Goal: Task Accomplishment & Management: Complete application form

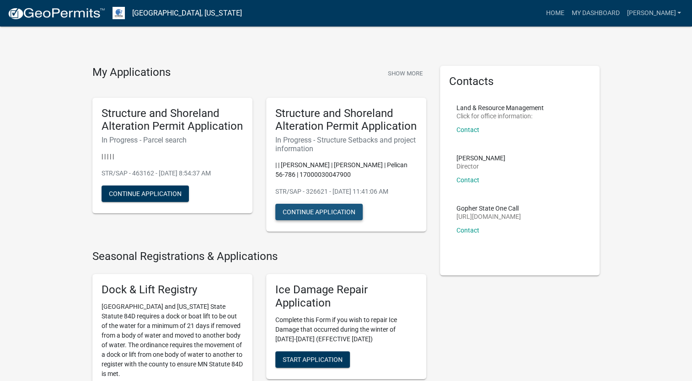
click at [321, 217] on button "Continue Application" at bounding box center [318, 212] width 87 height 16
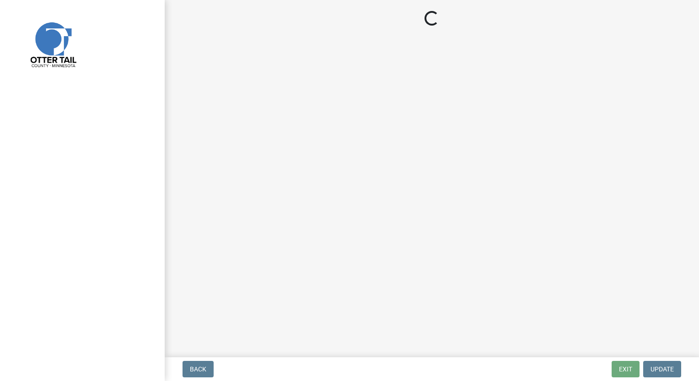
select select "367ae464-a00a-4d51-b12c-ecfde9206520"
select select "c185e313-3403-4239-bd61-bb563c58a77a"
select select "e560a688-e561-477d-b756-2b3ad714d8bd"
select select "b13ed3f6-1f73-490c-b6b9-92dfa0212ca3"
select select "e80e3e2c-e9d0-4b64-95b5-c0b12854bba2"
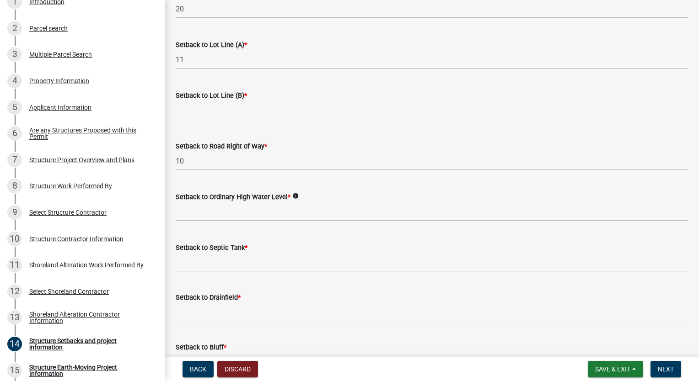
scroll to position [503, 0]
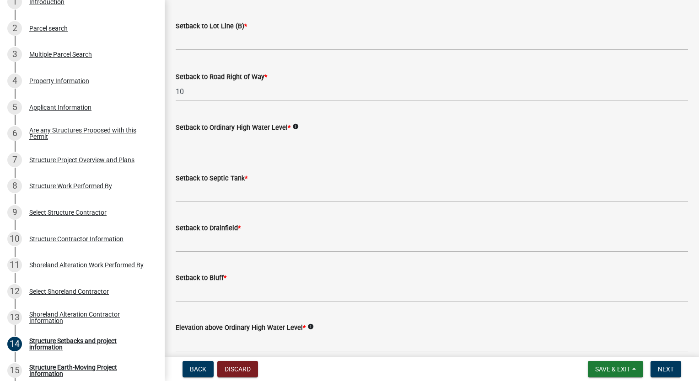
click at [219, 131] on label "Setback to Ordinary High Water Level *" at bounding box center [233, 128] width 115 height 6
click at [207, 152] on input "text" at bounding box center [432, 142] width 512 height 19
type input "110"
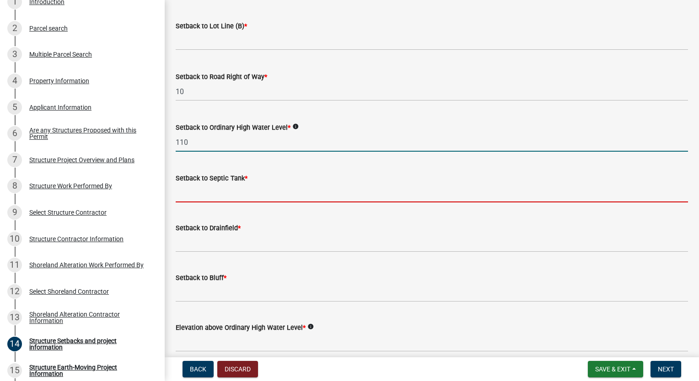
click at [181, 203] on input "Setback to Septic Tank *" at bounding box center [432, 193] width 512 height 19
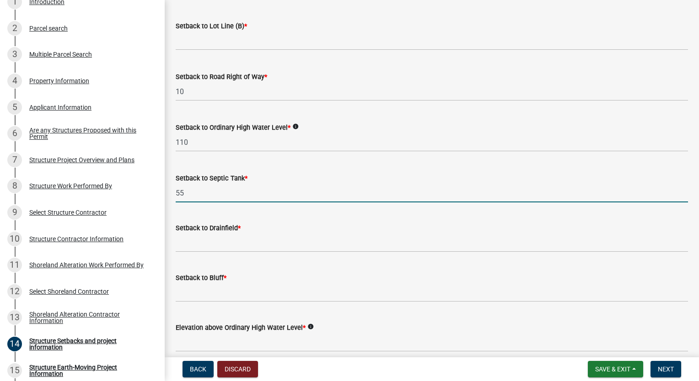
type input "55"
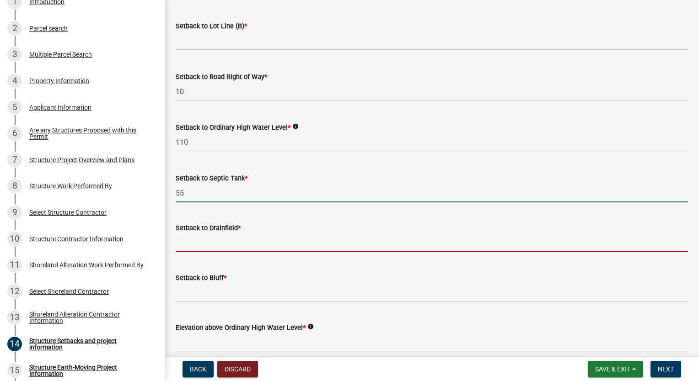
click at [188, 252] on input "Setback to Drainfield *" at bounding box center [432, 243] width 512 height 19
type input "none"
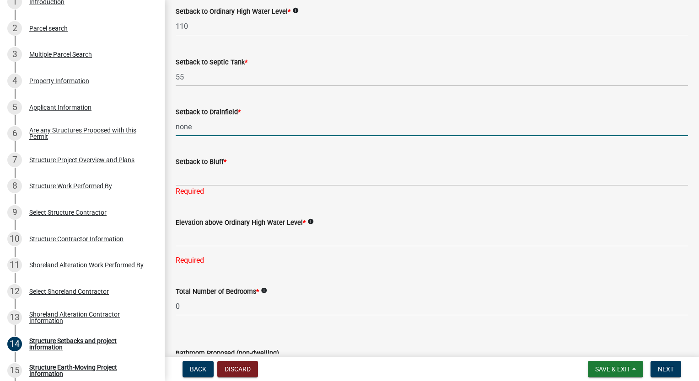
scroll to position [640, 0]
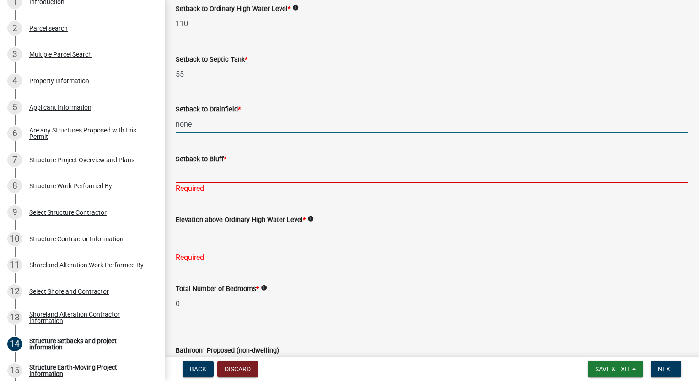
click at [198, 183] on input "Setback to Bluff *" at bounding box center [432, 174] width 512 height 19
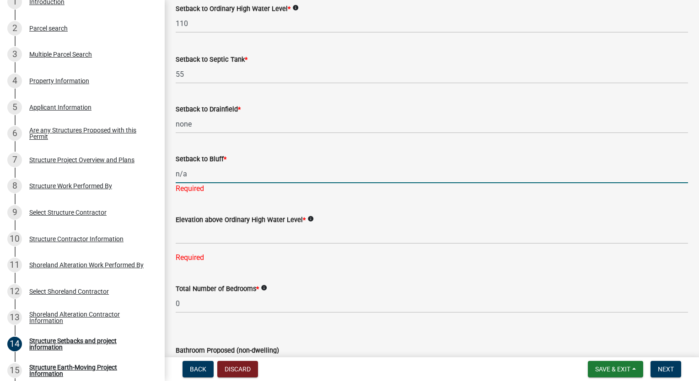
type input "n/a"
click at [210, 134] on input "none" at bounding box center [432, 124] width 512 height 19
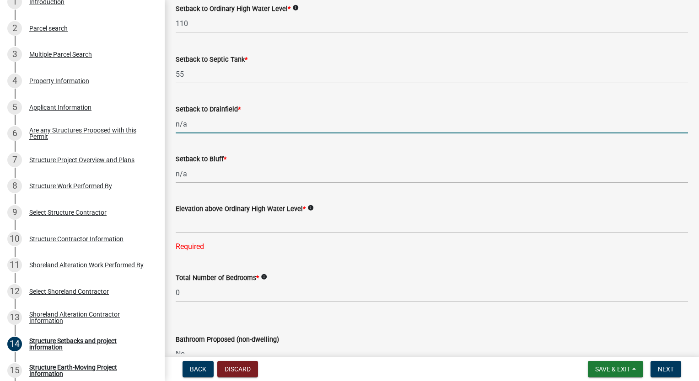
type input "n/a"
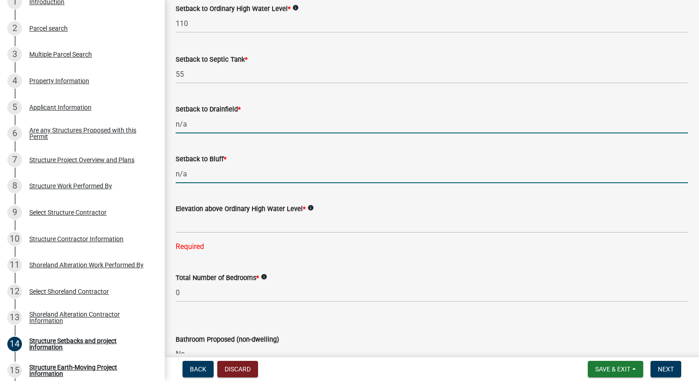
click at [295, 183] on input "n/a" at bounding box center [432, 174] width 512 height 19
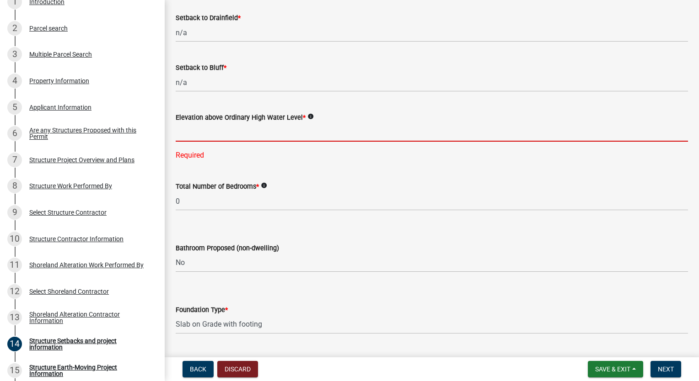
click at [193, 142] on input "text" at bounding box center [432, 132] width 512 height 19
type input "5"
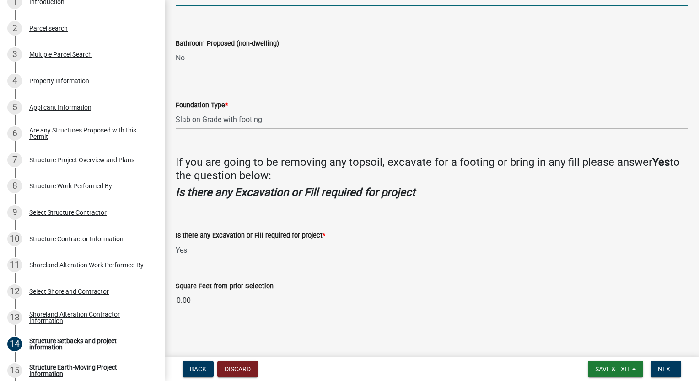
scroll to position [931, 0]
click at [276, 120] on select "Select Item... Floating Slab Post Construction Slab on Grade with footing Crawl…" at bounding box center [432, 120] width 512 height 19
click at [298, 105] on div "Foundation Type *" at bounding box center [432, 105] width 512 height 11
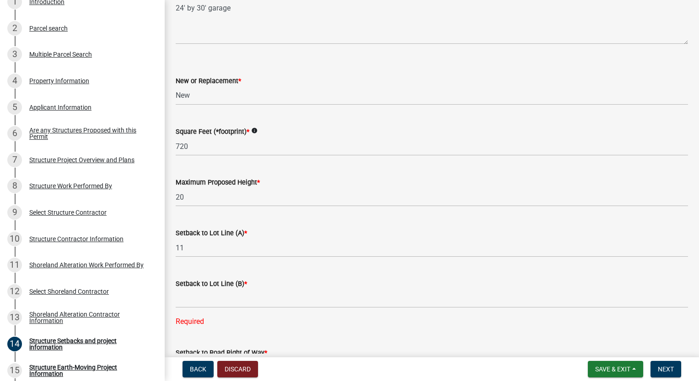
scroll to position [62, 0]
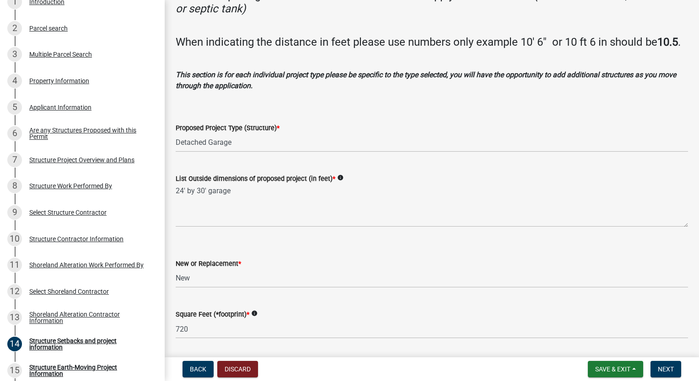
click at [339, 181] on icon "info" at bounding box center [340, 178] width 6 height 6
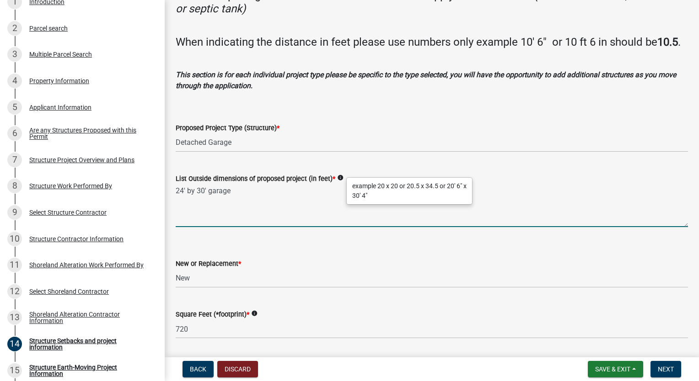
click at [315, 216] on textarea "24' by 30' garage" at bounding box center [432, 205] width 512 height 43
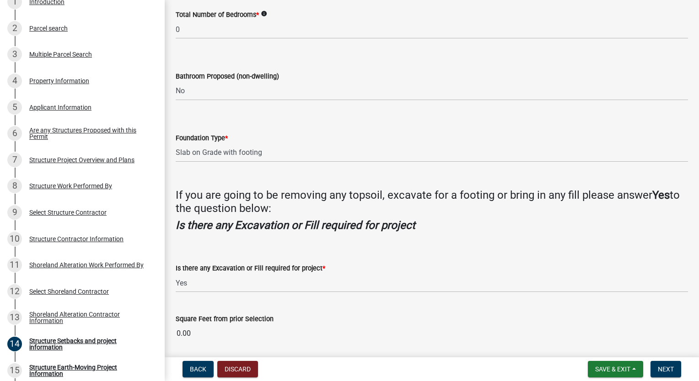
scroll to position [931, 0]
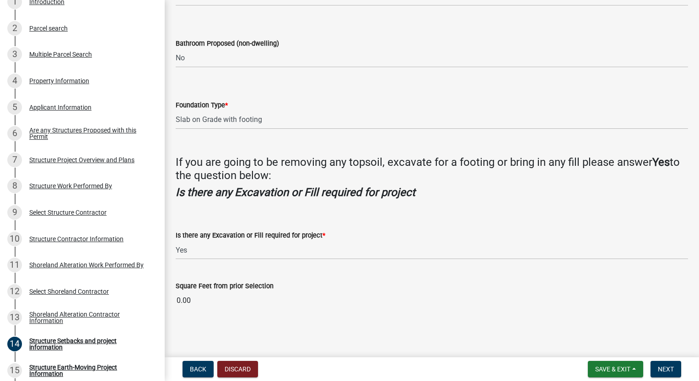
click at [196, 303] on input "0.00" at bounding box center [432, 301] width 512 height 18
click at [284, 276] on div "Square Feet from prior Selection 0.00" at bounding box center [432, 289] width 512 height 42
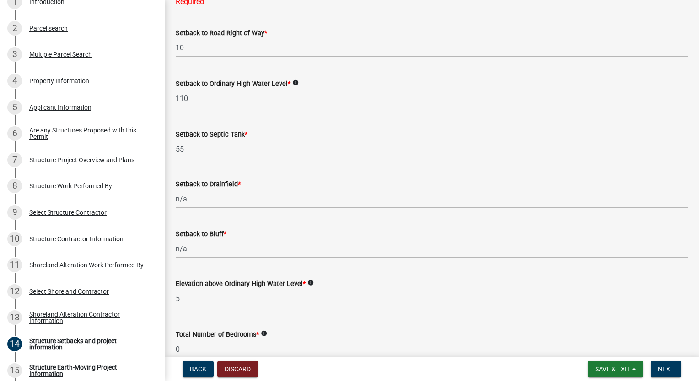
scroll to position [520, 0]
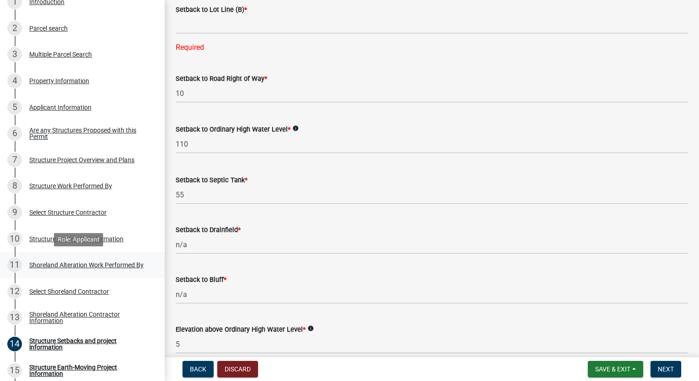
click at [74, 263] on div "Shoreland Alteration Work Performed By" at bounding box center [86, 265] width 114 height 6
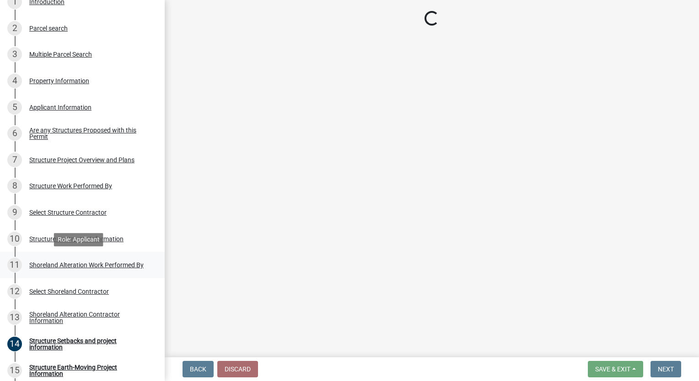
scroll to position [0, 0]
select select "381ca63a-c1e5-433b-b26e-fbee5d07bca1"
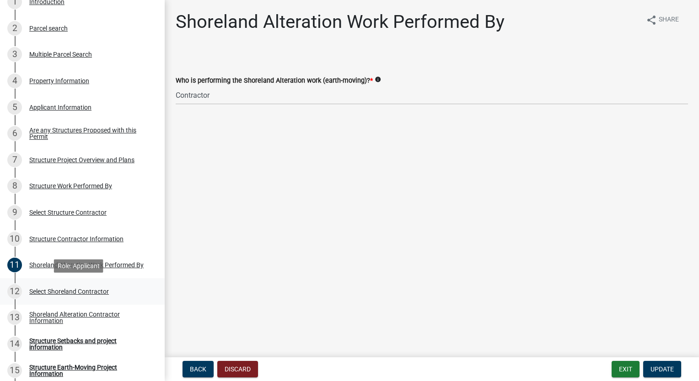
click at [80, 292] on div "Select Shoreland Contractor" at bounding box center [69, 292] width 80 height 6
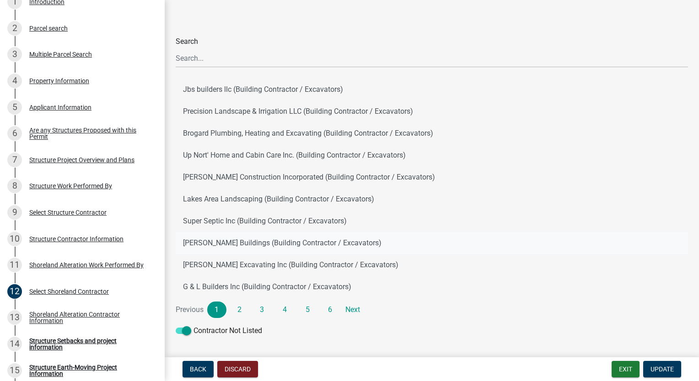
scroll to position [57, 0]
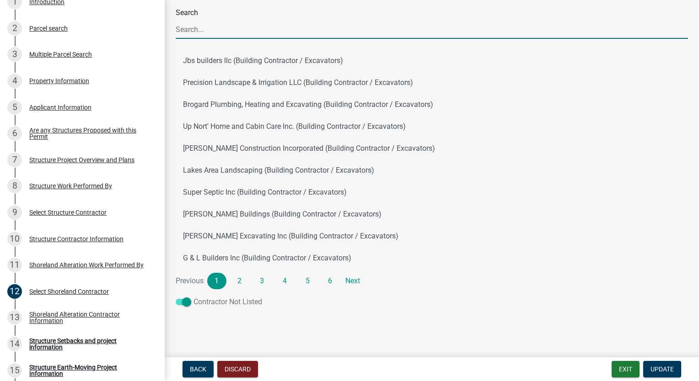
click at [216, 303] on label "Contractor Not Listed" at bounding box center [219, 302] width 86 height 11
click at [193, 297] on input "Contractor Not Listed" at bounding box center [193, 297] width 0 height 0
click at [190, 303] on span at bounding box center [184, 302] width 16 height 6
click at [193, 297] on input "Contractor Not Listed" at bounding box center [193, 297] width 0 height 0
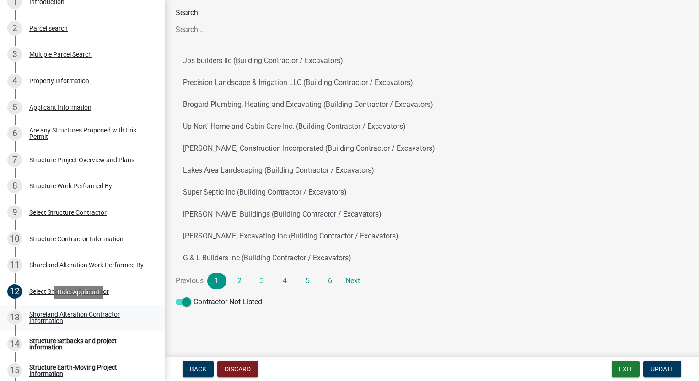
click at [95, 313] on div "Shoreland Alteration Contractor Information" at bounding box center [89, 318] width 121 height 13
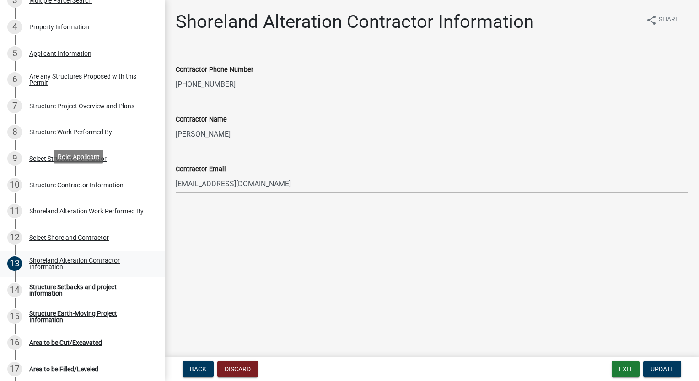
scroll to position [320, 0]
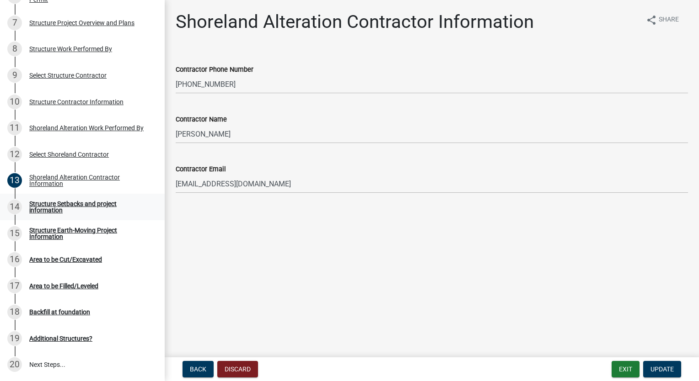
click at [93, 204] on div "Structure Setbacks and project information" at bounding box center [89, 207] width 121 height 13
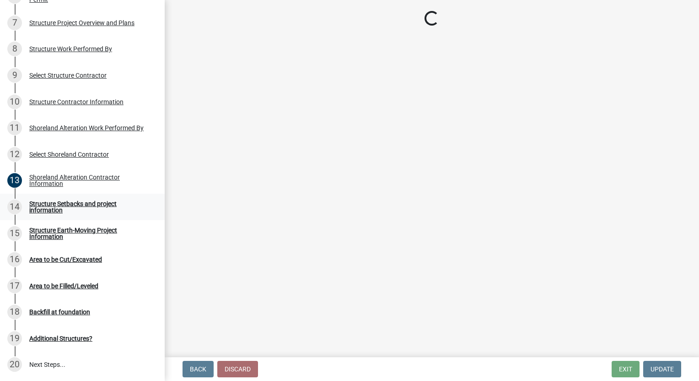
select select "367ae464-a00a-4d51-b12c-ecfde9206520"
select select "c185e313-3403-4239-bd61-bb563c58a77a"
select select "e560a688-e561-477d-b756-2b3ad714d8bd"
select select "b13ed3f6-1f73-490c-b6b9-92dfa0212ca3"
select select "e80e3e2c-e9d0-4b64-95b5-c0b12854bba2"
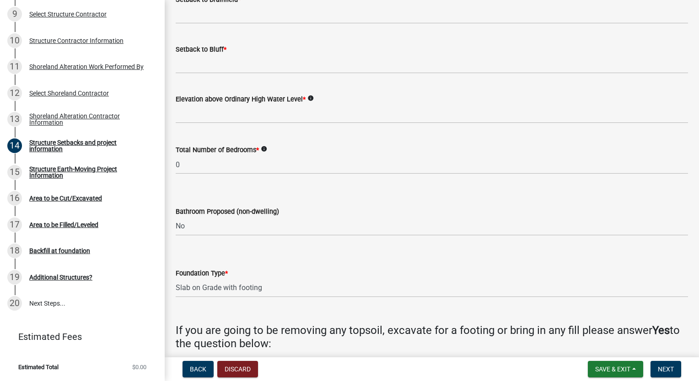
scroll to position [913, 0]
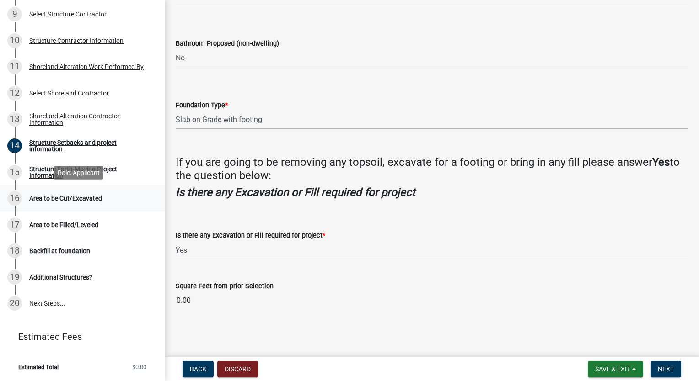
click at [88, 199] on div "Area to be Cut/Excavated" at bounding box center [65, 198] width 73 height 6
click at [673, 369] on button "Next" at bounding box center [665, 369] width 31 height 16
click at [621, 369] on span "Save & Exit" at bounding box center [612, 369] width 35 height 7
click at [595, 323] on button "Save" at bounding box center [606, 324] width 73 height 22
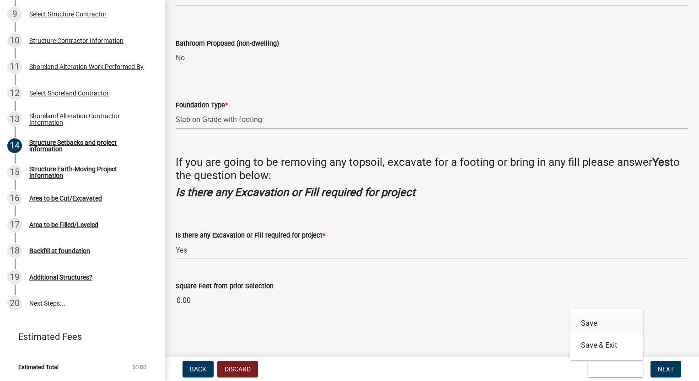
scroll to position [0, 0]
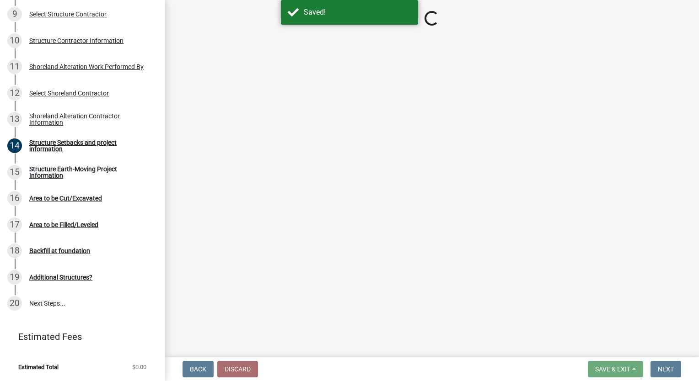
select select "367ae464-a00a-4d51-b12c-ecfde9206520"
select select "c185e313-3403-4239-bd61-bb563c58a77a"
select select "e560a688-e561-477d-b756-2b3ad714d8bd"
select select "b13ed3f6-1f73-490c-b6b9-92dfa0212ca3"
select select "e80e3e2c-e9d0-4b64-95b5-c0b12854bba2"
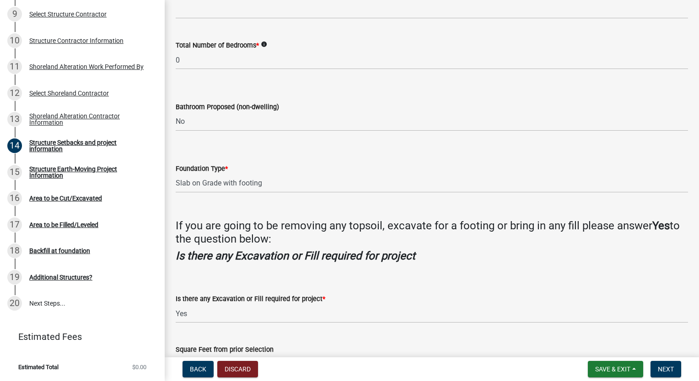
scroll to position [913, 0]
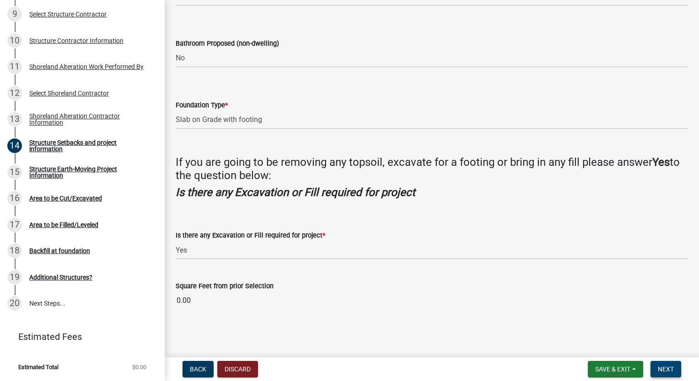
click at [668, 372] on span "Next" at bounding box center [666, 369] width 16 height 7
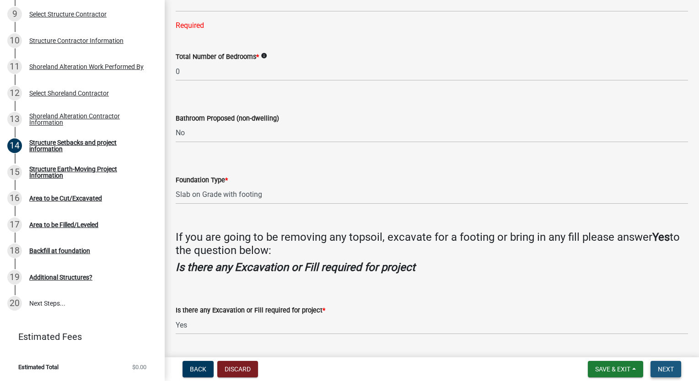
scroll to position [1001, 0]
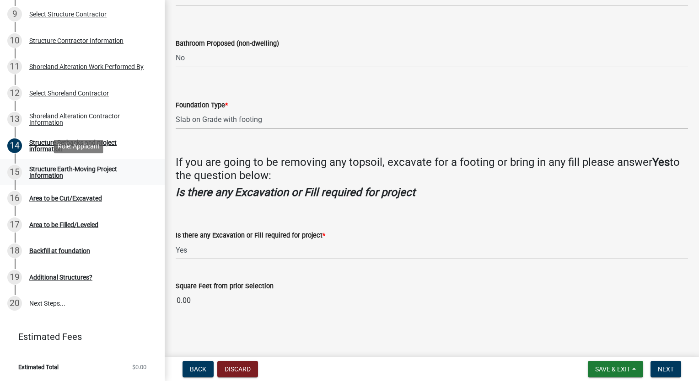
click at [49, 173] on div "Structure Earth-Moving Project Information" at bounding box center [89, 172] width 121 height 13
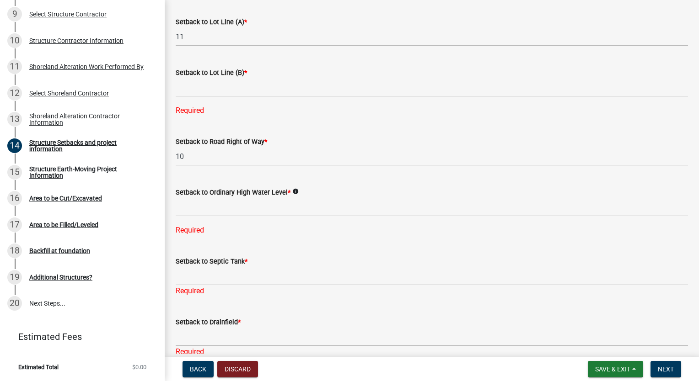
scroll to position [457, 0]
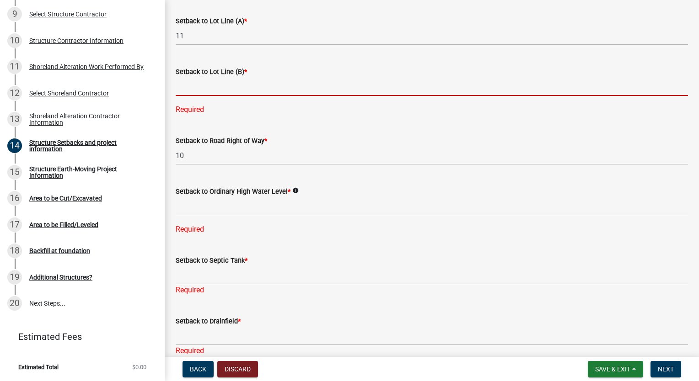
click at [190, 96] on input "text" at bounding box center [432, 86] width 512 height 19
type input "11"
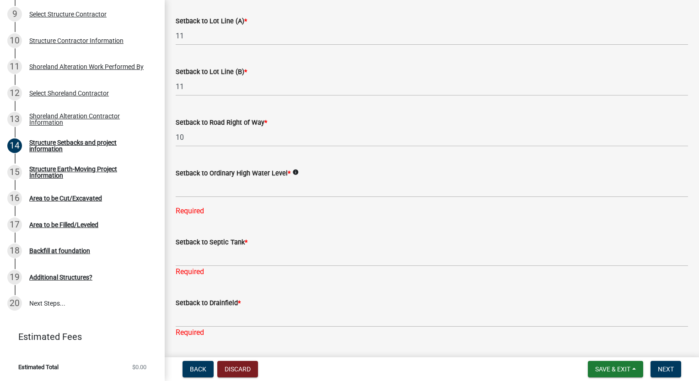
click at [200, 198] on form "Setback to Ordinary High Water Level * info" at bounding box center [432, 183] width 512 height 30
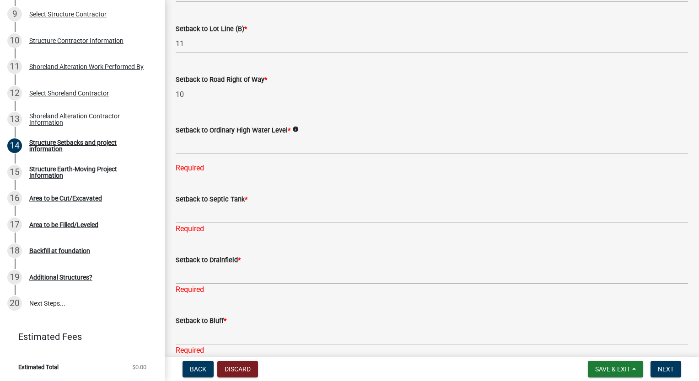
scroll to position [549, 0]
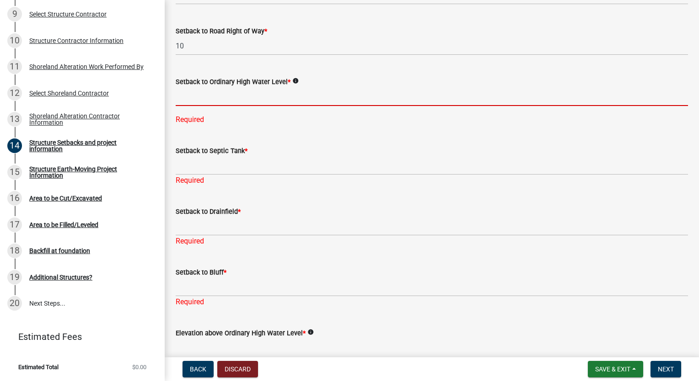
click at [195, 106] on input "text" at bounding box center [432, 96] width 512 height 19
type input "110"
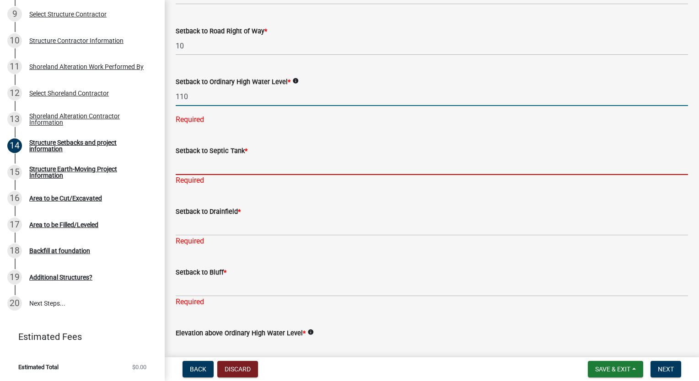
type input "55"
type input "n/a"
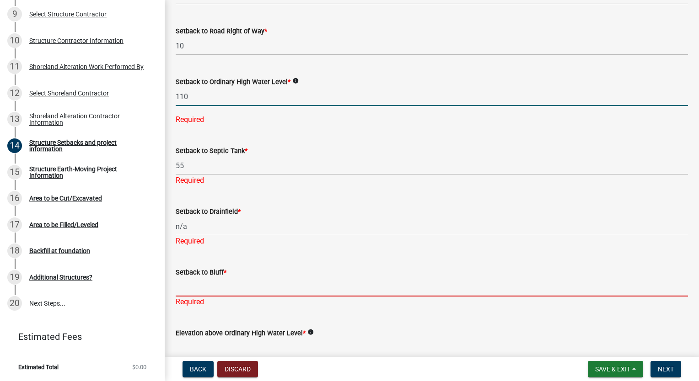
type input "n/a"
type input "5"
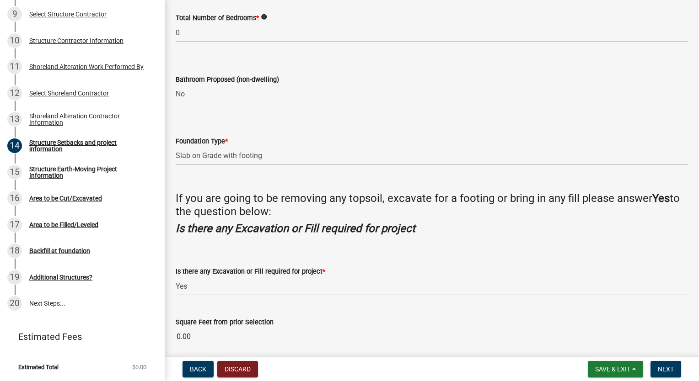
scroll to position [913, 0]
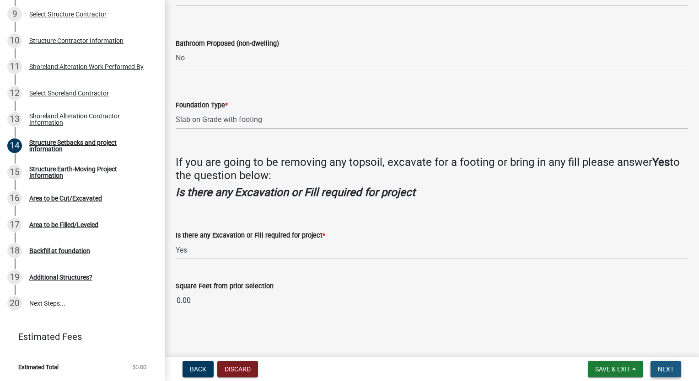
click at [659, 370] on span "Next" at bounding box center [666, 369] width 16 height 7
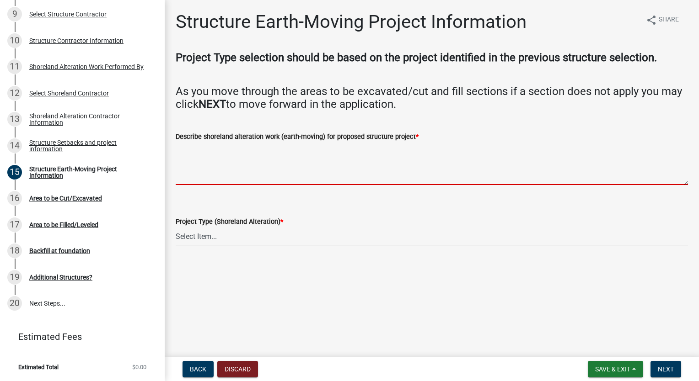
click at [256, 176] on textarea "Describe shoreland alteration work (earth-moving) for proposed structure projec…" at bounding box center [432, 163] width 512 height 43
click at [203, 177] on textarea "Describe shoreland alteration work (earth-moving) for proposed structure projec…" at bounding box center [432, 163] width 512 height 43
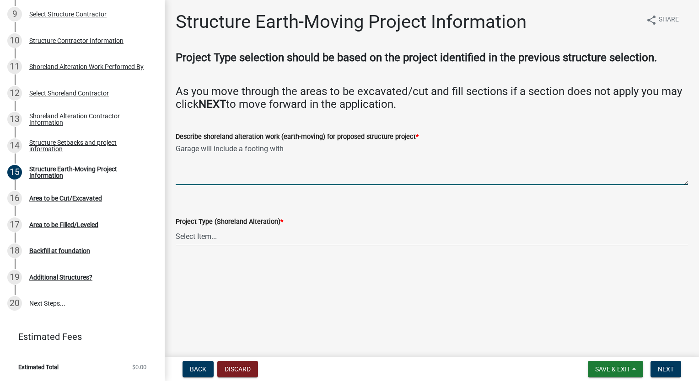
click at [288, 151] on textarea "Garage will include a footing with" at bounding box center [432, 163] width 512 height 43
click at [365, 154] on textarea "Garage will include a footing with a 5" poured concrete" at bounding box center [432, 163] width 512 height 43
click at [572, 155] on textarea "Garage will include a footing with a 5" poured concrete foundation wall. Granul…" at bounding box center [432, 163] width 512 height 43
click at [588, 152] on textarea "Garage will include a footing with a 5" poured concrete foundation wall. Granul…" at bounding box center [432, 163] width 512 height 43
click at [586, 150] on textarea "Garage will include a footing with a 5" poured concrete foundation wall. Granul…" at bounding box center [432, 163] width 512 height 43
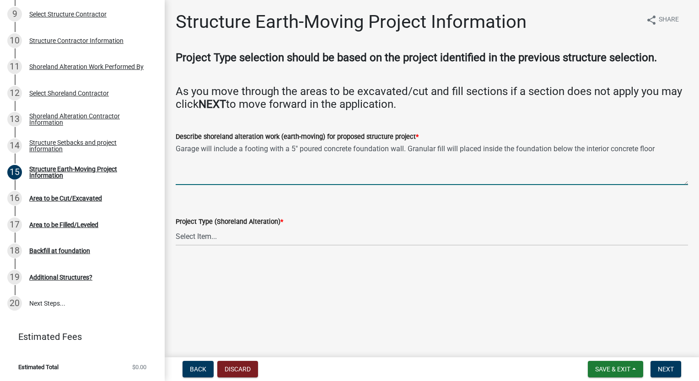
click at [664, 152] on textarea "Garage will include a footing with a 5" poured concrete foundation wall. Granul…" at bounding box center [432, 163] width 512 height 43
click at [407, 158] on textarea "Garage will include a footing with a 5" poured concrete foundation wall. Granul…" at bounding box center [432, 163] width 512 height 43
type textarea "Garage will include a footing with a 5" poured concrete foundation wall. Granul…"
click at [204, 237] on select "Select Item... Fill Landscaping Site Prep Stabilization & Restoration Steps (em…" at bounding box center [432, 236] width 512 height 19
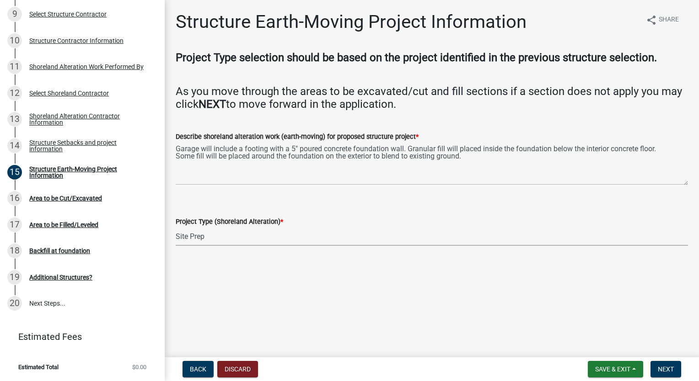
click at [176, 227] on select "Select Item... Fill Landscaping Site Prep Stabilization & Restoration Steps (em…" at bounding box center [432, 236] width 512 height 19
click at [225, 239] on select "Select Item... Fill Landscaping Site Prep Stabilization & Restoration Steps (em…" at bounding box center [432, 236] width 512 height 19
click at [176, 227] on select "Select Item... Fill Landscaping Site Prep Stabilization & Restoration Steps (em…" at bounding box center [432, 236] width 512 height 19
click at [243, 226] on label "Project Type (Shoreland Alteration) *" at bounding box center [229, 222] width 107 height 6
click at [243, 227] on select "Select Item... Fill Landscaping Site Prep Stabilization & Restoration Steps (em…" at bounding box center [432, 236] width 512 height 19
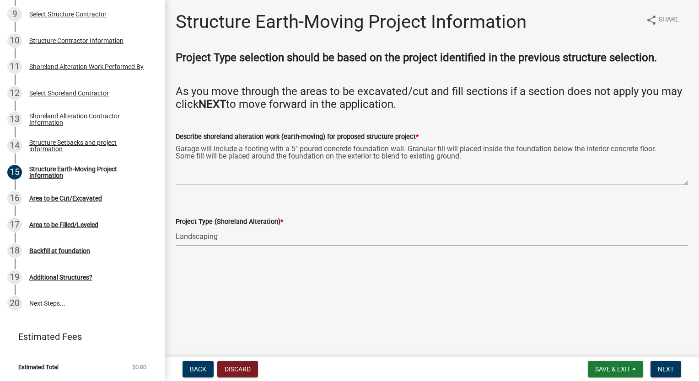
click at [226, 243] on select "Select Item... Fill Landscaping Site Prep Stabilization & Restoration Steps (em…" at bounding box center [432, 236] width 512 height 19
click at [176, 227] on select "Select Item... Fill Landscaping Site Prep Stabilization & Restoration Steps (em…" at bounding box center [432, 236] width 512 height 19
select select "8b6d4b8e-8058-4b90-bb43-dc3d8e3cb0b9"
click at [663, 366] on span "Next" at bounding box center [666, 369] width 16 height 7
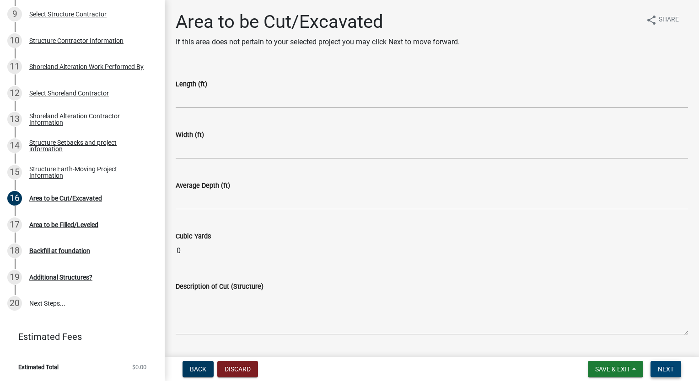
click at [670, 367] on span "Next" at bounding box center [666, 369] width 16 height 7
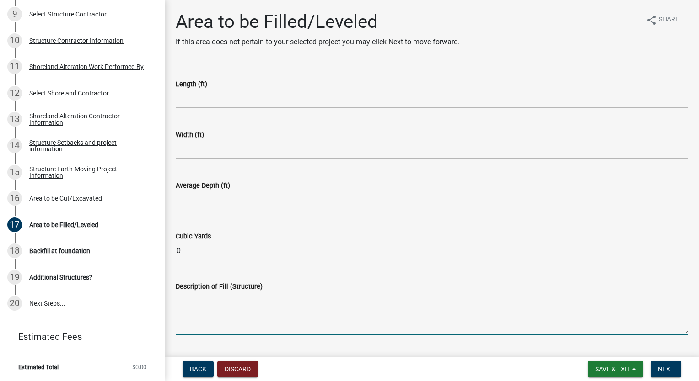
click at [188, 321] on textarea "Description of Fill (Structure)" at bounding box center [432, 313] width 512 height 43
type textarea "grade around structure plus fill inside foun"
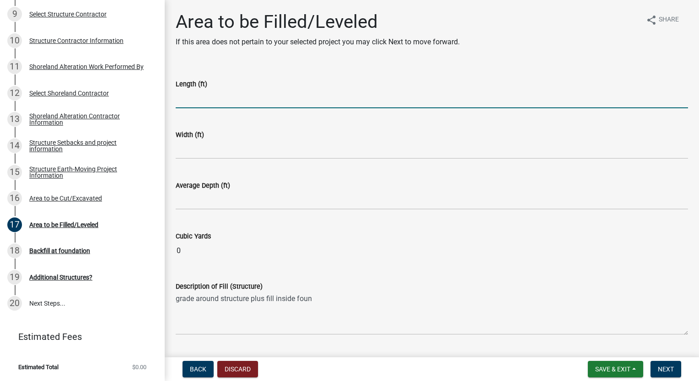
click at [201, 100] on input "text" at bounding box center [432, 99] width 512 height 19
type input "5"
type input "40"
click at [187, 153] on input "text" at bounding box center [432, 149] width 512 height 19
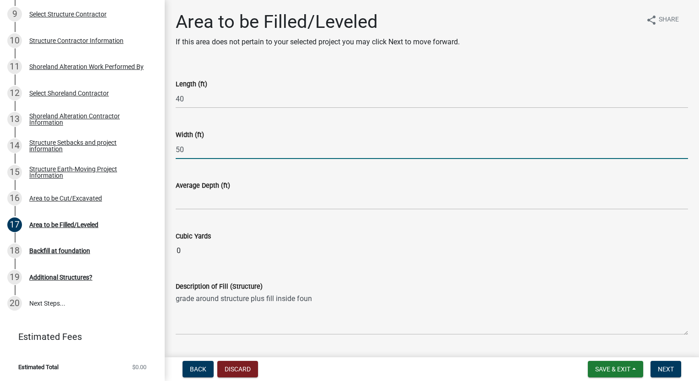
type input "50"
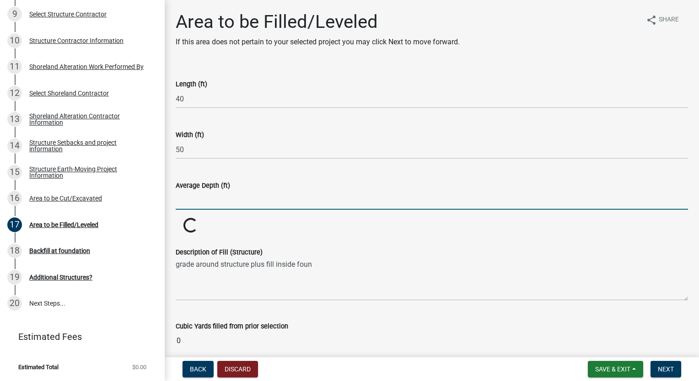
click at [194, 202] on input "text" at bounding box center [432, 200] width 512 height 19
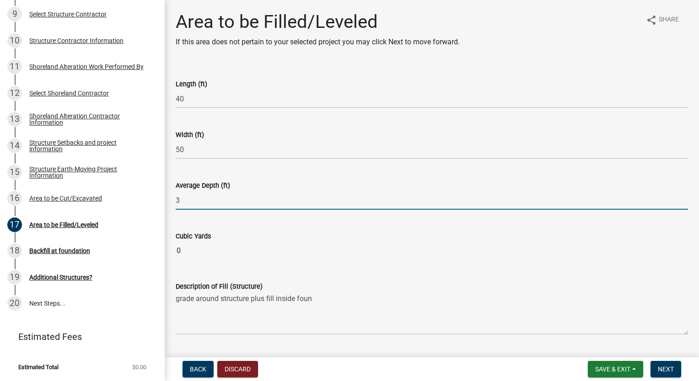
type input "3"
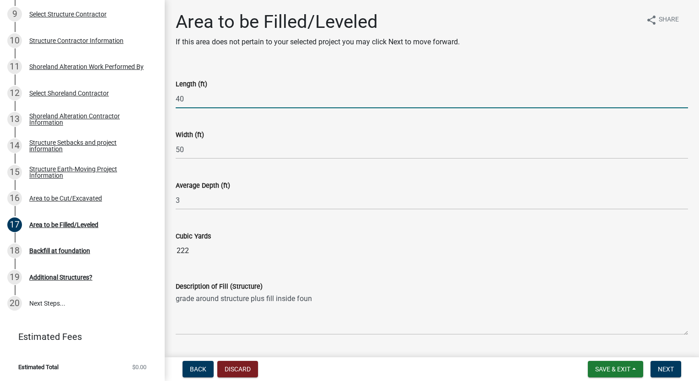
click at [181, 105] on input "40" at bounding box center [432, 99] width 512 height 19
type input "60"
click at [195, 200] on input "3" at bounding box center [432, 200] width 512 height 19
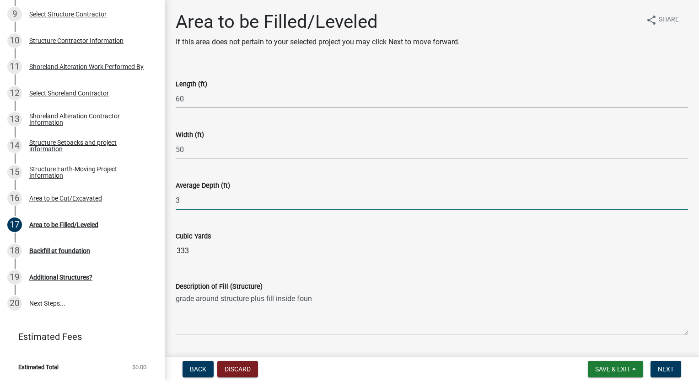
scroll to position [74, 0]
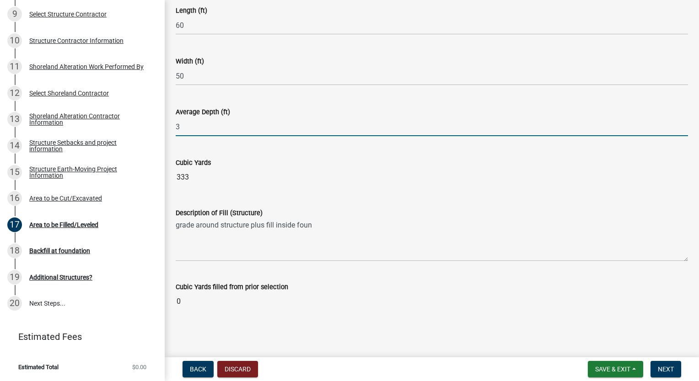
click at [203, 304] on input "0" at bounding box center [432, 302] width 512 height 18
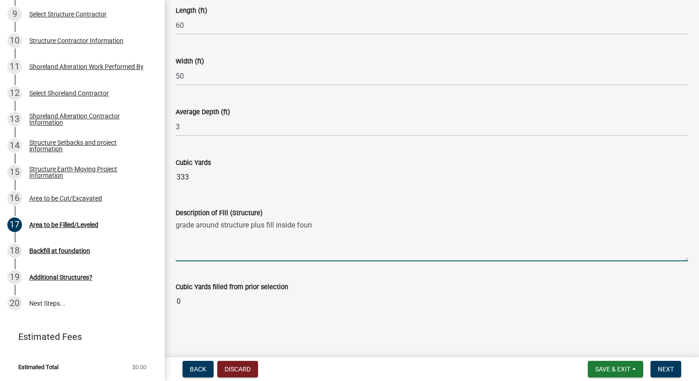
click at [360, 220] on textarea "grade around structure plus fill inside foun" at bounding box center [432, 240] width 512 height 43
type textarea "grade around structure plus fill inside foundation plus driveway over ditch"
click at [673, 372] on span "Next" at bounding box center [666, 369] width 16 height 7
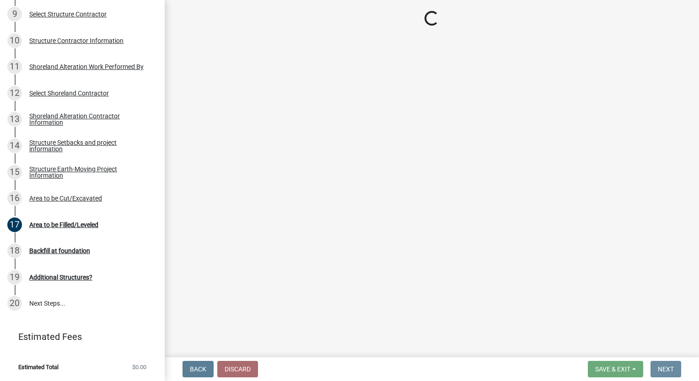
scroll to position [0, 0]
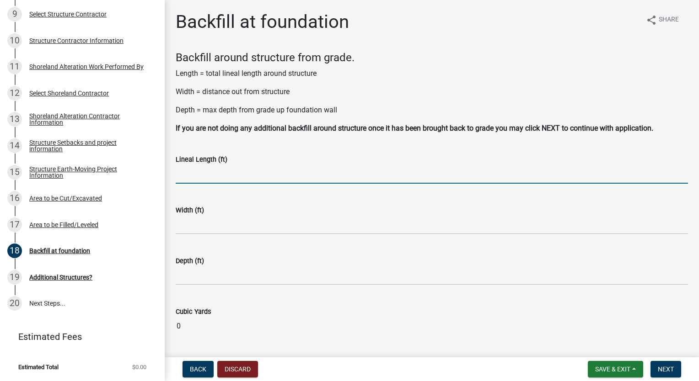
click at [212, 177] on input "text" at bounding box center [432, 174] width 512 height 19
type input "108"
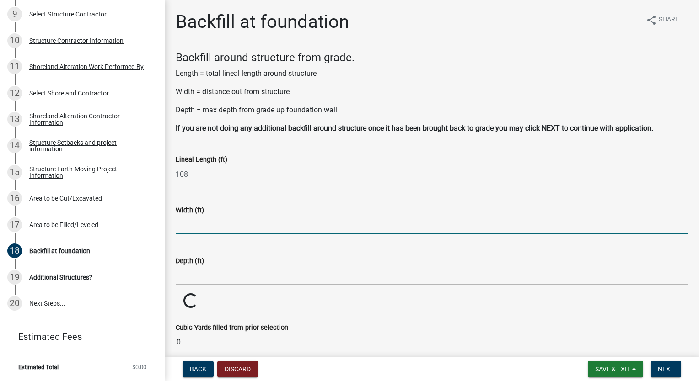
click at [196, 225] on input "text" at bounding box center [432, 225] width 512 height 19
type input "12"
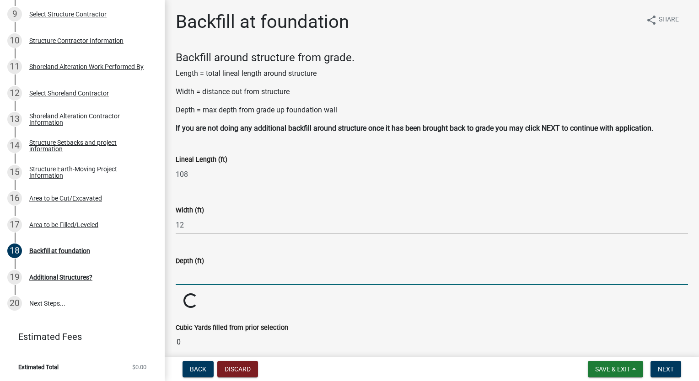
click at [194, 279] on input "text" at bounding box center [432, 276] width 512 height 19
type input "2"
click at [247, 316] on wm-data-entity-input-list "Backfill around structure from grade. Length = total lineal length around struc…" at bounding box center [432, 222] width 512 height 343
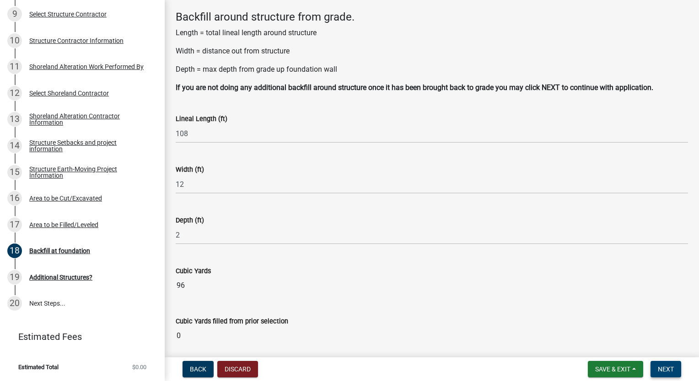
click at [666, 371] on span "Next" at bounding box center [666, 369] width 16 height 7
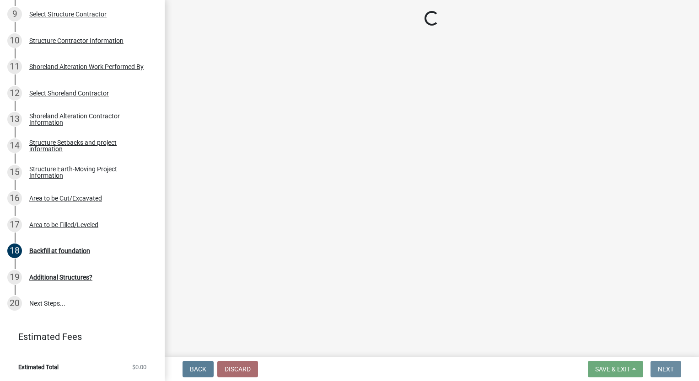
scroll to position [0, 0]
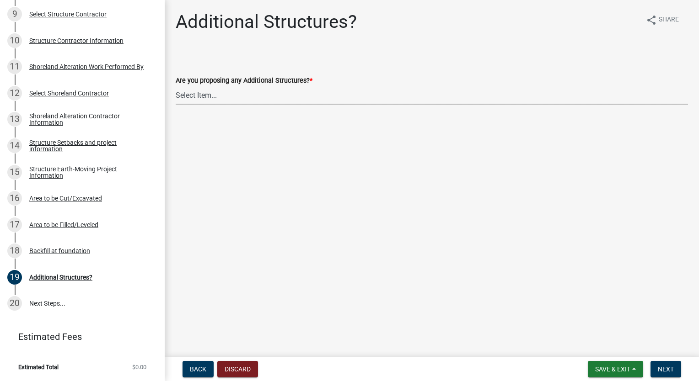
click at [192, 97] on select "Select Item... Yes No" at bounding box center [432, 95] width 512 height 19
click at [176, 86] on select "Select Item... Yes No" at bounding box center [432, 95] width 512 height 19
select select "7954165c-6609-40de-bb76-8019c9f74b24"
click at [662, 369] on span "Next" at bounding box center [666, 369] width 16 height 7
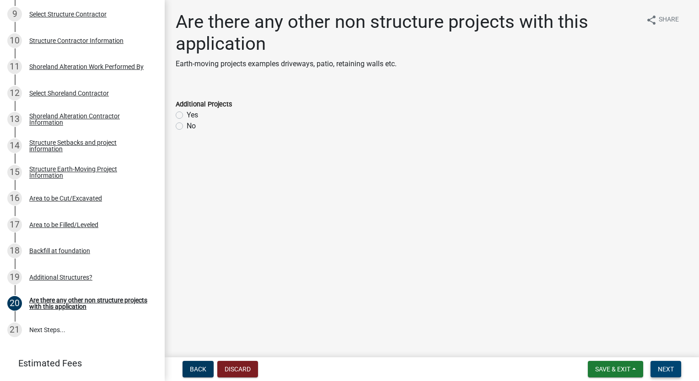
scroll to position [408, 0]
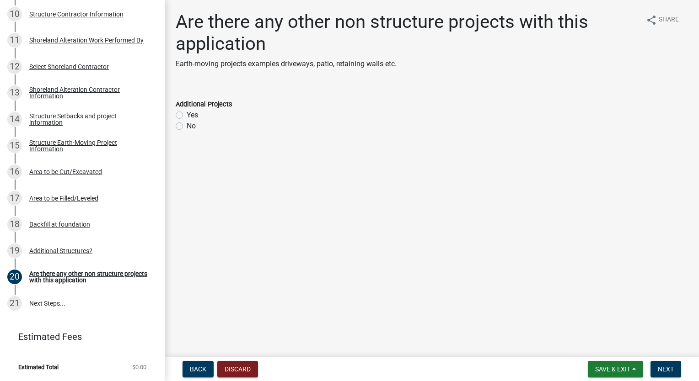
click at [187, 115] on label "Yes" at bounding box center [192, 115] width 11 height 11
click at [187, 115] on input "Yes" at bounding box center [190, 113] width 6 height 6
radio input "true"
click at [662, 371] on span "Next" at bounding box center [666, 369] width 16 height 7
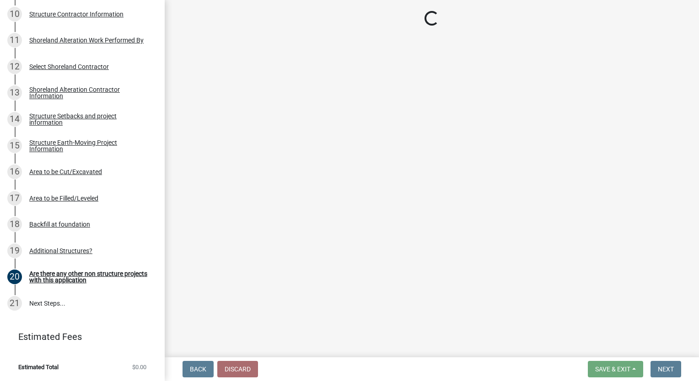
scroll to position [513, 0]
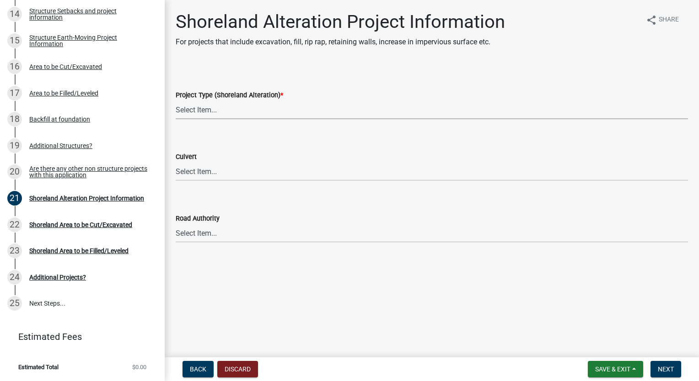
click at [190, 106] on select "Select Item... Approach/driveway/Access Trail/Road Fill Impervious Surface Land…" at bounding box center [432, 110] width 512 height 19
click at [176, 101] on select "Select Item... Approach/driveway/Access Trail/Road Fill Impervious Surface Land…" at bounding box center [432, 110] width 512 height 19
select select "dc69e208-663a-48fe-b51c-d203fa5ce825"
click at [210, 174] on select "Select Item... Yes No N/A" at bounding box center [432, 171] width 512 height 19
click at [176, 162] on select "Select Item... Yes No N/A" at bounding box center [432, 171] width 512 height 19
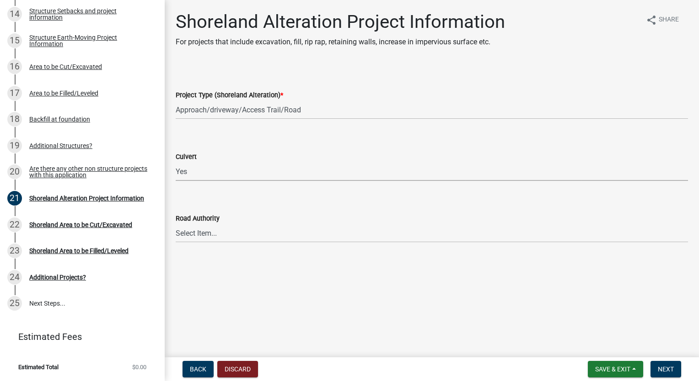
select select "c34a1515-2a54-47ac-b7ac-eb5bbb72cf9a"
click at [214, 236] on select "Select Item... Yes No N/A" at bounding box center [432, 233] width 512 height 19
click at [176, 224] on select "Select Item... Yes No N/A" at bounding box center [432, 233] width 512 height 19
select select "85a8adfa-36b0-4909-b0f8-55a56013fe6d"
click at [674, 374] on button "Next" at bounding box center [665, 369] width 31 height 16
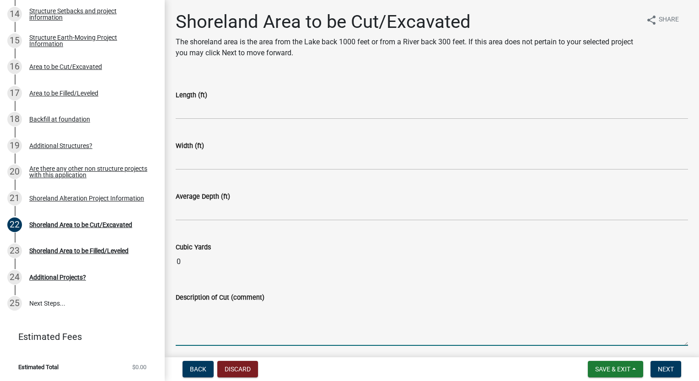
click at [204, 333] on textarea "Description of Cut (comment)" at bounding box center [432, 324] width 512 height 43
type textarea "only clearing vegetation under garage and driveway"
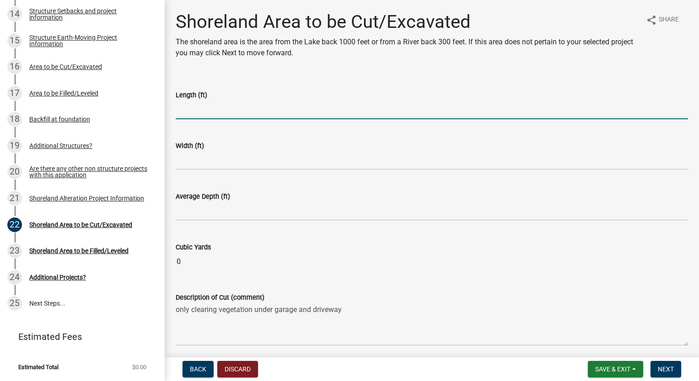
click at [203, 116] on input "text" at bounding box center [432, 110] width 512 height 19
type input "60"
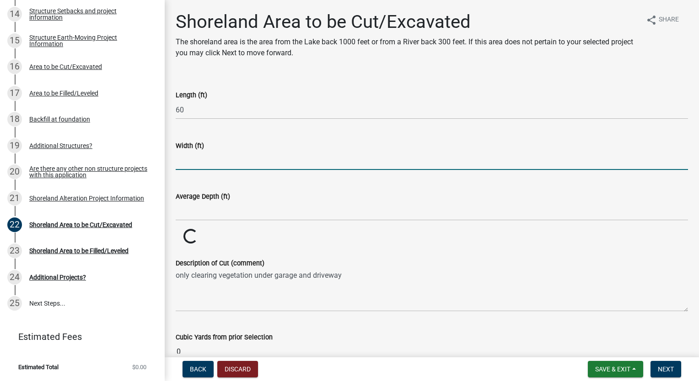
click at [197, 160] on input "text" at bounding box center [432, 160] width 512 height 19
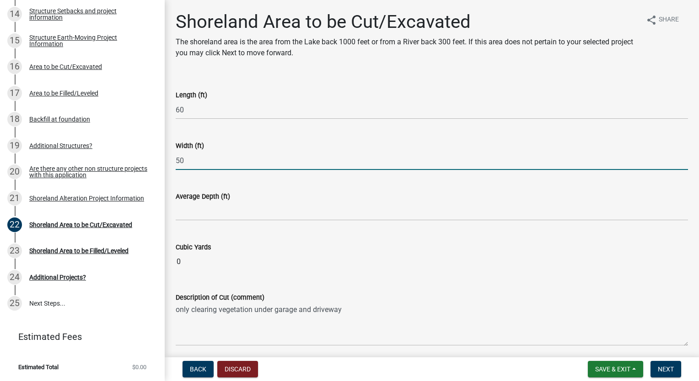
type input "50"
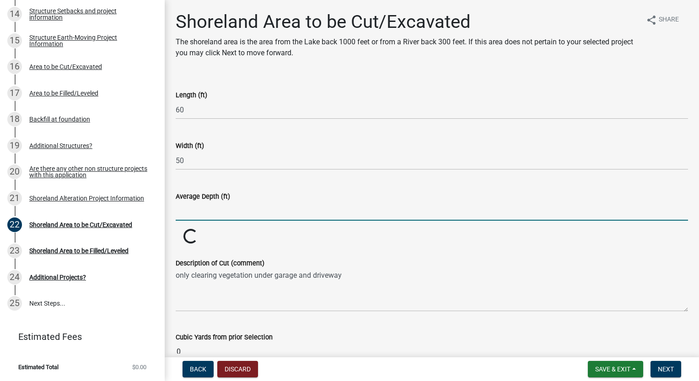
click at [176, 213] on input "text" at bounding box center [432, 211] width 512 height 19
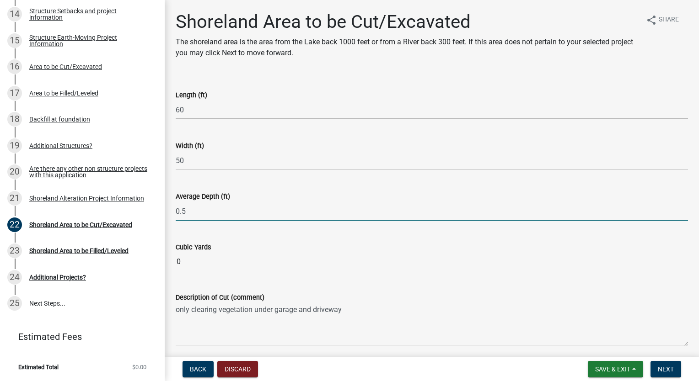
click at [317, 285] on div "Description of Cut (comment) only clearing vegetation under garage and driveway" at bounding box center [432, 312] width 512 height 67
click at [199, 214] on input "0.5" at bounding box center [432, 211] width 512 height 19
type input "0.25"
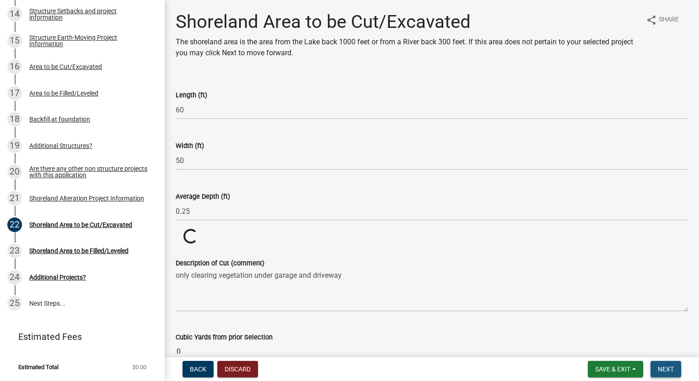
click at [670, 368] on span "Next" at bounding box center [666, 369] width 16 height 7
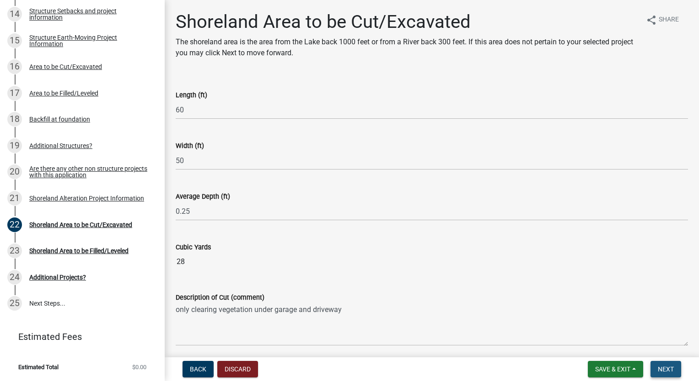
click at [670, 368] on span "Next" at bounding box center [666, 369] width 16 height 7
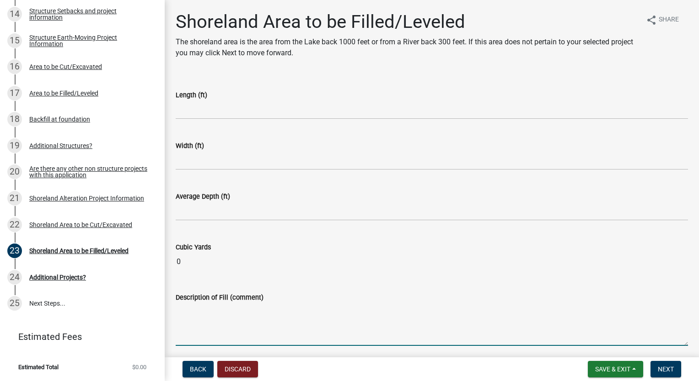
click at [198, 333] on textarea "Description of Fill (comment)" at bounding box center [432, 324] width 512 height 43
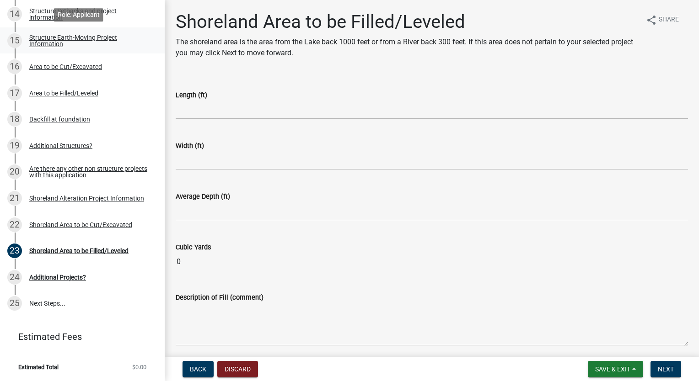
click at [77, 41] on div "Structure Earth-Moving Project Information" at bounding box center [89, 40] width 121 height 13
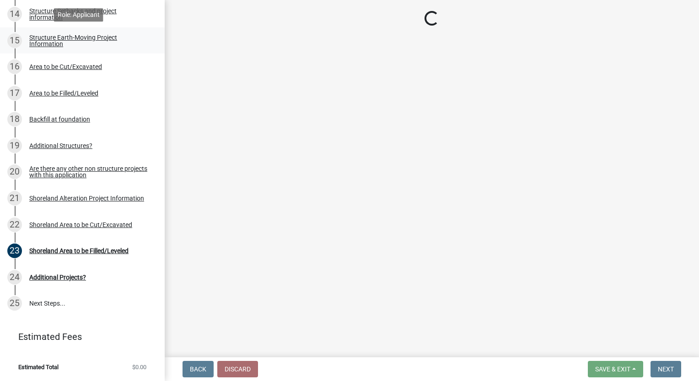
select select "8b6d4b8e-8058-4b90-bb43-dc3d8e3cb0b9"
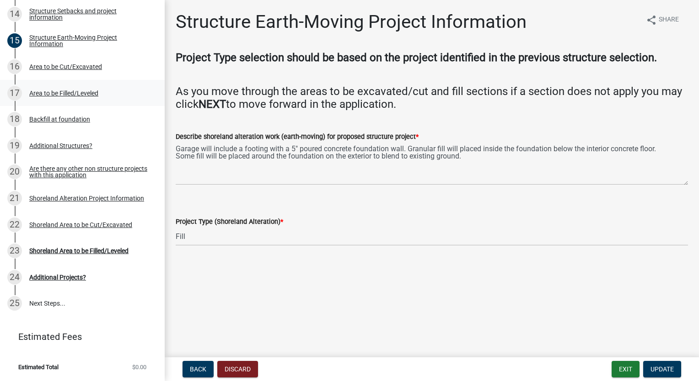
click at [86, 95] on div "Area to be Filled/Leveled" at bounding box center [63, 93] width 69 height 6
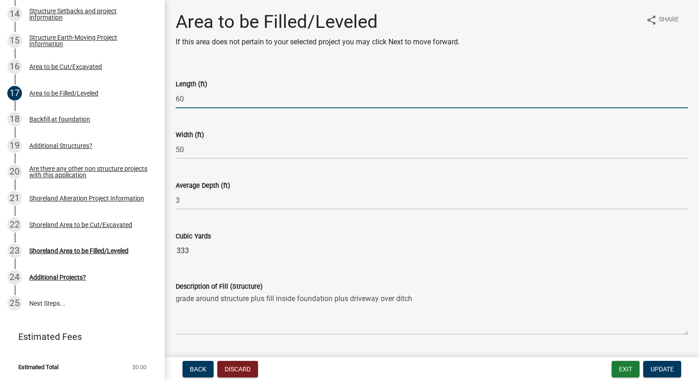
click at [187, 103] on input "60" at bounding box center [432, 99] width 512 height 19
type input "6"
type input "2"
type input "30"
click at [190, 151] on input "50" at bounding box center [432, 149] width 512 height 19
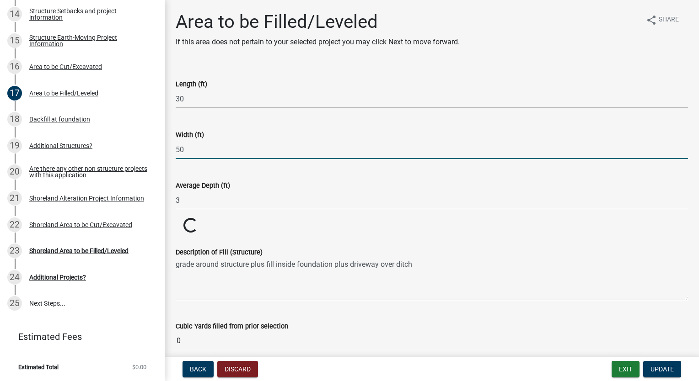
type input "5"
type input "24"
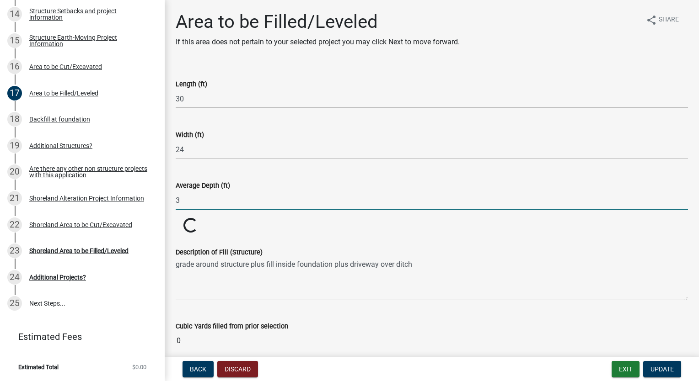
click at [225, 209] on input "3" at bounding box center [432, 200] width 512 height 19
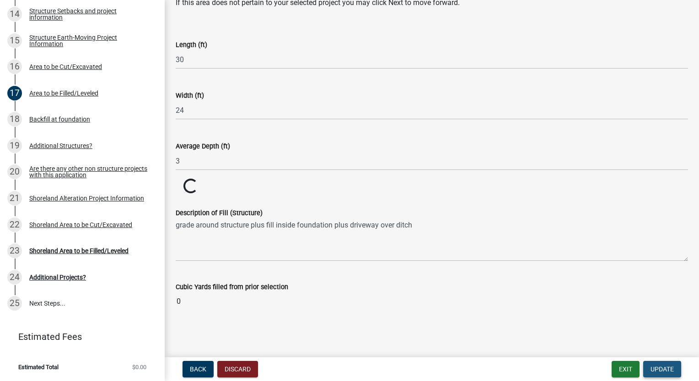
click at [668, 369] on span "Update" at bounding box center [661, 369] width 23 height 7
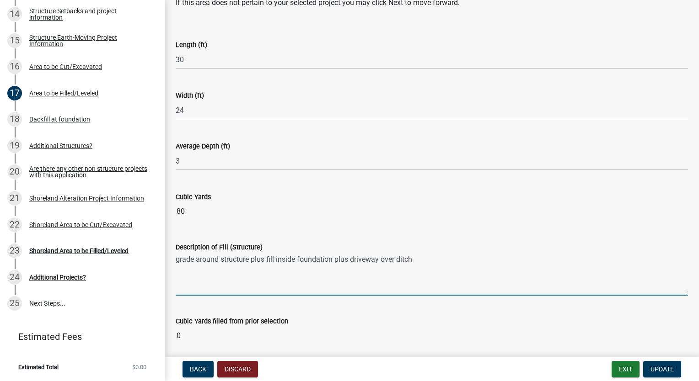
click at [220, 261] on textarea "grade around structure plus fill inside foundation plus driveway over ditch" at bounding box center [432, 274] width 512 height 43
click at [379, 259] on textarea "structure plus fill inside foundation plus driveway over ditch" at bounding box center [432, 274] width 512 height 43
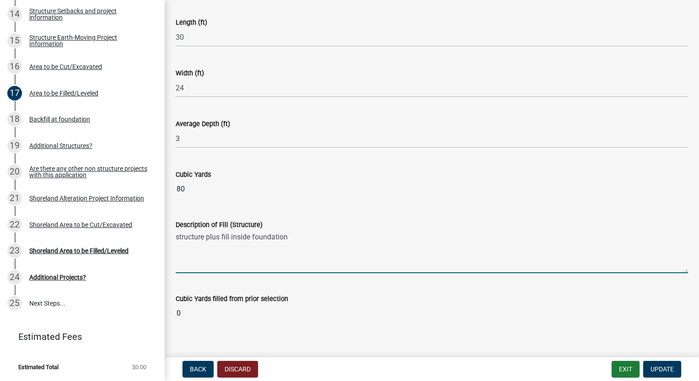
scroll to position [74, 0]
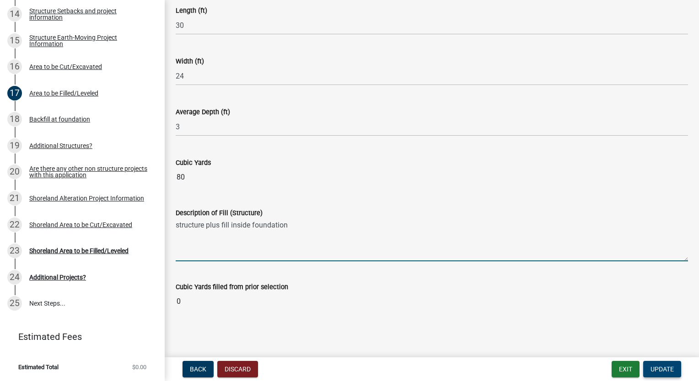
type textarea "structure plus fill inside foundation"
click at [667, 373] on span "Update" at bounding box center [661, 369] width 23 height 7
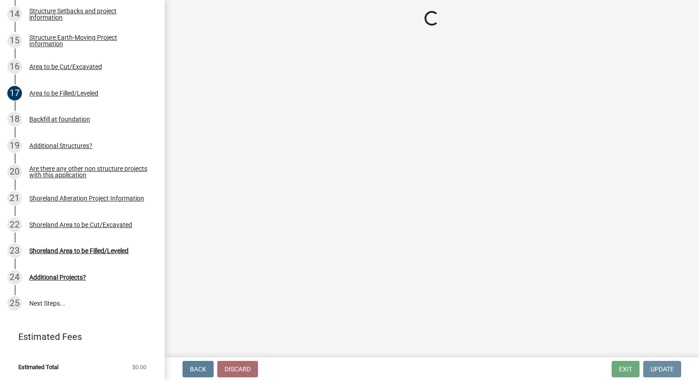
scroll to position [0, 0]
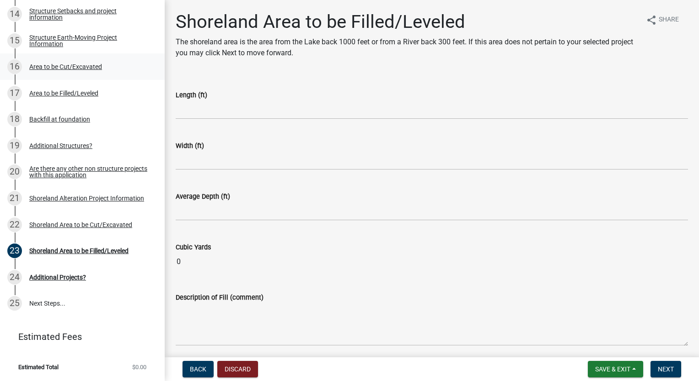
click at [63, 70] on div "Area to be Cut/Excavated" at bounding box center [65, 67] width 73 height 6
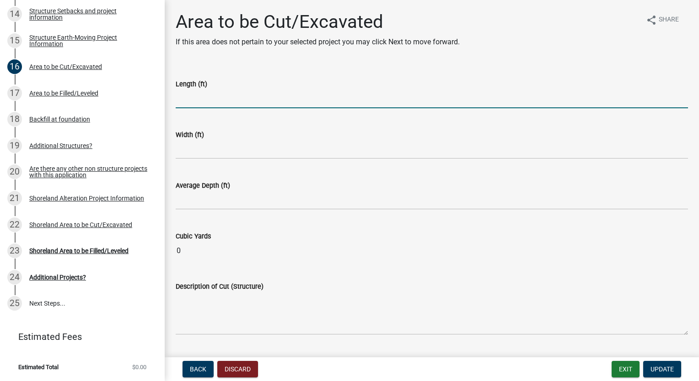
click at [196, 105] on input "text" at bounding box center [432, 99] width 512 height 19
type input "2"
type input "30"
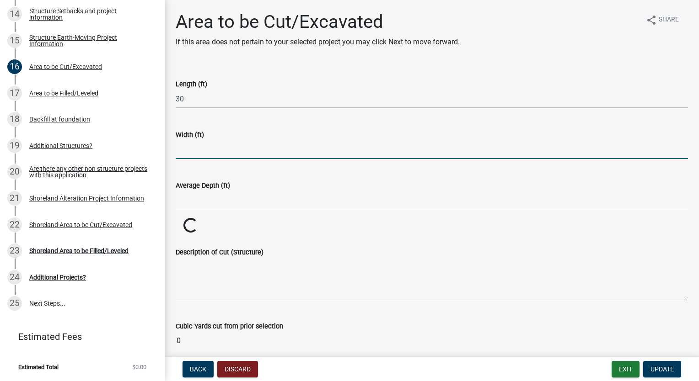
click at [184, 151] on input "text" at bounding box center [432, 149] width 512 height 19
type input "24"
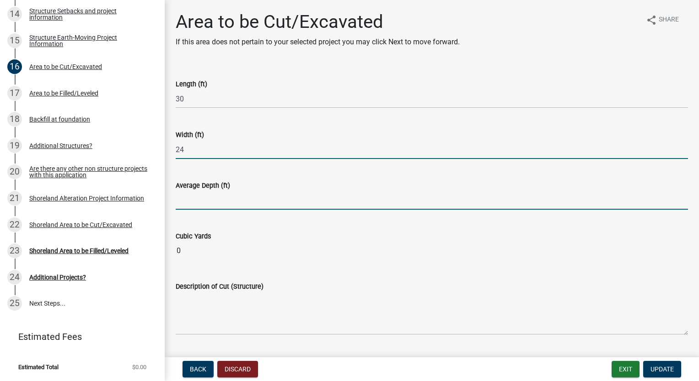
click at [184, 203] on input "text" at bounding box center [432, 200] width 512 height 19
type input "0.4"
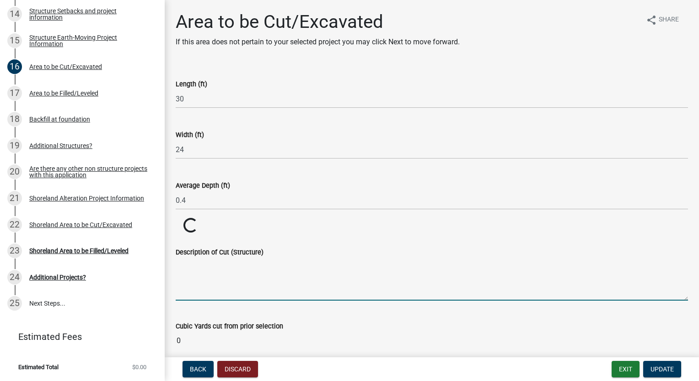
click at [199, 329] on wm-data-entity-input-list "Length (ft) 30 Width (ft) 24 Average Depth (ft) 0.4 Cubic Yards Loading... Load…" at bounding box center [432, 212] width 512 height 293
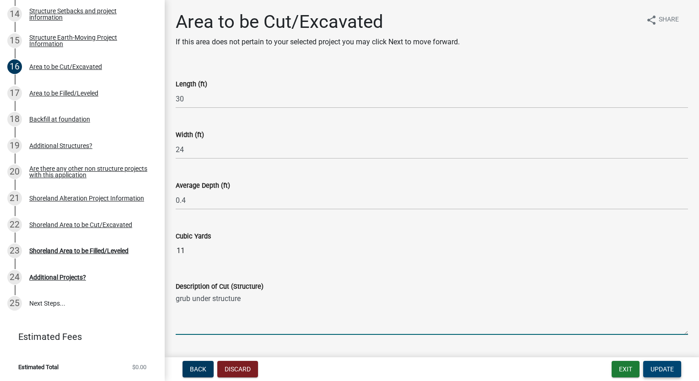
type textarea "grub under structure"
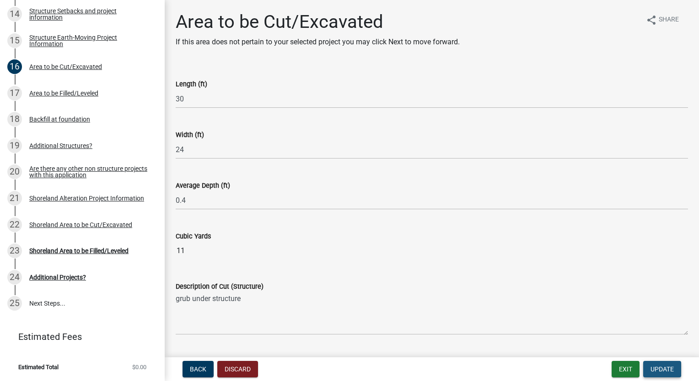
click at [666, 366] on span "Update" at bounding box center [661, 369] width 23 height 7
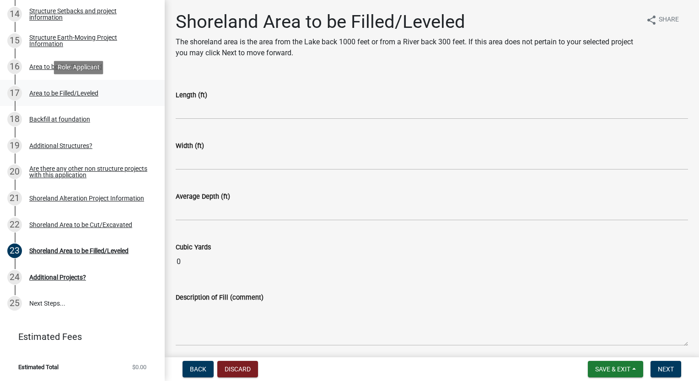
click at [86, 96] on div "Area to be Filled/Leveled" at bounding box center [63, 93] width 69 height 6
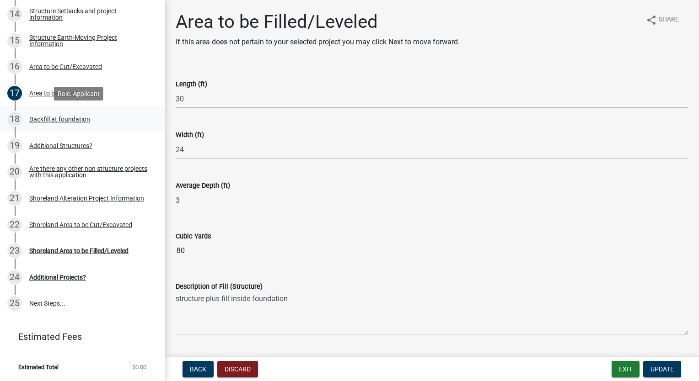
click at [81, 119] on div "Backfill at foundation" at bounding box center [59, 119] width 61 height 6
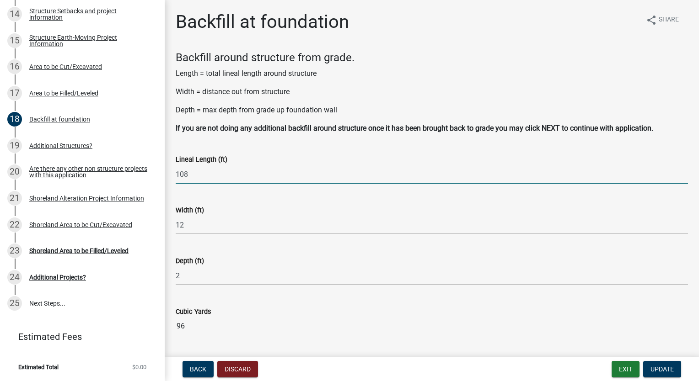
click at [192, 177] on input "108" at bounding box center [432, 174] width 512 height 19
type input "1"
type input "78"
click at [667, 369] on span "Update" at bounding box center [661, 369] width 23 height 7
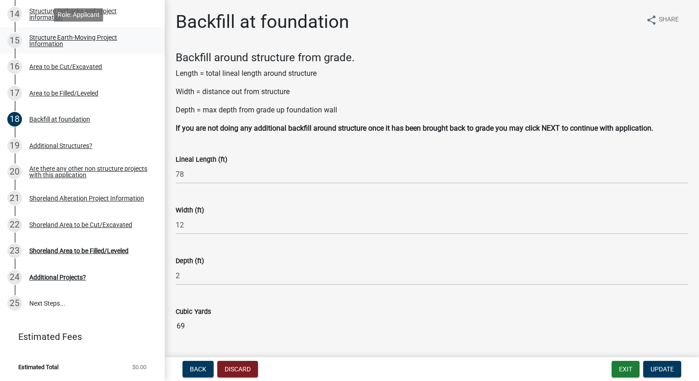
click at [42, 38] on div "Structure Earth-Moving Project Information" at bounding box center [89, 40] width 121 height 13
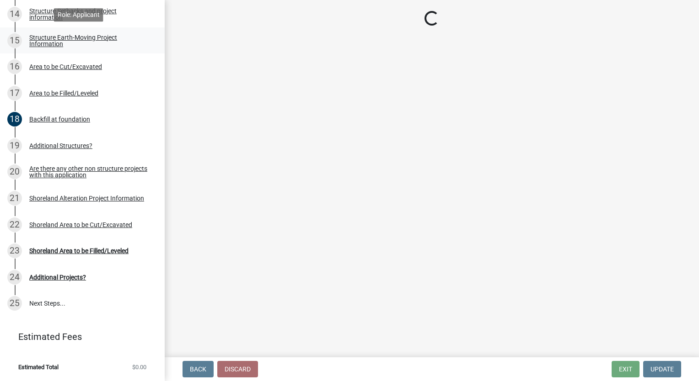
select select "8b6d4b8e-8058-4b90-bb43-dc3d8e3cb0b9"
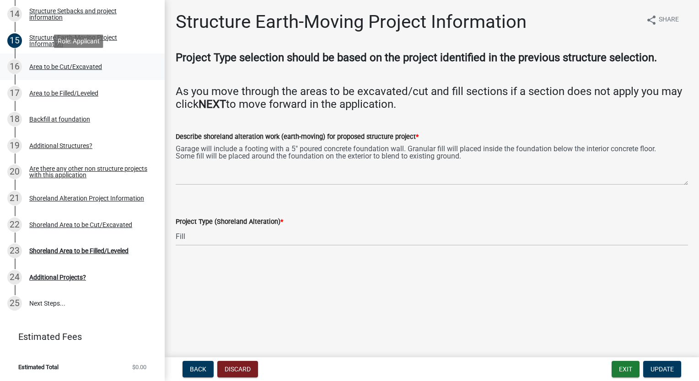
click at [39, 68] on div "Area to be Cut/Excavated" at bounding box center [65, 67] width 73 height 6
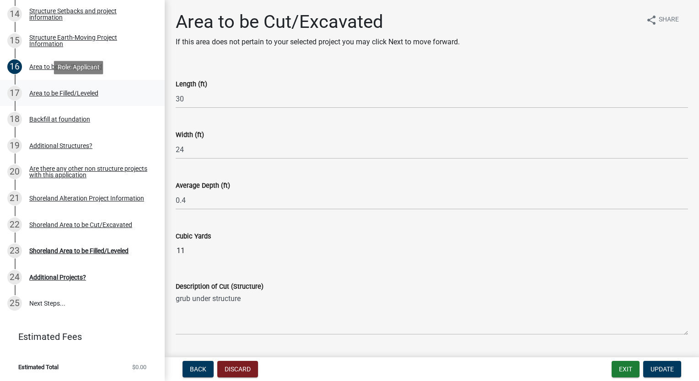
click at [44, 93] on div "Area to be Filled/Leveled" at bounding box center [63, 93] width 69 height 6
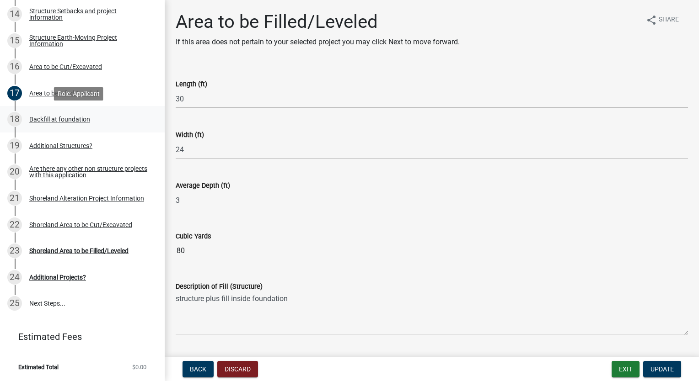
click at [51, 120] on div "Backfill at foundation" at bounding box center [59, 119] width 61 height 6
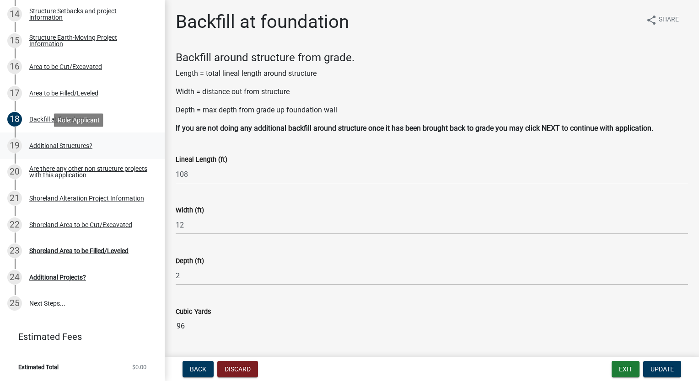
click at [39, 146] on div "Additional Structures?" at bounding box center [60, 146] width 63 height 6
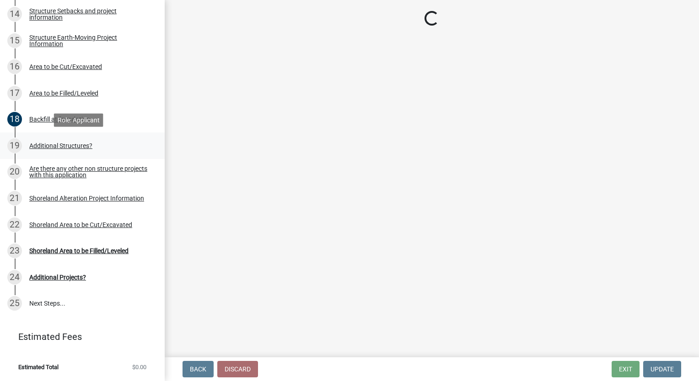
select select "7954165c-6609-40de-bb76-8019c9f74b24"
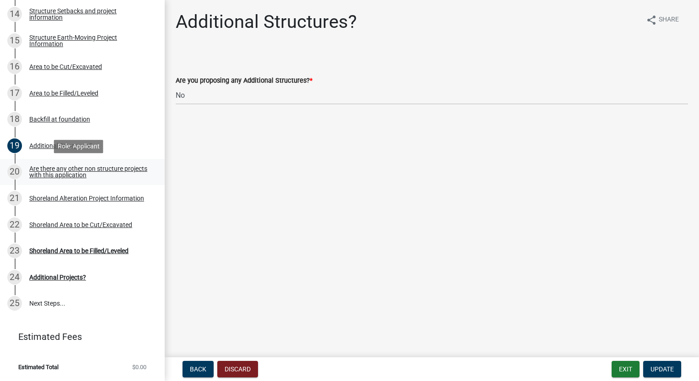
click at [44, 170] on div "Are there any other non structure projects with this application" at bounding box center [89, 172] width 121 height 13
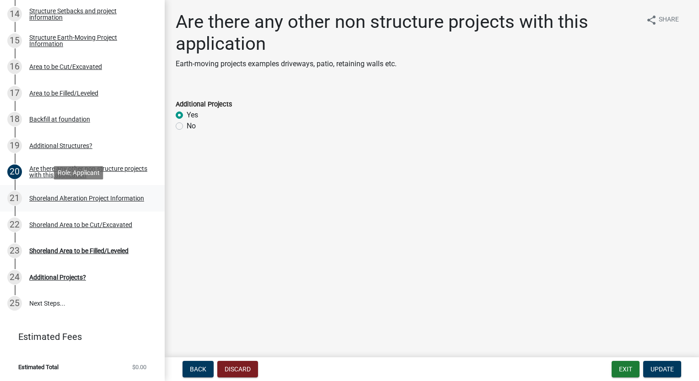
click at [45, 195] on div "Shoreland Alteration Project Information" at bounding box center [86, 198] width 115 height 6
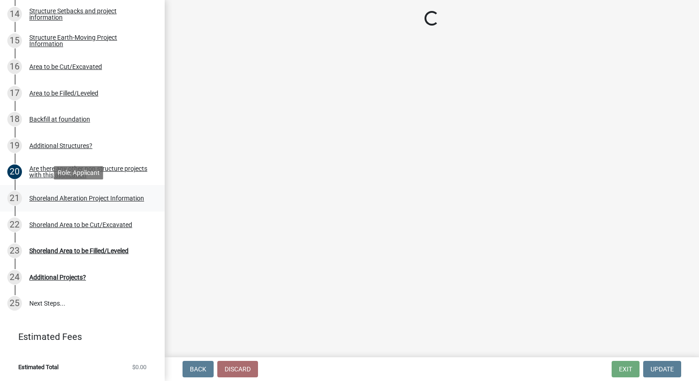
select select "dc69e208-663a-48fe-b51c-d203fa5ce825"
select select "c34a1515-2a54-47ac-b7ac-eb5bbb72cf9a"
select select "85a8adfa-36b0-4909-b0f8-55a56013fe6d"
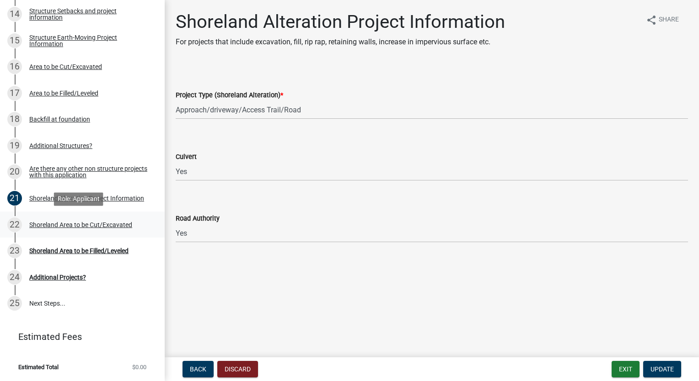
click at [44, 223] on div "Shoreland Area to be Cut/Excavated" at bounding box center [80, 225] width 103 height 6
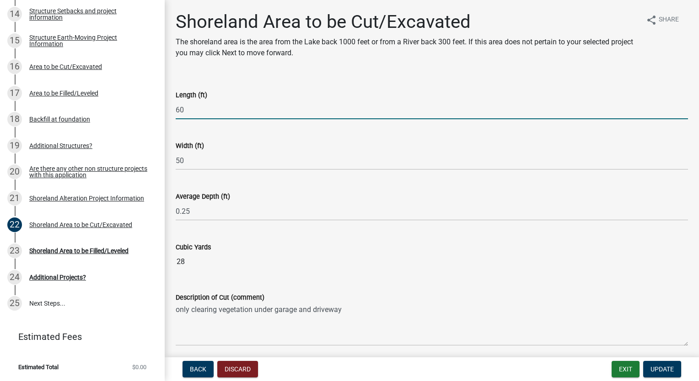
click at [187, 114] on input "60" at bounding box center [432, 110] width 512 height 19
type input "6"
type input "24"
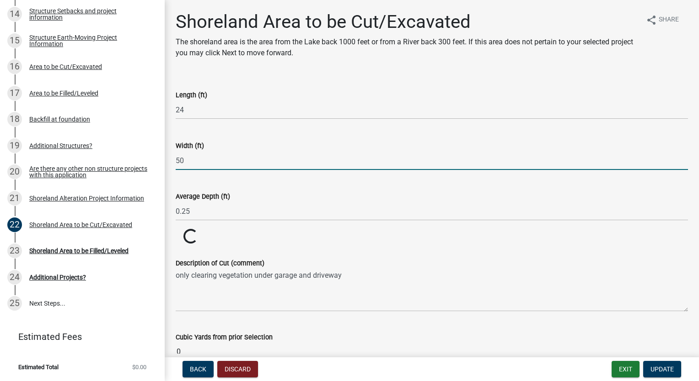
click at [191, 156] on input "50" at bounding box center [432, 160] width 512 height 19
type input "5"
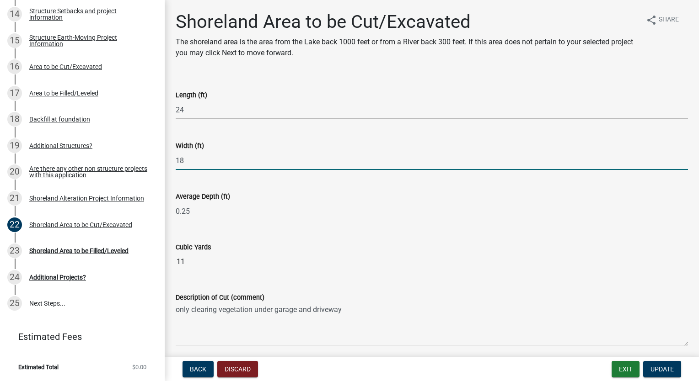
type input "18"
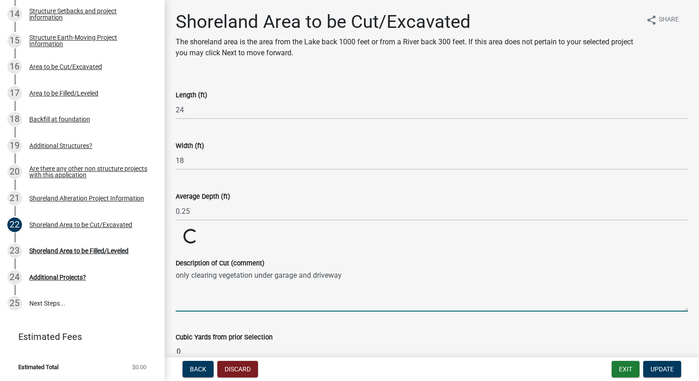
click at [314, 310] on textarea "only clearing vegetation under garage and driveway" at bounding box center [432, 290] width 512 height 43
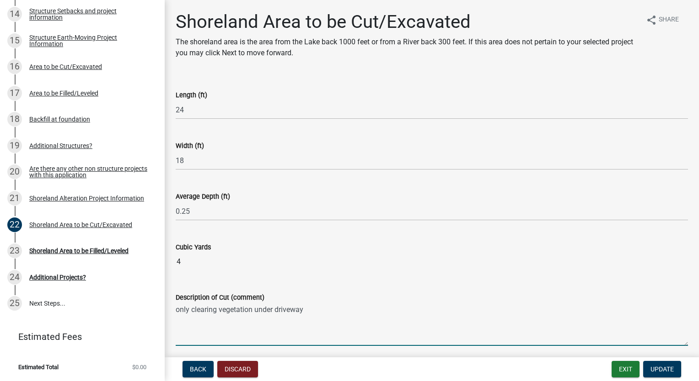
click at [331, 310] on textarea "only clearing vegetation under driveway" at bounding box center [432, 324] width 512 height 43
type textarea "only clearing vegetation under driveway [PERSON_NAME] place culvert on grade in…"
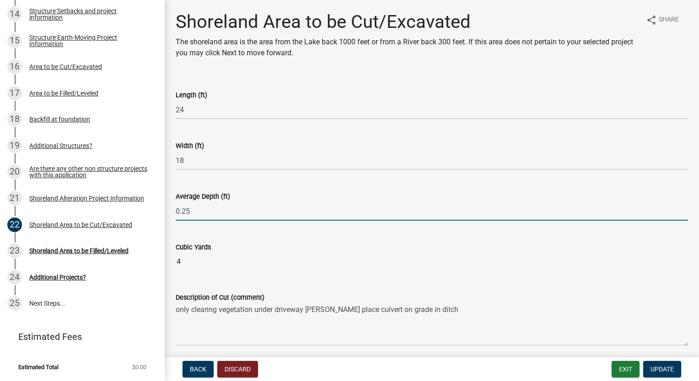
click at [194, 210] on input "0.25" at bounding box center [432, 211] width 512 height 19
type input "0.5"
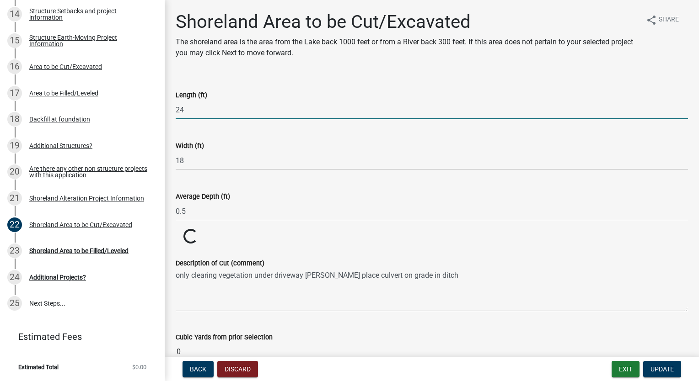
click at [186, 112] on input "24" at bounding box center [432, 110] width 512 height 19
type input "2"
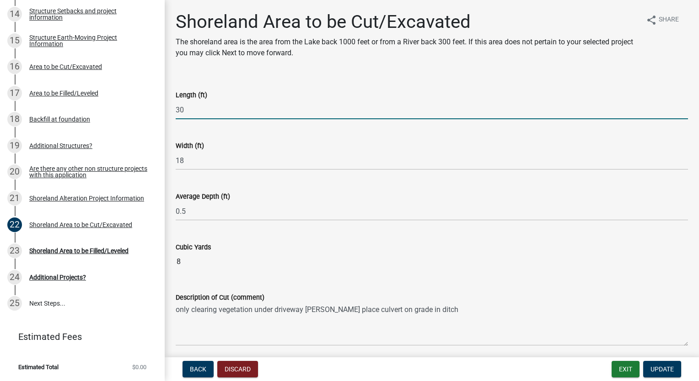
type input "30"
click at [192, 242] on wm-data-entity-input "Cubic Yards 8" at bounding box center [432, 254] width 512 height 50
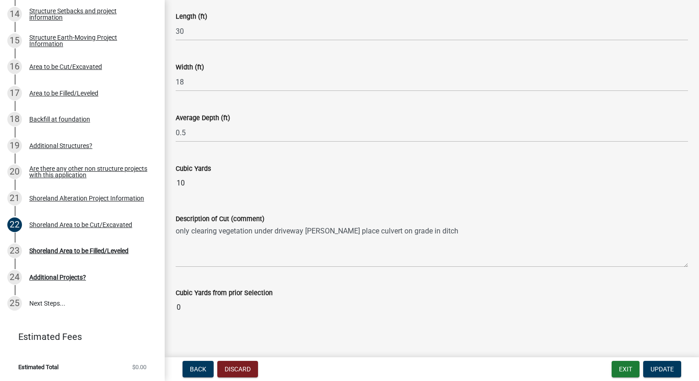
scroll to position [85, 0]
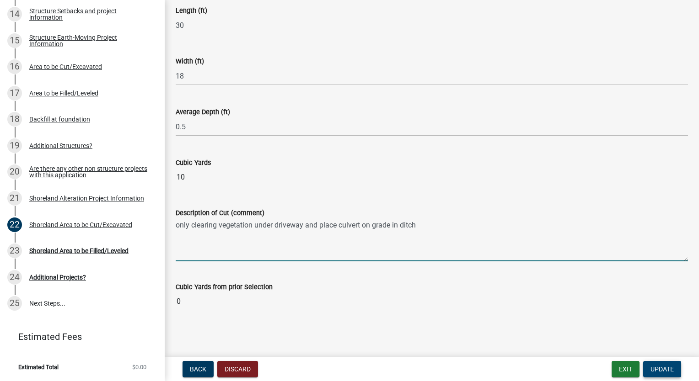
type textarea "only clearing vegetation under driveway and place culvert on grade in ditch"
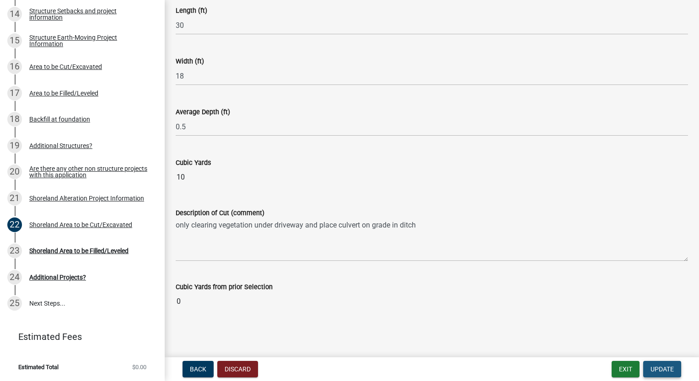
click at [661, 366] on span "Update" at bounding box center [661, 369] width 23 height 7
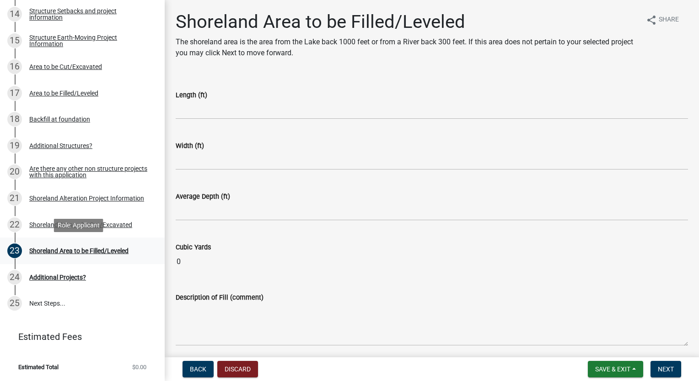
click at [102, 250] on div "Shoreland Area to be Filled/Leveled" at bounding box center [78, 251] width 99 height 6
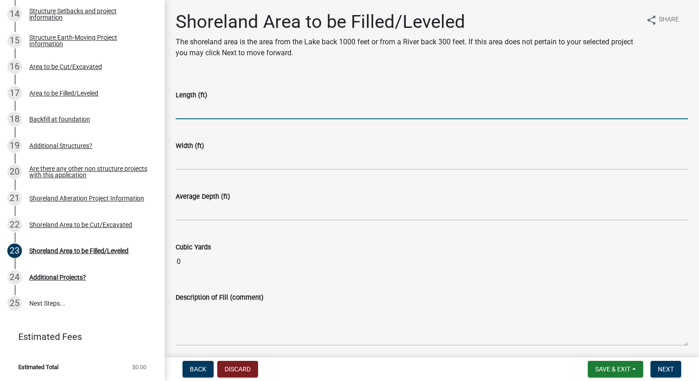
click at [197, 114] on input "text" at bounding box center [432, 110] width 512 height 19
type input "30"
click at [183, 166] on input "text" at bounding box center [432, 160] width 512 height 19
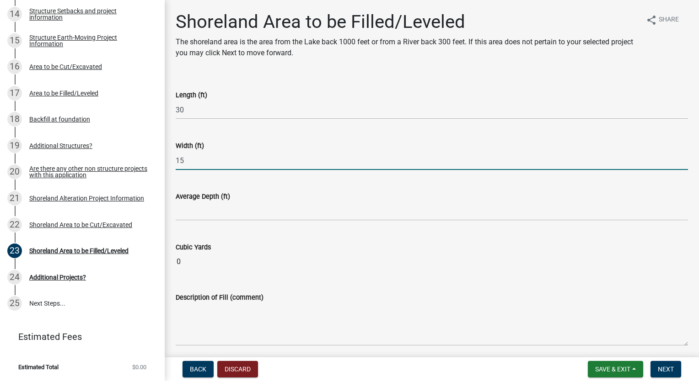
type input "15"
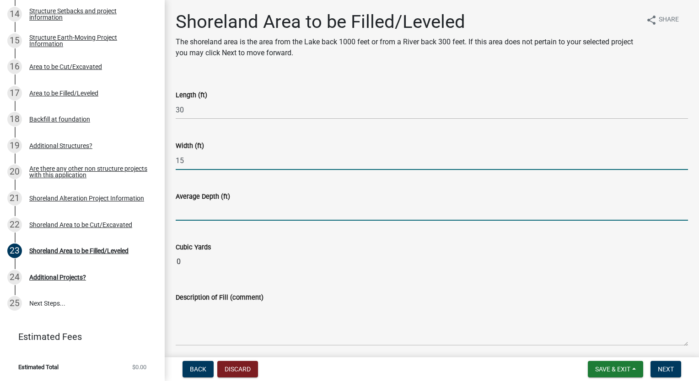
click at [194, 211] on input "text" at bounding box center [432, 211] width 512 height 19
type input "2"
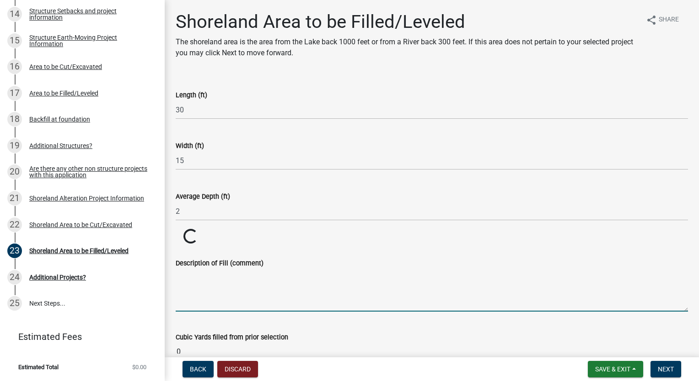
click at [181, 334] on wm-data-entity-input-list "Length (ft) 30 Width (ft) 15 Average Depth (ft) 2 Cubic Yards Loading... Loadin…" at bounding box center [432, 223] width 512 height 293
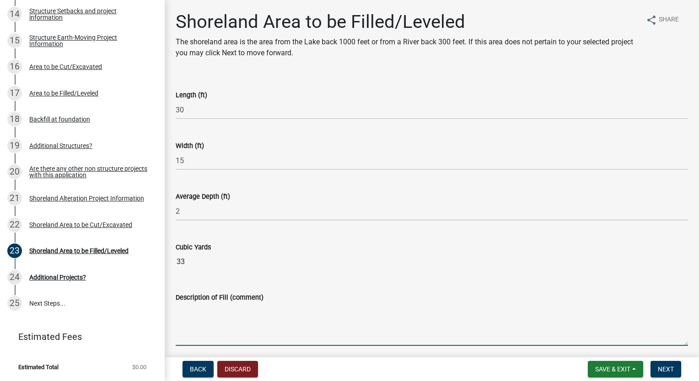
click at [195, 336] on textarea "Description of Fill (comment)" at bounding box center [432, 324] width 512 height 43
type textarea "Fill over culvert and in r/w from road to garage"
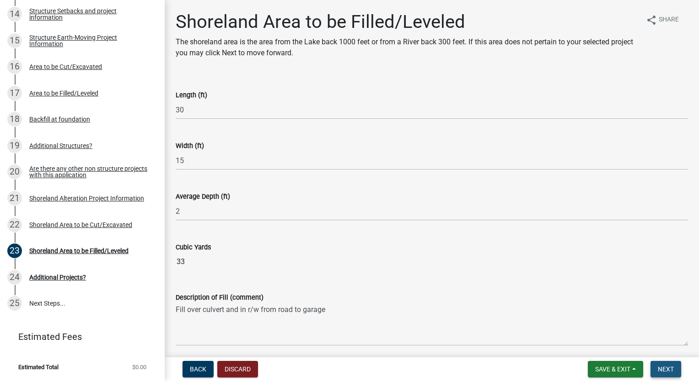
click at [675, 371] on button "Next" at bounding box center [665, 369] width 31 height 16
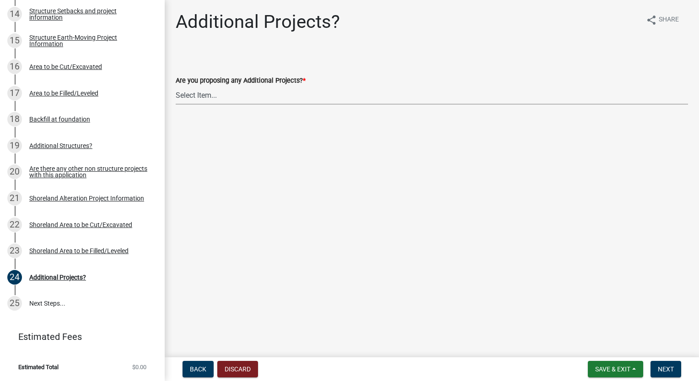
click at [194, 99] on select "Select Item... Yes No" at bounding box center [432, 95] width 512 height 19
click at [176, 86] on select "Select Item... Yes No" at bounding box center [432, 95] width 512 height 19
select select "7954165c-6609-40de-bb76-8019c9f74b24"
click at [666, 369] on span "Next" at bounding box center [666, 369] width 16 height 7
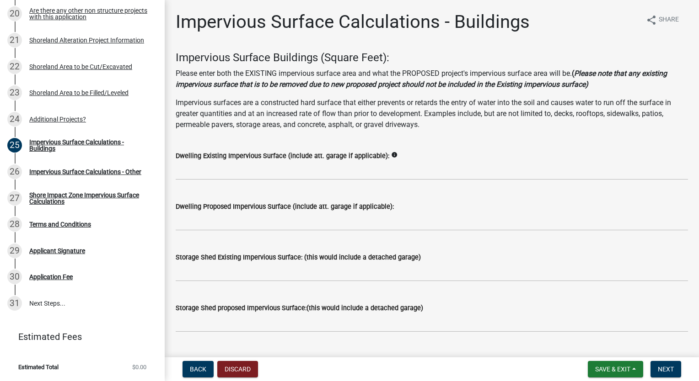
click at [391, 153] on icon "info" at bounding box center [394, 155] width 6 height 6
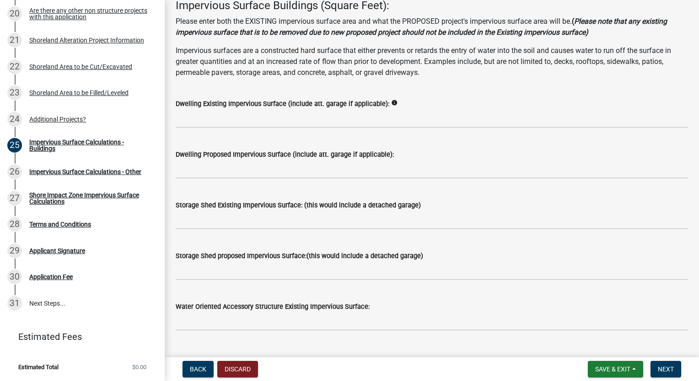
scroll to position [91, 0]
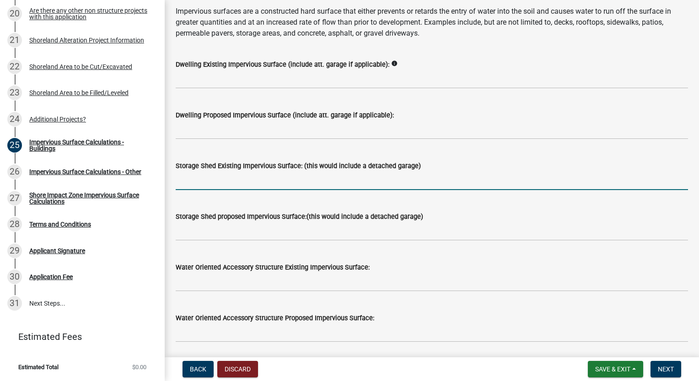
click at [205, 184] on input "text" at bounding box center [432, 181] width 512 height 19
click at [209, 189] on input "text" at bounding box center [432, 181] width 512 height 19
type input "1150"
drag, startPoint x: 204, startPoint y: 179, endPoint x: 139, endPoint y: 178, distance: 64.5
click at [139, 178] on div "Structure and Shoreland Alteration Permit Application STR/SAP - 326621 View Sum…" at bounding box center [349, 190] width 699 height 381
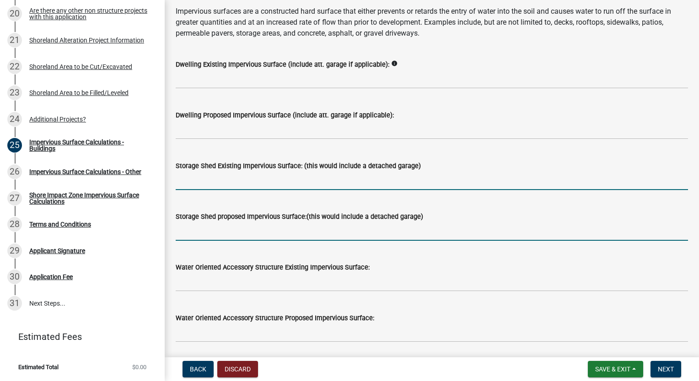
click at [177, 234] on input "text" at bounding box center [432, 231] width 512 height 19
type input "1150"
click at [321, 301] on div "Water Oriented Accessory Structure Proposed Impervious Surface:" at bounding box center [432, 321] width 512 height 43
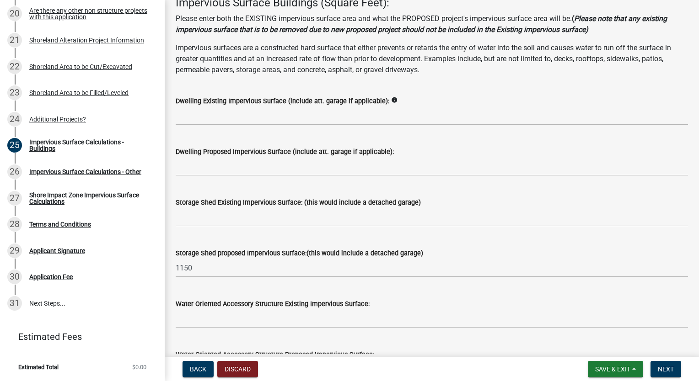
scroll to position [0, 0]
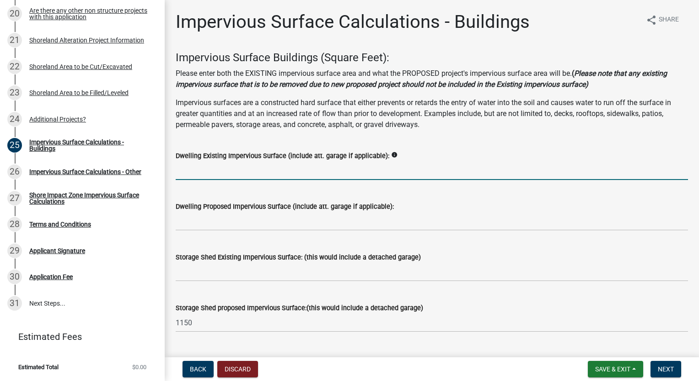
click at [196, 174] on input "text" at bounding box center [432, 170] width 512 height 19
type input "1550"
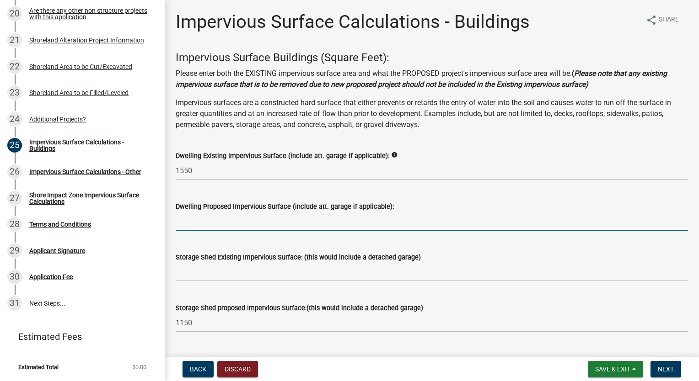
click at [311, 227] on input "text" at bounding box center [432, 221] width 512 height 19
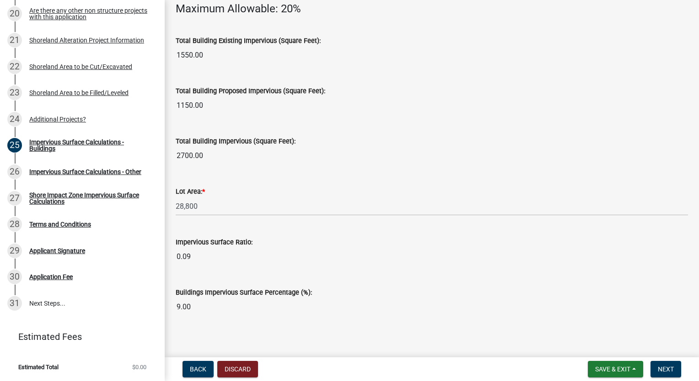
scroll to position [666, 0]
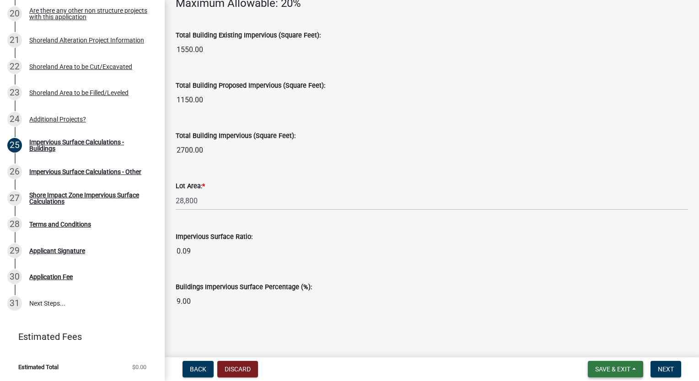
click at [618, 369] on span "Save & Exit" at bounding box center [612, 369] width 35 height 7
click at [594, 325] on button "Save" at bounding box center [606, 324] width 73 height 22
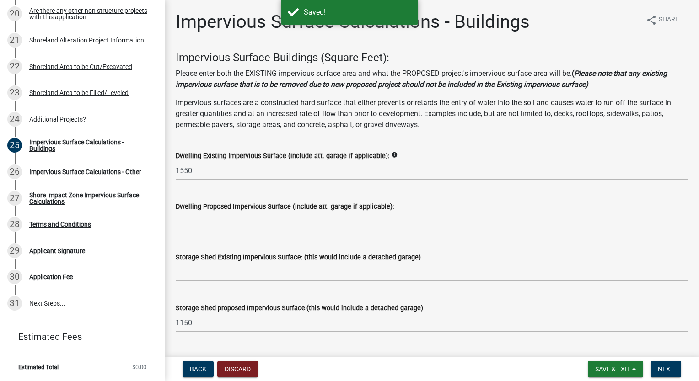
scroll to position [137, 0]
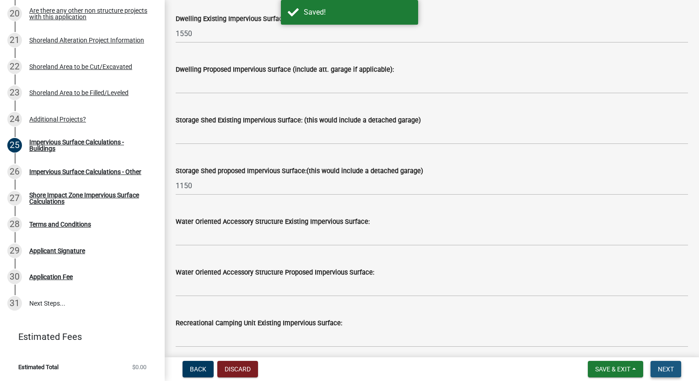
click at [662, 369] on span "Next" at bounding box center [666, 369] width 16 height 7
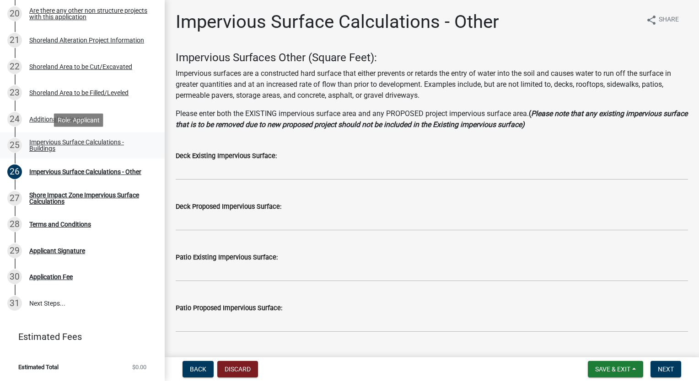
click at [86, 145] on div "Impervious Surface Calculations - Buildings" at bounding box center [89, 145] width 121 height 13
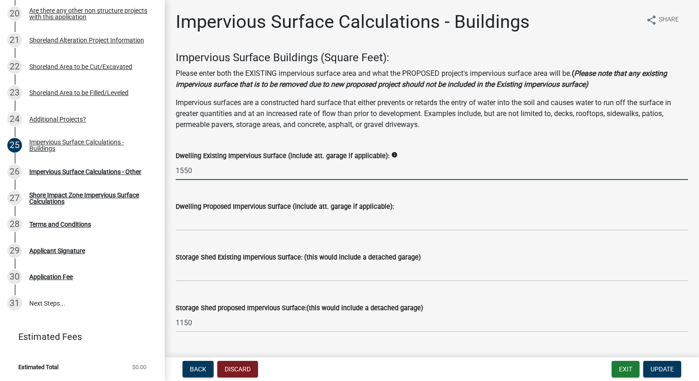
click at [206, 173] on input "1550" at bounding box center [432, 170] width 512 height 19
type input "1104"
click at [246, 231] on wm-data-entity-input "Dwelling Proposed Impervious Surface (include att. garage if applicable):" at bounding box center [432, 213] width 512 height 51
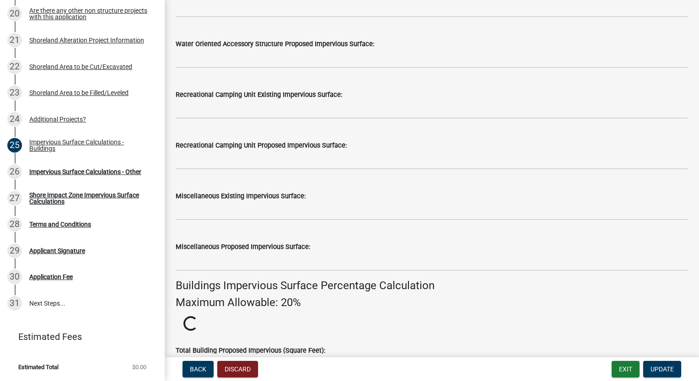
scroll to position [412, 0]
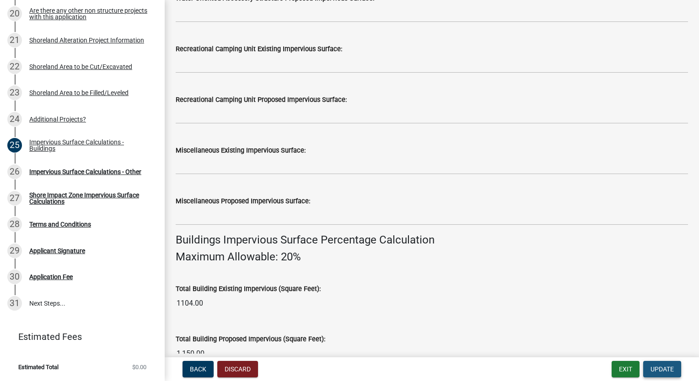
click at [660, 368] on span "Update" at bounding box center [661, 369] width 23 height 7
click at [657, 369] on span "Update" at bounding box center [661, 369] width 23 height 7
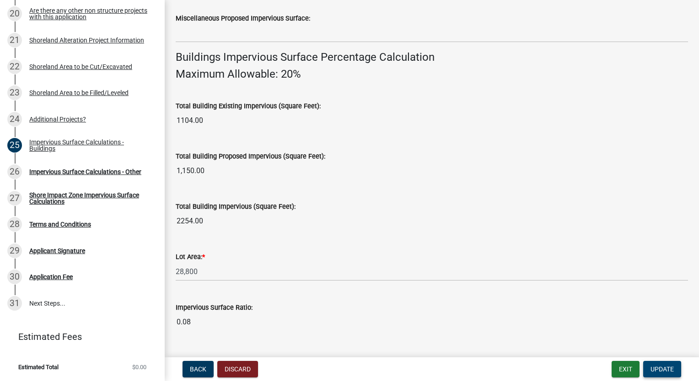
scroll to position [666, 0]
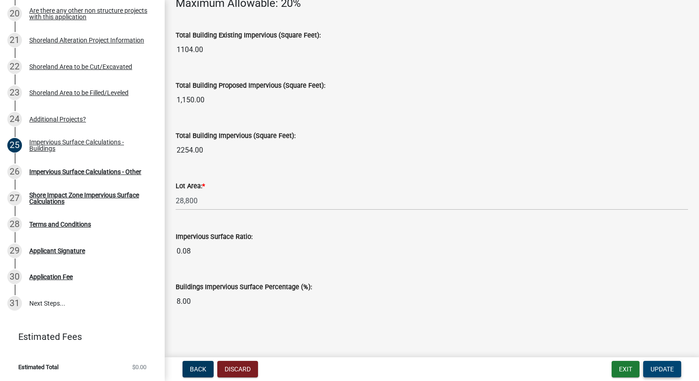
click at [658, 371] on span "Update" at bounding box center [661, 369] width 23 height 7
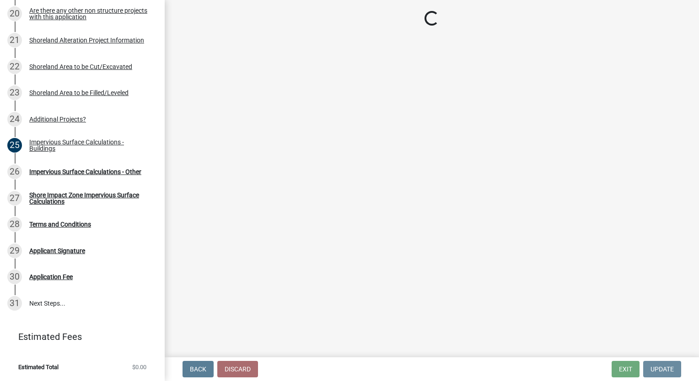
scroll to position [0, 0]
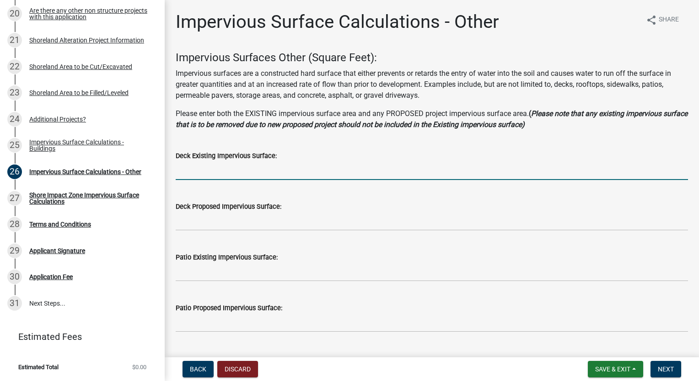
click at [227, 177] on input "text" at bounding box center [432, 170] width 512 height 19
type input "192"
click at [216, 223] on input "text" at bounding box center [432, 221] width 512 height 19
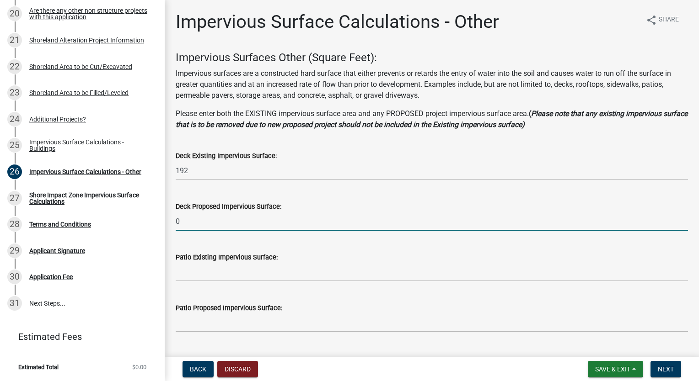
type input "0"
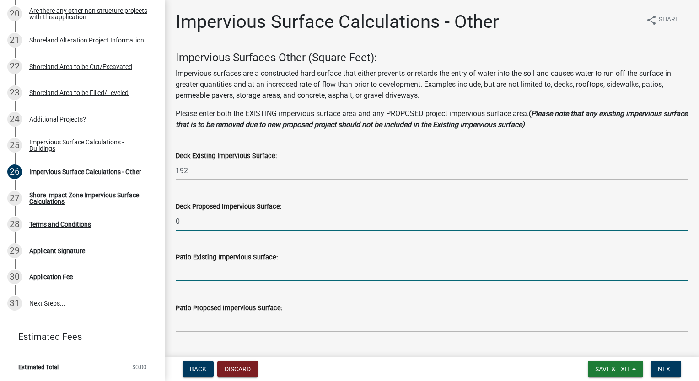
click at [195, 279] on input "text" at bounding box center [432, 272] width 512 height 19
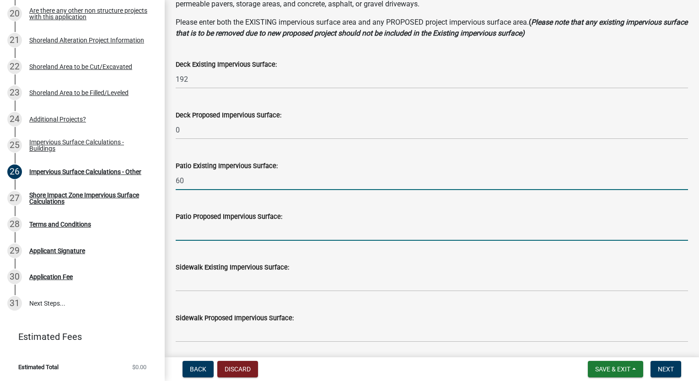
click at [189, 235] on input "text" at bounding box center [432, 231] width 512 height 19
click at [188, 177] on input "60" at bounding box center [432, 181] width 512 height 19
type input "6"
type input "72"
click at [179, 235] on input "text" at bounding box center [432, 231] width 512 height 19
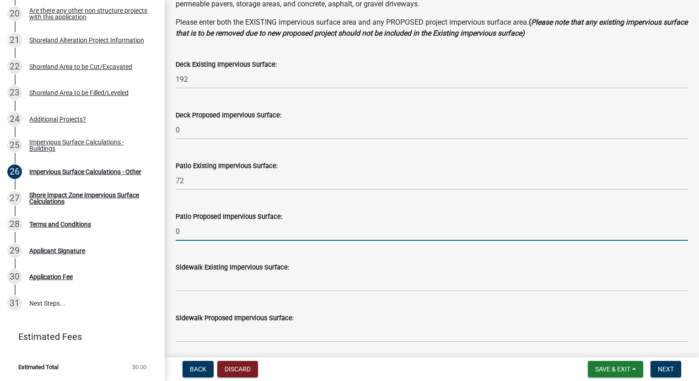
type input "0"
click at [187, 291] on input "text" at bounding box center [432, 282] width 512 height 19
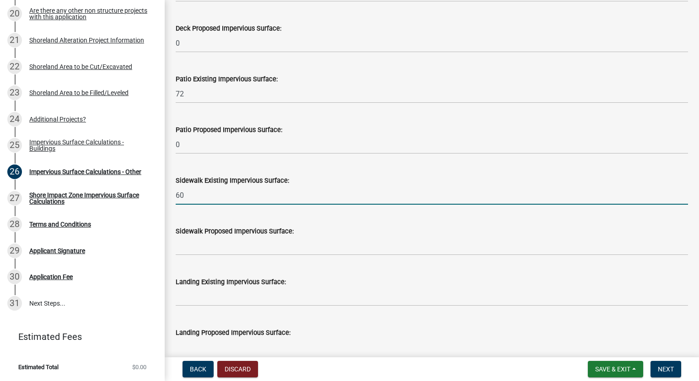
scroll to position [183, 0]
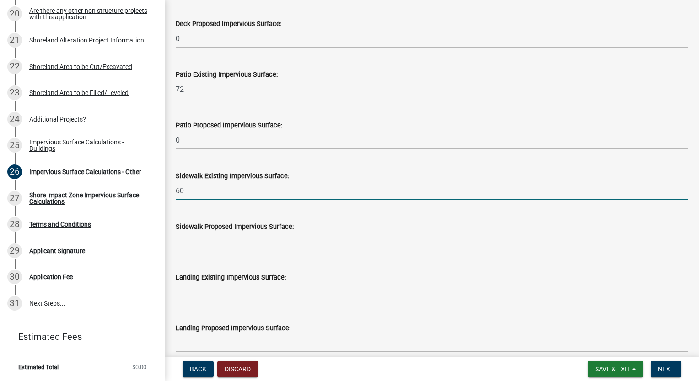
type input "60"
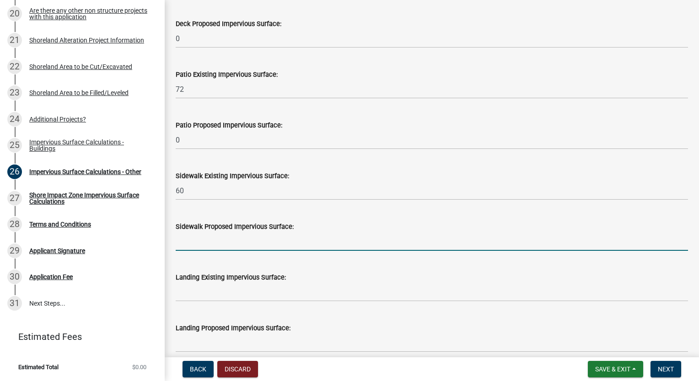
click at [193, 242] on input "text" at bounding box center [432, 241] width 512 height 19
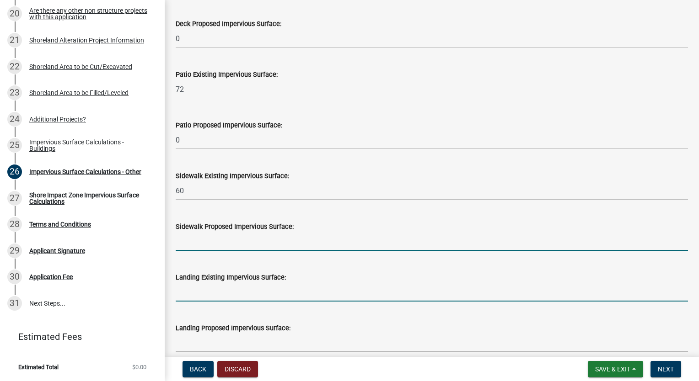
click at [185, 296] on input "text" at bounding box center [432, 292] width 512 height 19
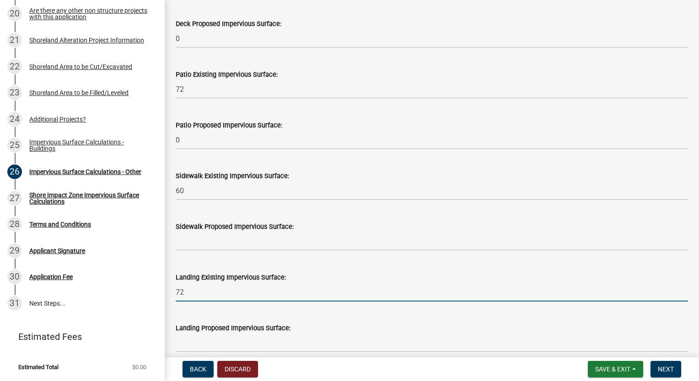
type input "72"
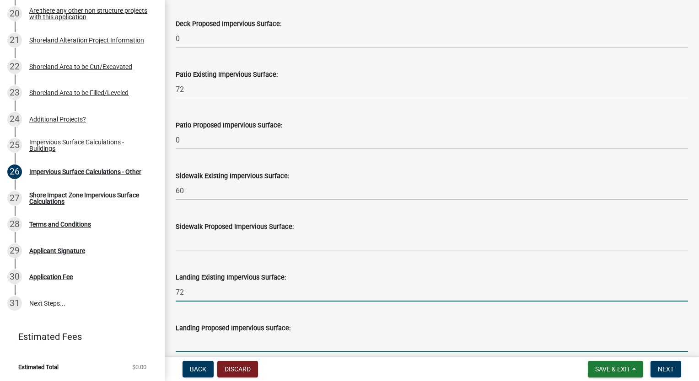
click at [195, 344] on input "text" at bounding box center [432, 343] width 512 height 19
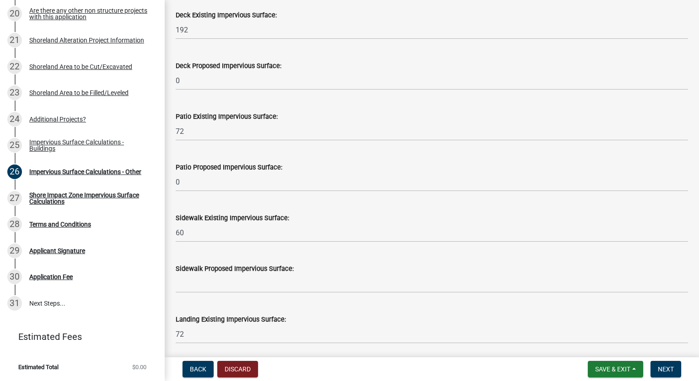
scroll to position [91, 0]
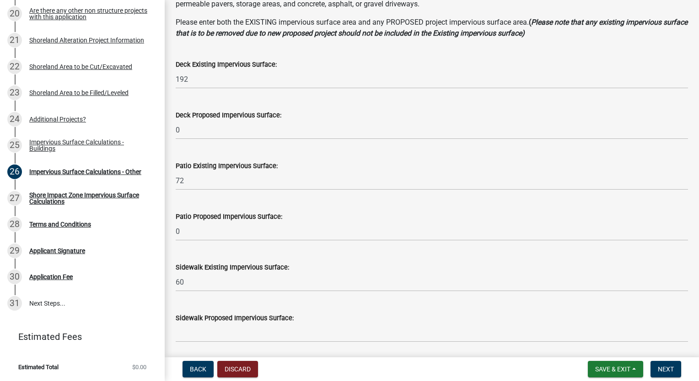
type input "0"
click at [185, 178] on input "72" at bounding box center [432, 181] width 512 height 19
type input "7"
type input "0"
click at [303, 219] on div "Patio Proposed Impervious Surface:" at bounding box center [432, 216] width 512 height 11
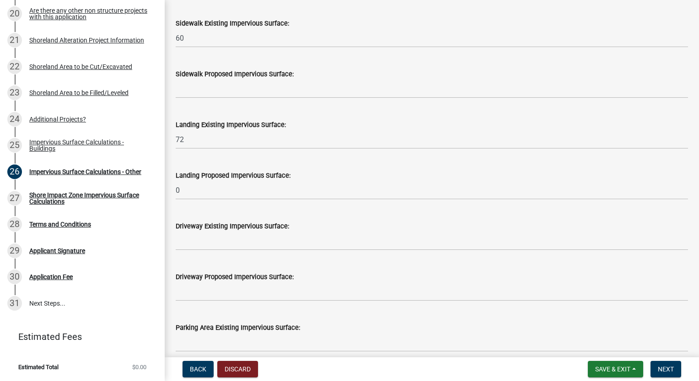
scroll to position [412, 0]
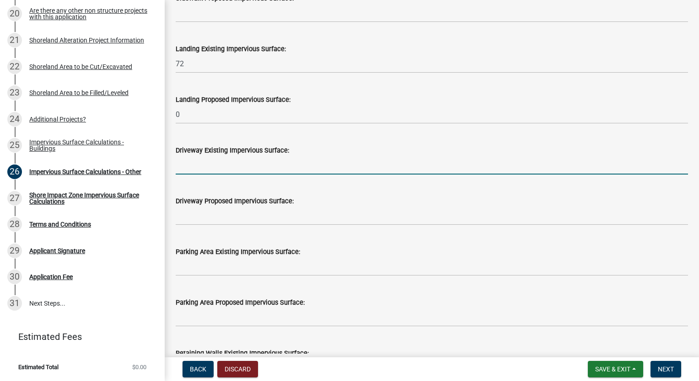
click at [188, 169] on input "text" at bounding box center [432, 165] width 512 height 19
type input "300"
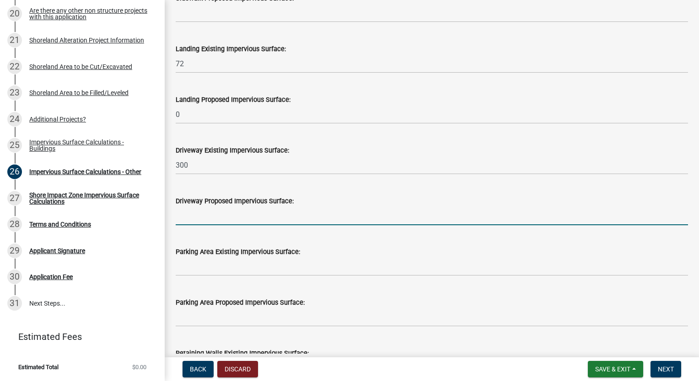
click at [195, 217] on input "text" at bounding box center [432, 216] width 512 height 19
type input "360"
click at [188, 266] on input "text" at bounding box center [432, 267] width 512 height 19
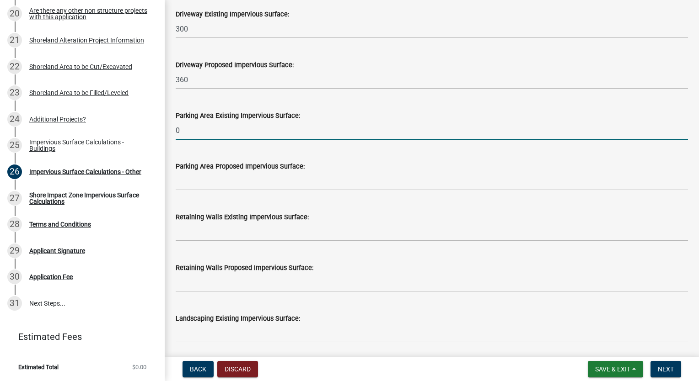
scroll to position [549, 0]
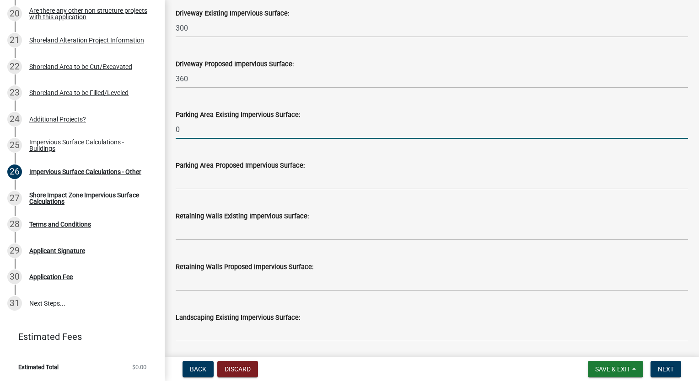
type input "0"
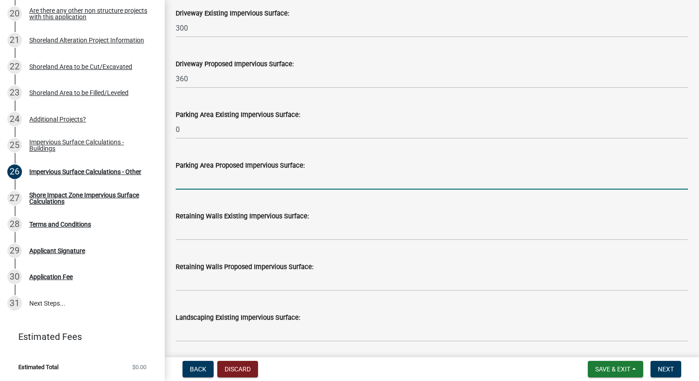
click at [208, 180] on input "text" at bounding box center [432, 180] width 512 height 19
type input "0"
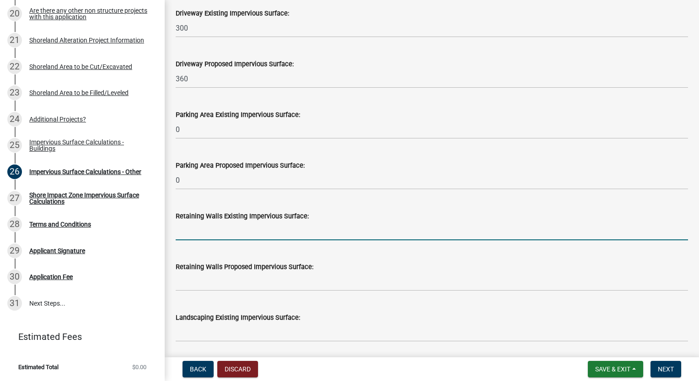
click at [199, 235] on input "text" at bounding box center [432, 231] width 512 height 19
type input "0"
click at [198, 289] on input "text" at bounding box center [432, 282] width 512 height 19
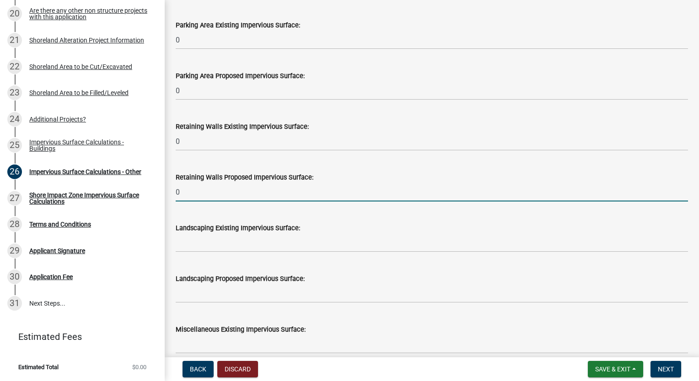
scroll to position [640, 0]
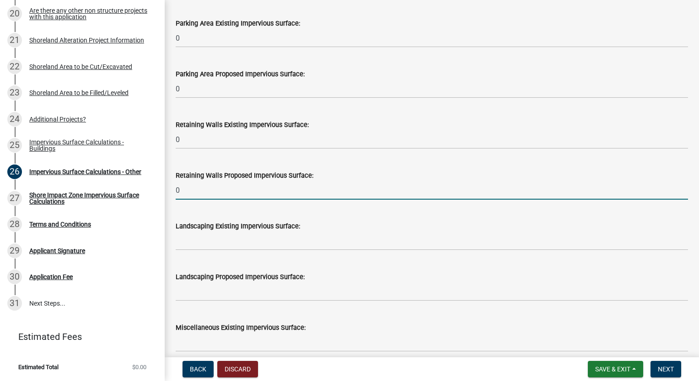
type input "0"
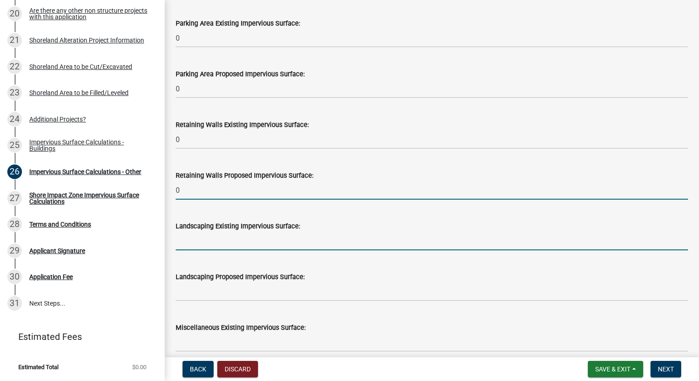
click at [212, 248] on input "text" at bounding box center [432, 241] width 512 height 19
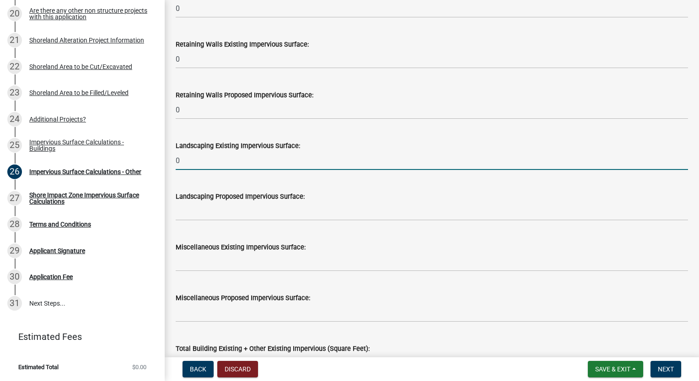
scroll to position [732, 0]
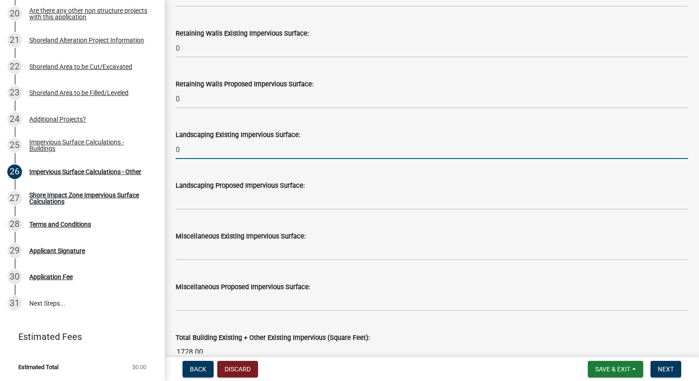
type input "0"
click at [183, 204] on input "text" at bounding box center [432, 200] width 512 height 19
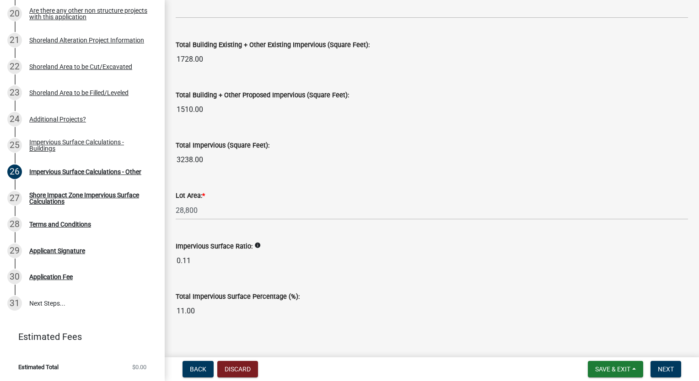
scroll to position [1034, 0]
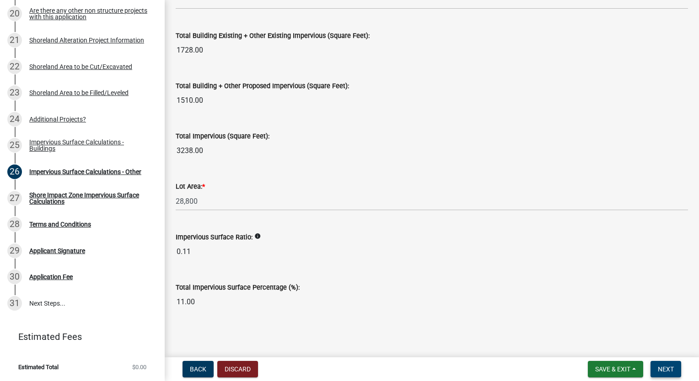
type input "0"
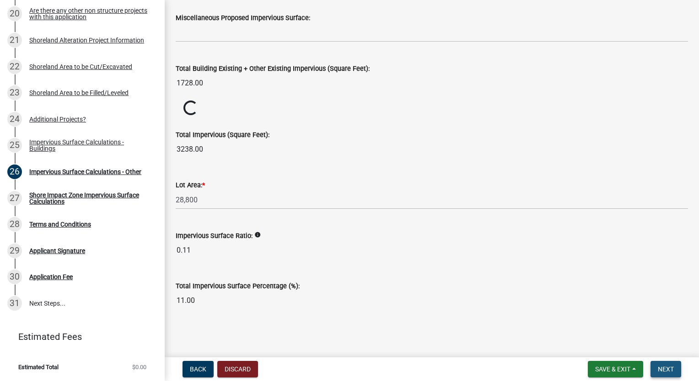
scroll to position [1000, 0]
click at [670, 367] on span "Next" at bounding box center [666, 369] width 16 height 7
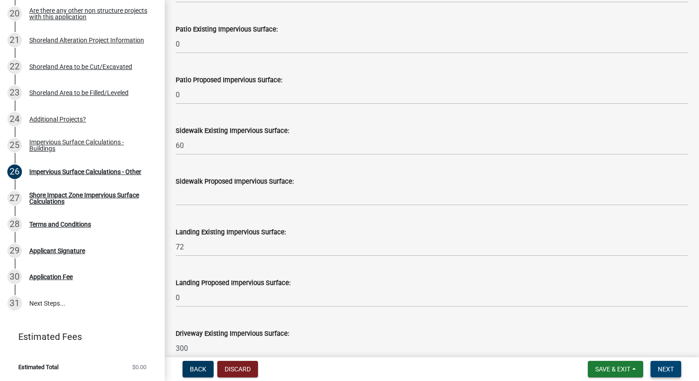
scroll to position [229, 0]
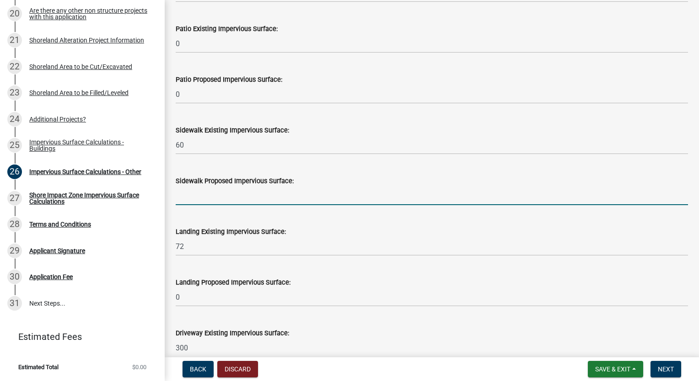
click at [212, 201] on input "text" at bounding box center [432, 196] width 512 height 19
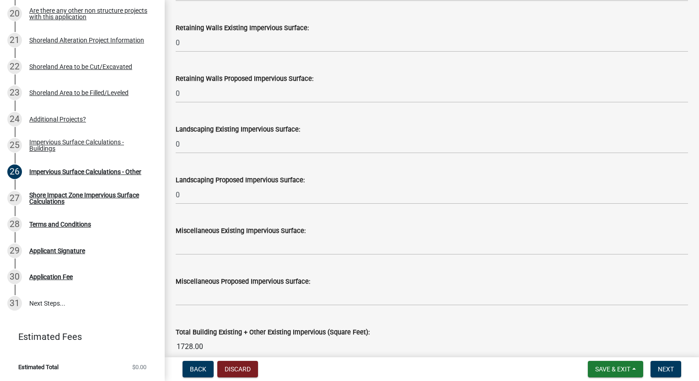
scroll to position [823, 0]
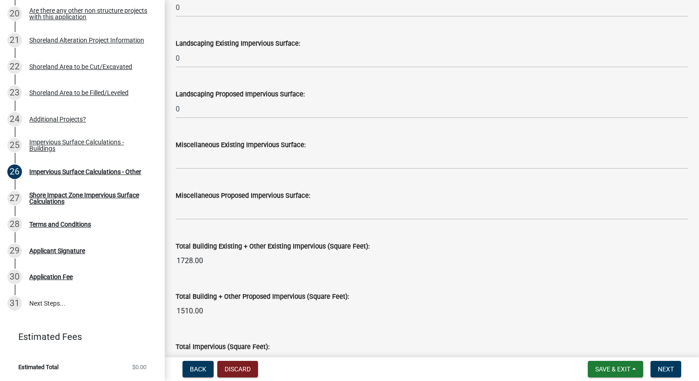
type input "0"
click at [185, 160] on input "text" at bounding box center [432, 159] width 512 height 19
type input "0"
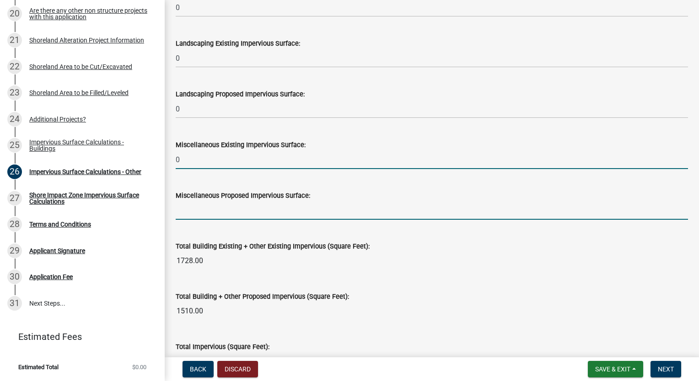
click at [183, 215] on input "text" at bounding box center [432, 210] width 512 height 19
type input "0"
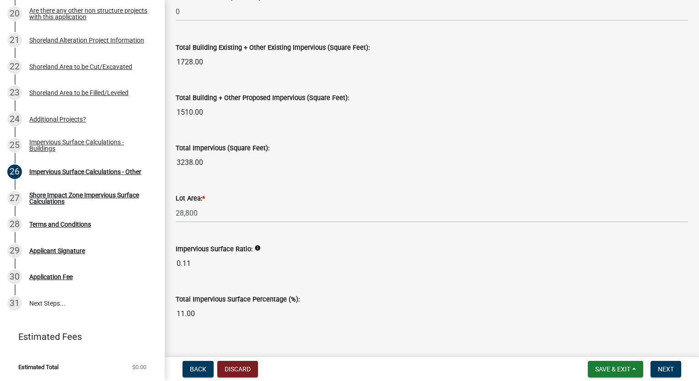
scroll to position [1034, 0]
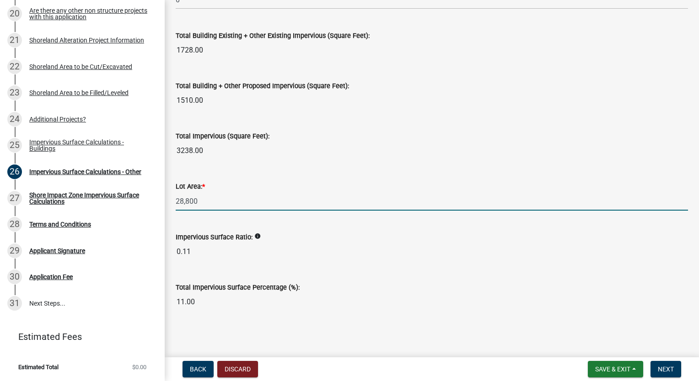
click at [197, 199] on input "28,800" at bounding box center [432, 201] width 512 height 19
click at [664, 371] on span "Next" at bounding box center [666, 369] width 16 height 7
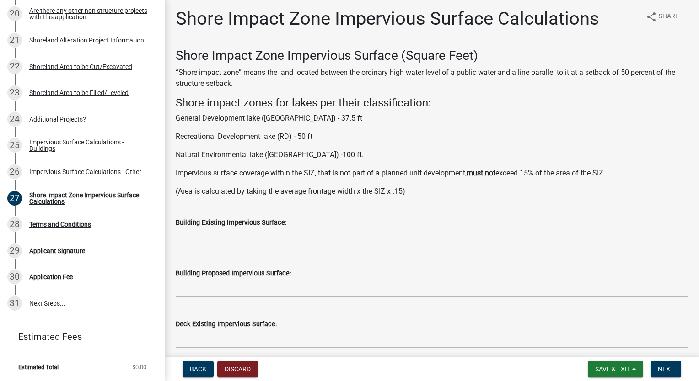
scroll to position [0, 0]
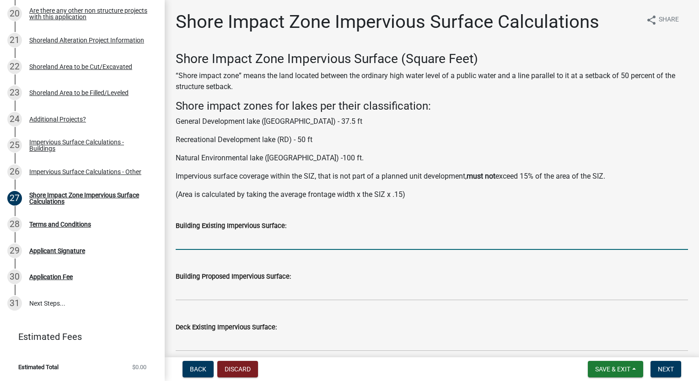
click at [212, 245] on input "text" at bounding box center [432, 240] width 512 height 19
type input "1104"
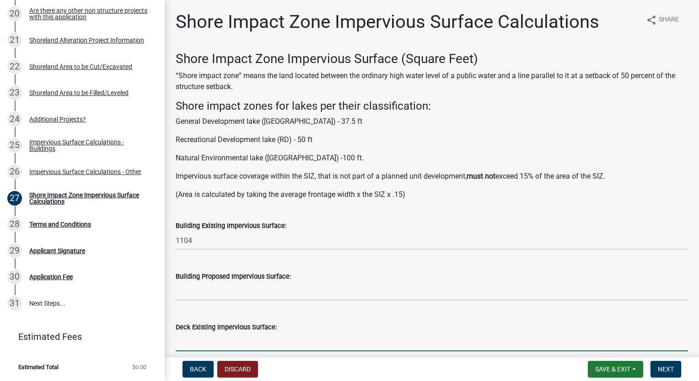
click at [203, 348] on input "text" at bounding box center [432, 342] width 512 height 19
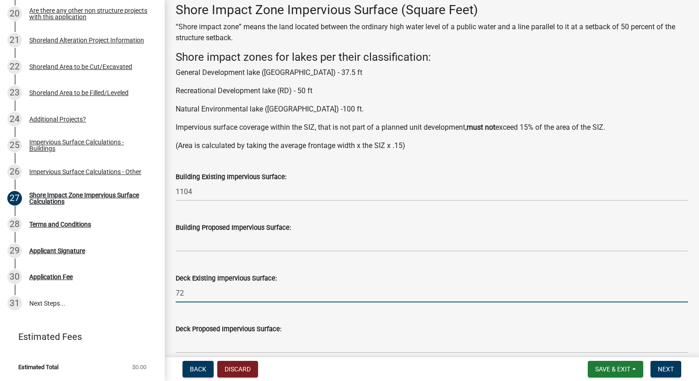
scroll to position [137, 0]
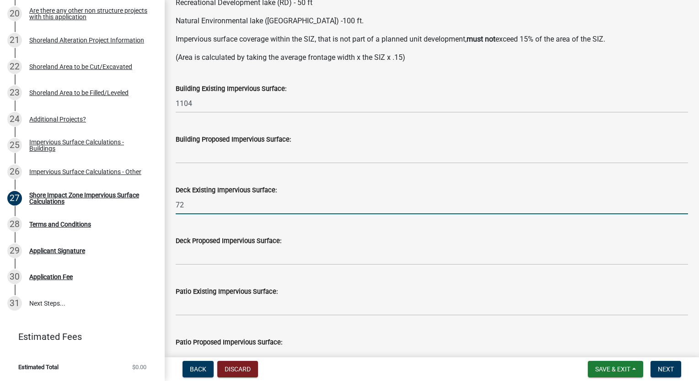
type input "72"
click at [194, 155] on input "text" at bounding box center [432, 154] width 512 height 19
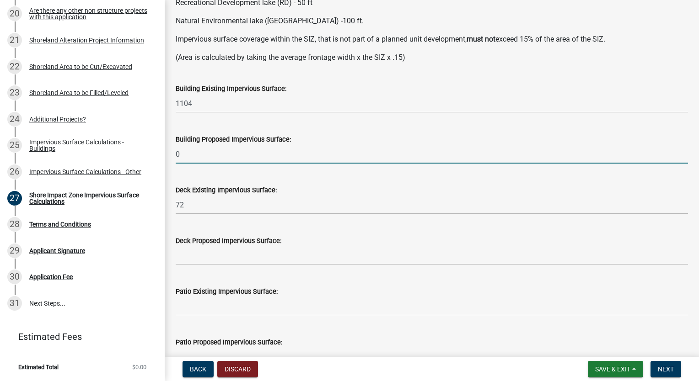
type input "0"
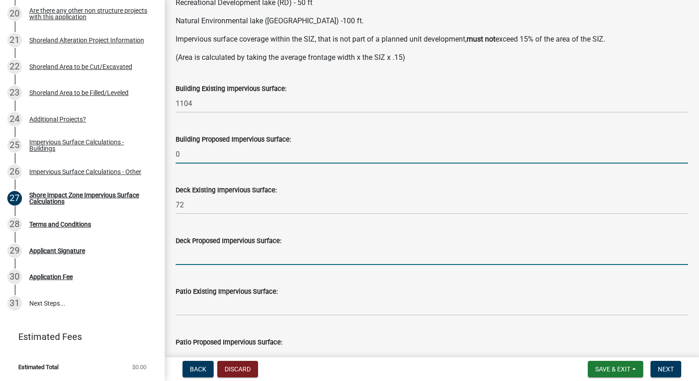
click at [183, 264] on input "text" at bounding box center [432, 256] width 512 height 19
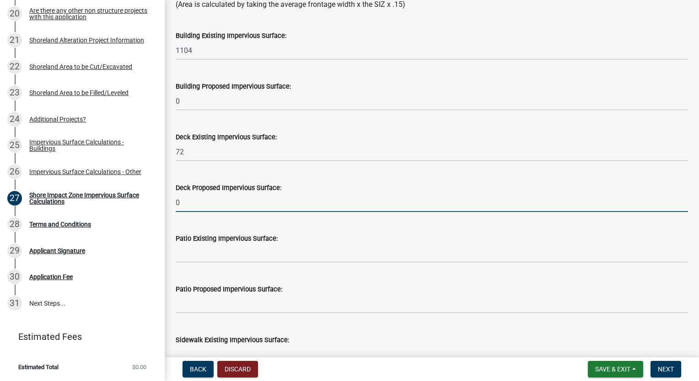
scroll to position [274, 0]
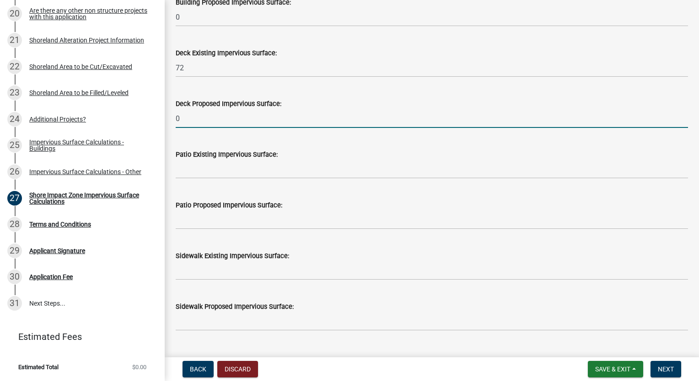
type input "0"
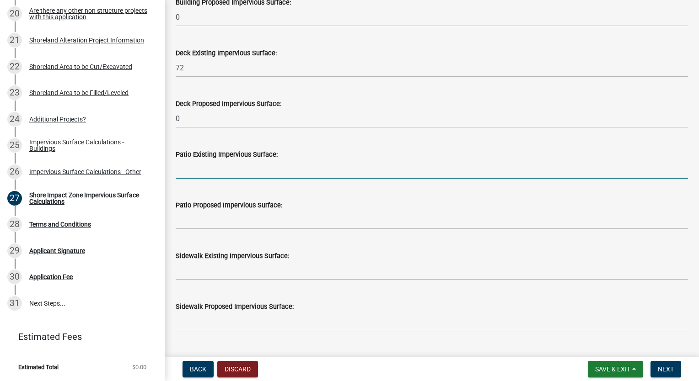
click at [185, 173] on input "text" at bounding box center [432, 169] width 512 height 19
type input "0"
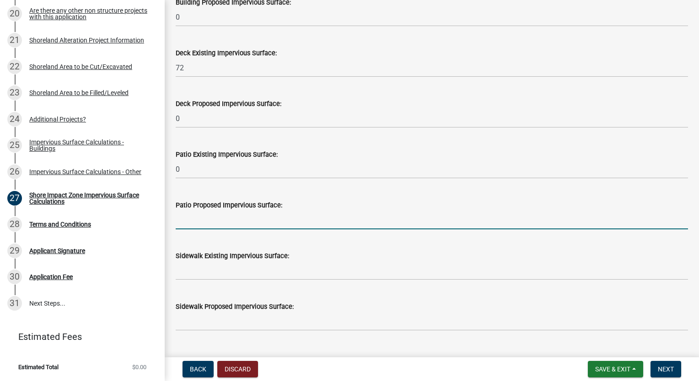
click at [182, 218] on input "text" at bounding box center [432, 220] width 512 height 19
type input "0"
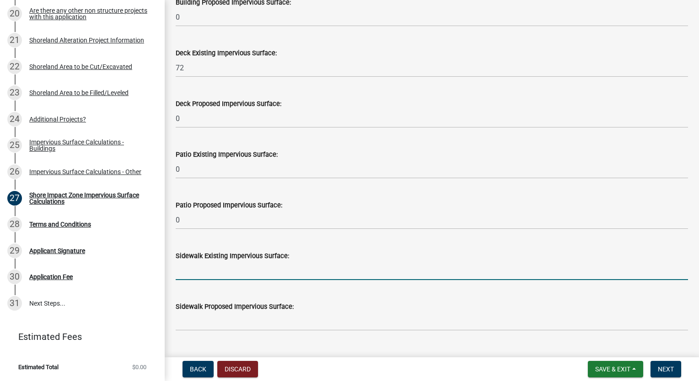
click at [198, 273] on input "text" at bounding box center [432, 271] width 512 height 19
type input "60"
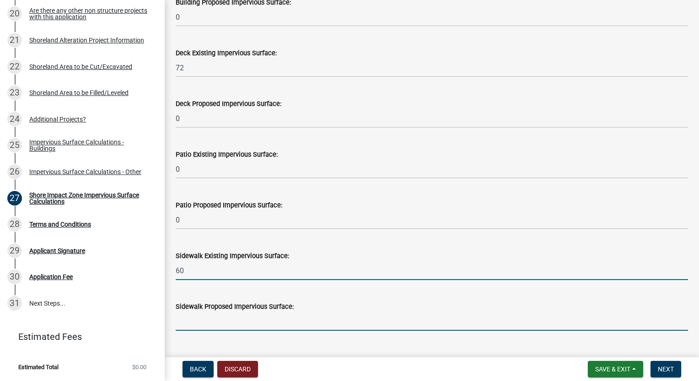
click at [193, 322] on input "text" at bounding box center [432, 321] width 512 height 19
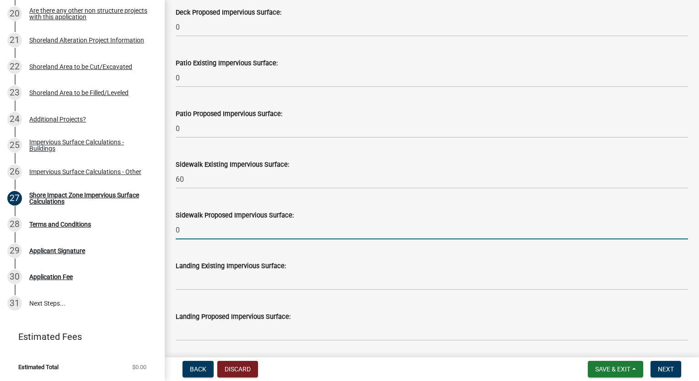
scroll to position [412, 0]
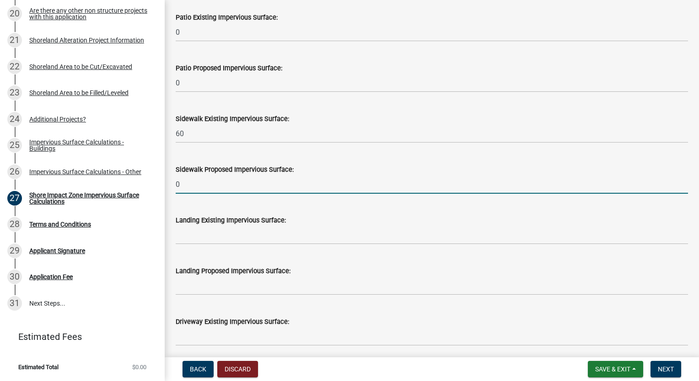
type input "0"
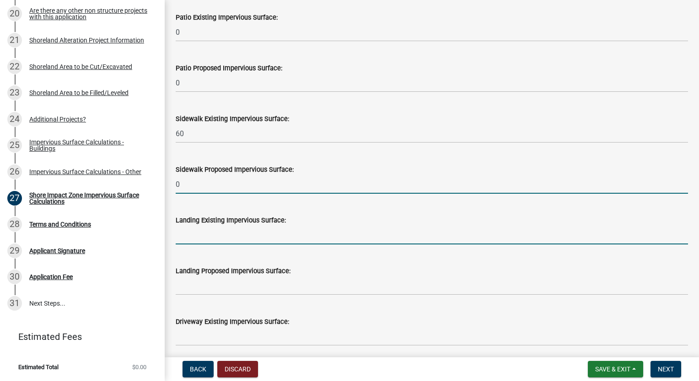
click at [205, 239] on input "text" at bounding box center [432, 235] width 512 height 19
type input "72"
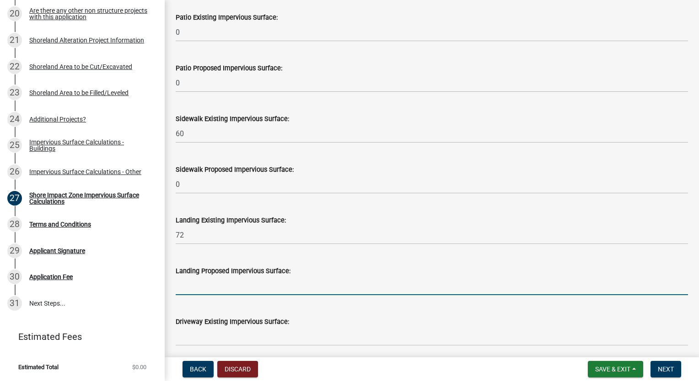
click at [186, 290] on input "text" at bounding box center [432, 286] width 512 height 19
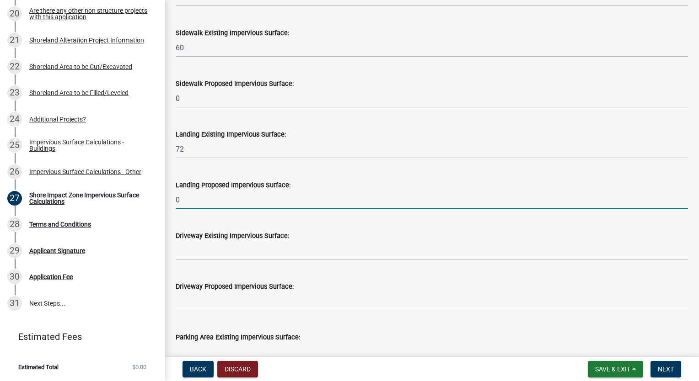
scroll to position [503, 0]
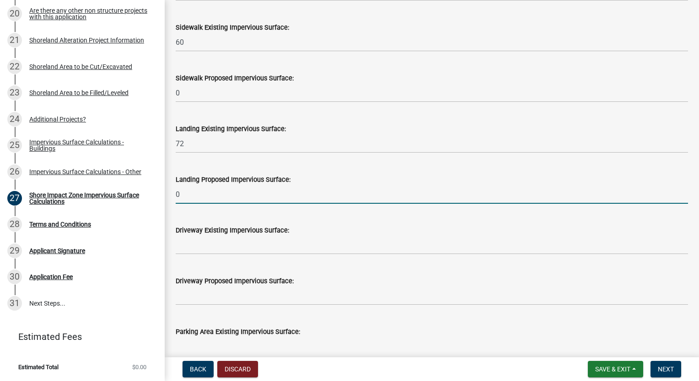
type input "0"
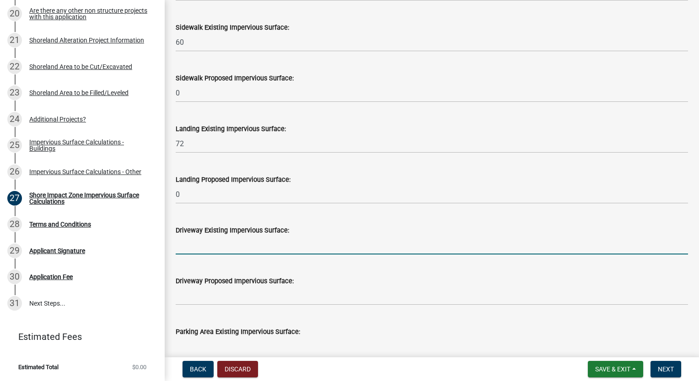
click at [198, 249] on input "text" at bounding box center [432, 245] width 512 height 19
type input "300"
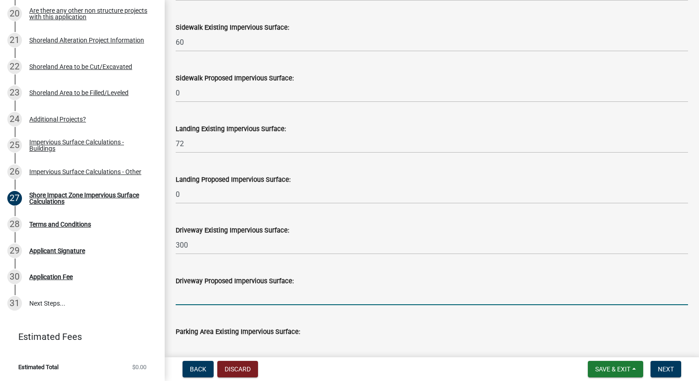
click at [201, 301] on input "text" at bounding box center [432, 296] width 512 height 19
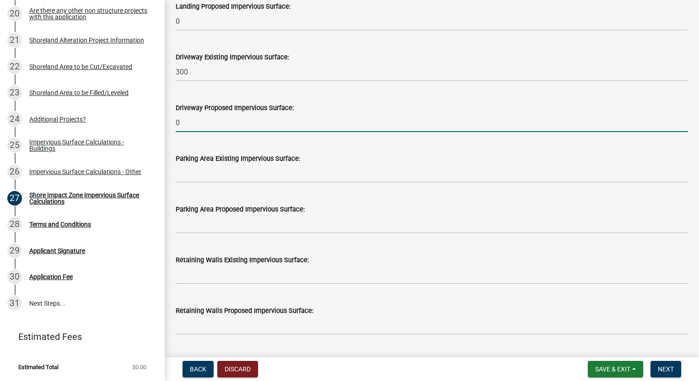
scroll to position [686, 0]
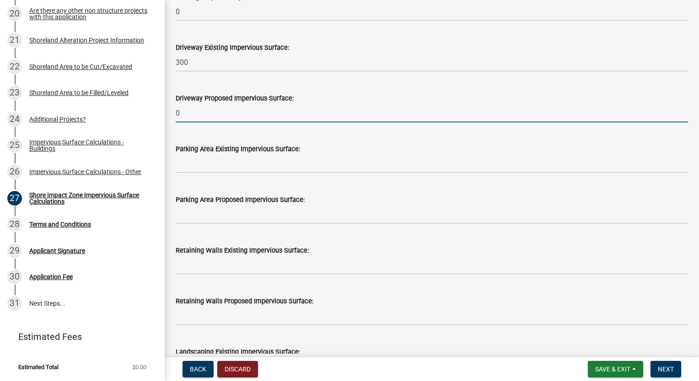
type input "0"
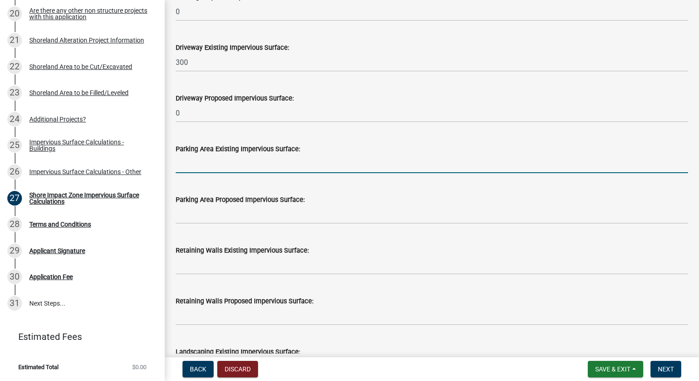
click at [193, 168] on input "text" at bounding box center [432, 164] width 512 height 19
type input "0"
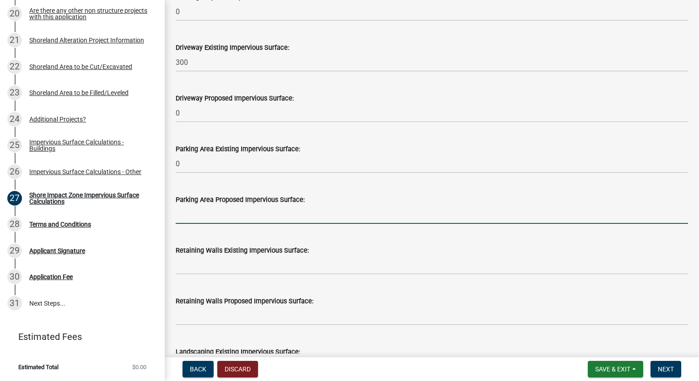
click at [179, 213] on input "text" at bounding box center [432, 214] width 512 height 19
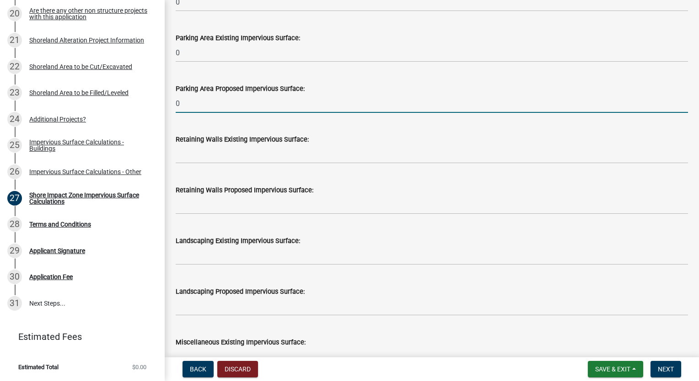
scroll to position [823, 0]
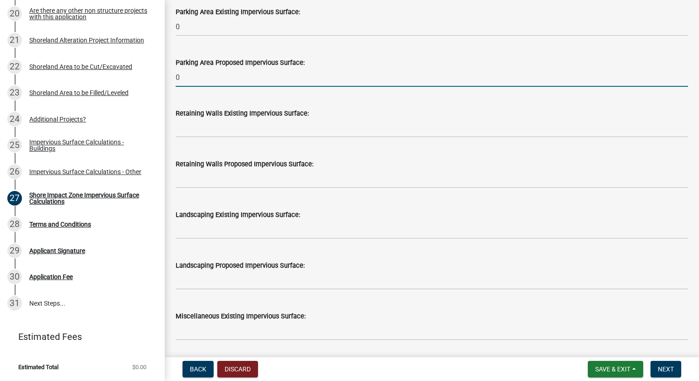
type input "0"
click at [193, 133] on input "text" at bounding box center [432, 128] width 512 height 19
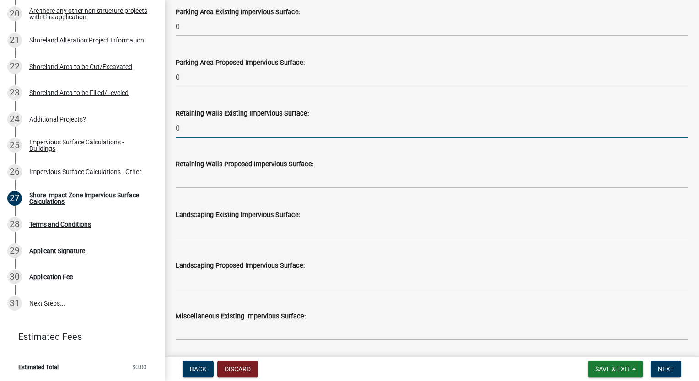
type input "0"
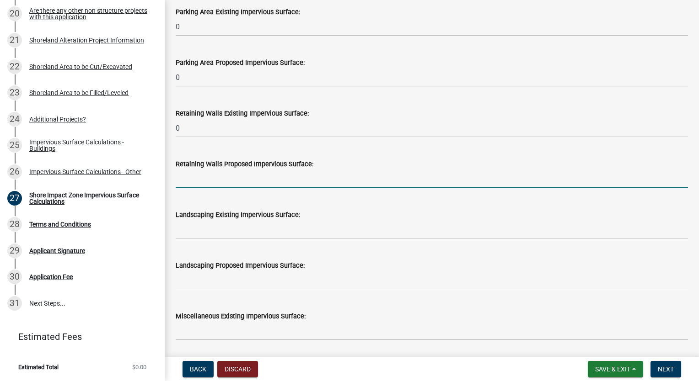
click at [177, 180] on input "text" at bounding box center [432, 179] width 512 height 19
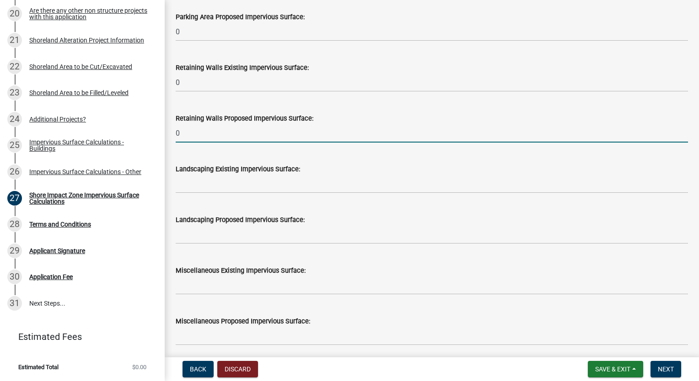
type input "0"
click at [192, 190] on input "text" at bounding box center [432, 184] width 512 height 19
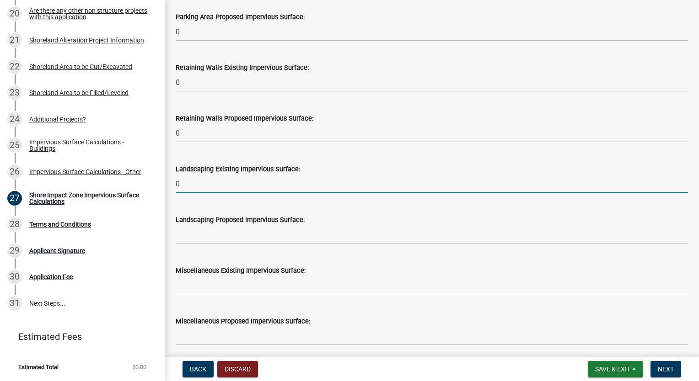
scroll to position [915, 0]
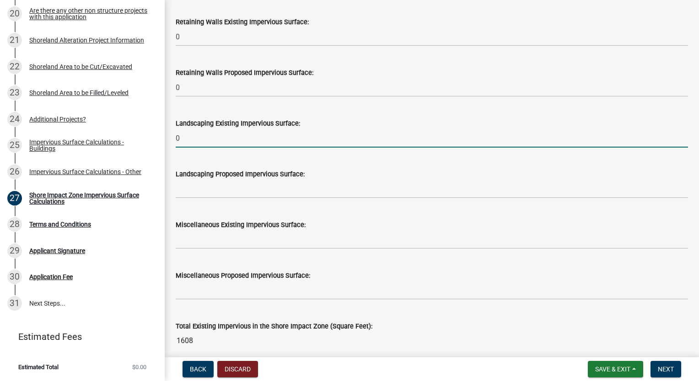
type input "0"
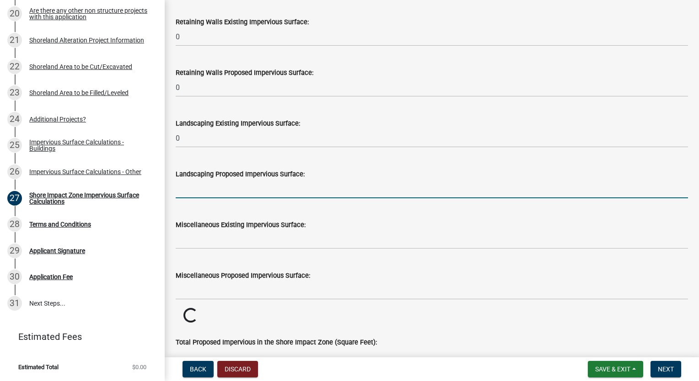
click at [190, 191] on input "text" at bounding box center [432, 189] width 512 height 19
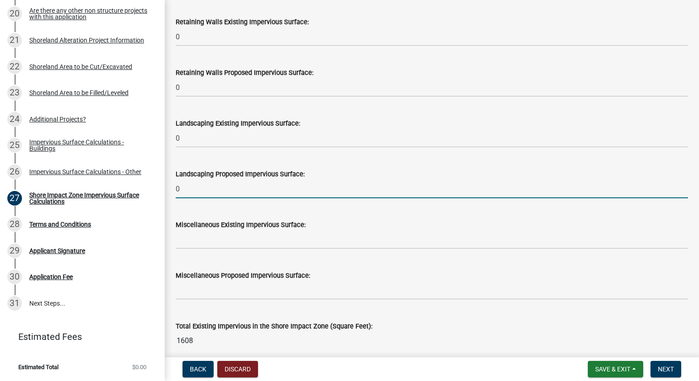
type input "0"
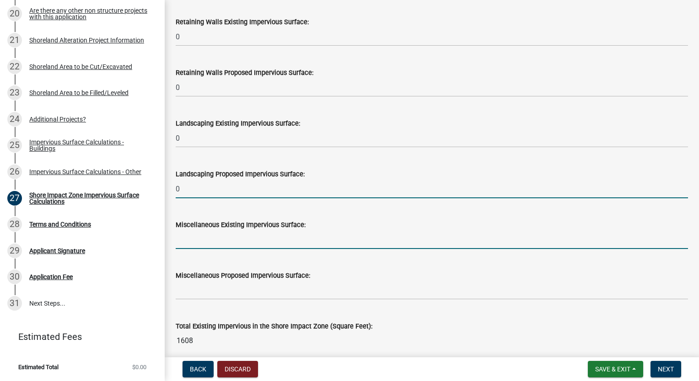
click at [197, 238] on input "text" at bounding box center [432, 240] width 512 height 19
type input "0"
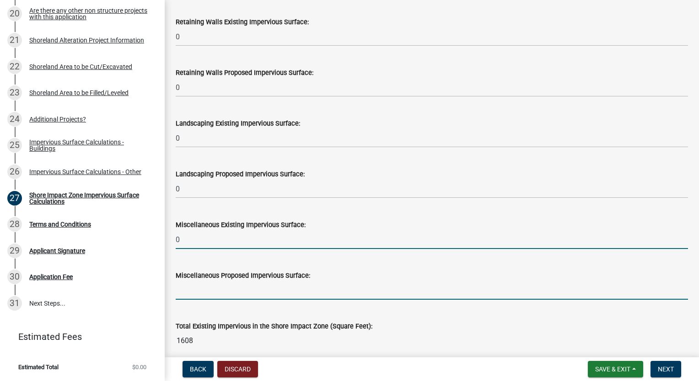
click at [196, 291] on input "text" at bounding box center [432, 290] width 512 height 19
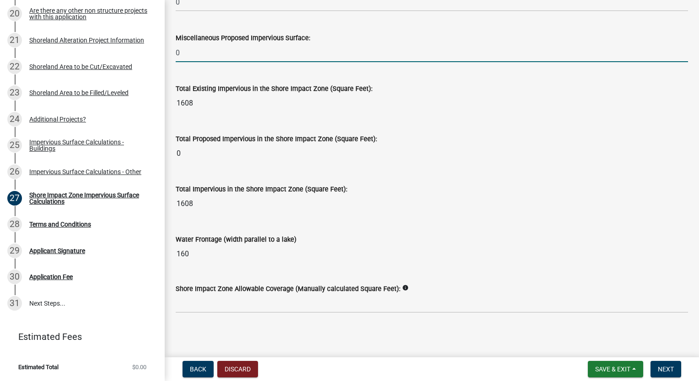
scroll to position [1155, 0]
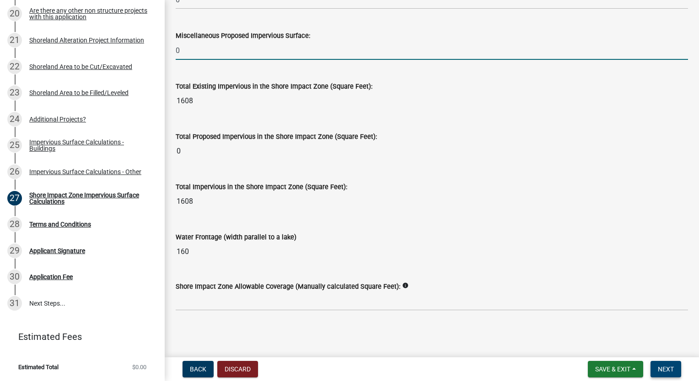
type input "0"
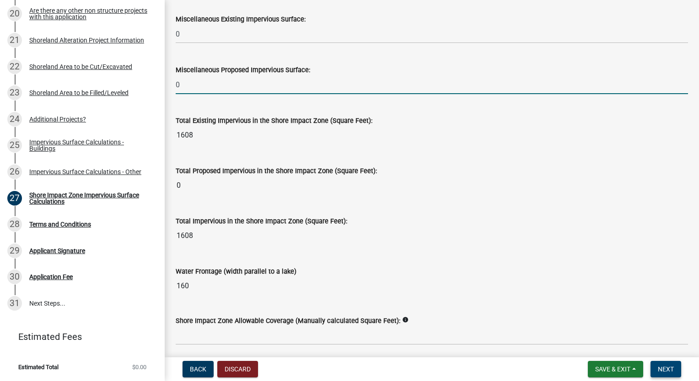
click at [663, 369] on span "Next" at bounding box center [666, 369] width 16 height 7
click at [658, 368] on span "Next" at bounding box center [666, 369] width 16 height 7
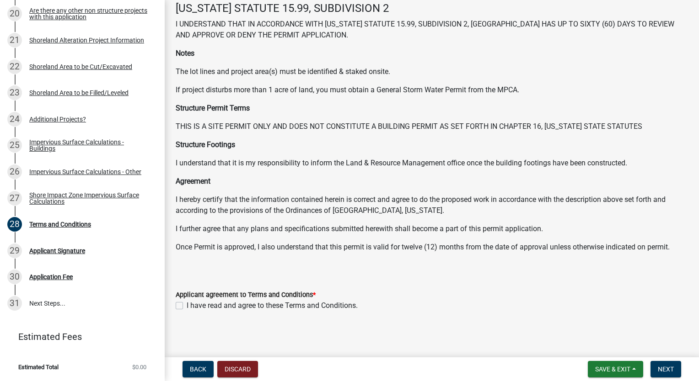
scroll to position [50, 0]
click at [187, 306] on label "I have read and agree to these Terms and Conditions." at bounding box center [272, 305] width 171 height 11
click at [187, 306] on input "I have read and agree to these Terms and Conditions." at bounding box center [190, 303] width 6 height 6
checkbox input "true"
click at [661, 367] on span "Next" at bounding box center [666, 369] width 16 height 7
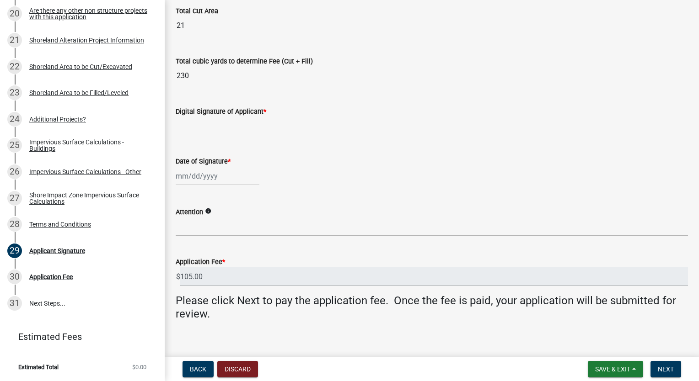
scroll to position [183, 0]
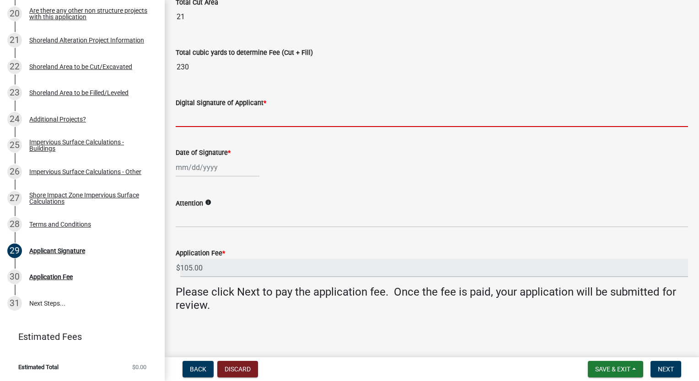
click at [225, 122] on input "Digital Signature of Applicant *" at bounding box center [432, 117] width 512 height 19
type input "[PERSON_NAME]"
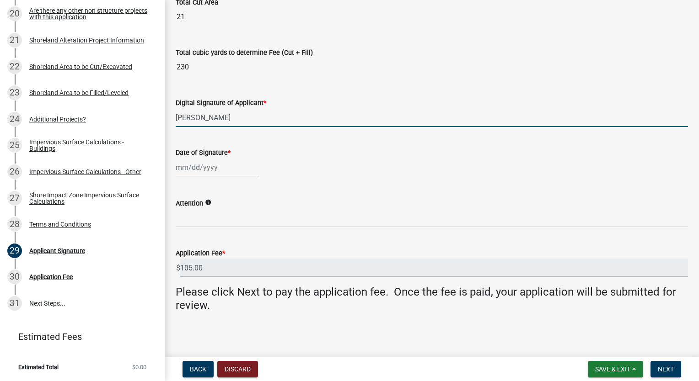
select select "8"
select select "2025"
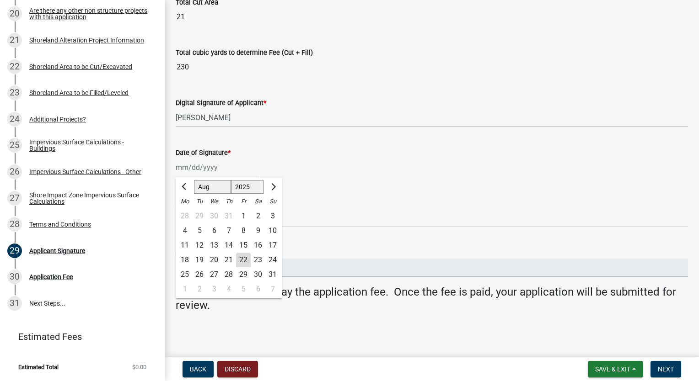
click at [216, 170] on div "[PERSON_NAME] Feb Mar Apr [PERSON_NAME][DATE] Oct Nov [DATE] 1526 1527 1528 152…" at bounding box center [218, 167] width 84 height 19
click at [243, 258] on div "22" at bounding box center [243, 260] width 15 height 15
type input "[DATE]"
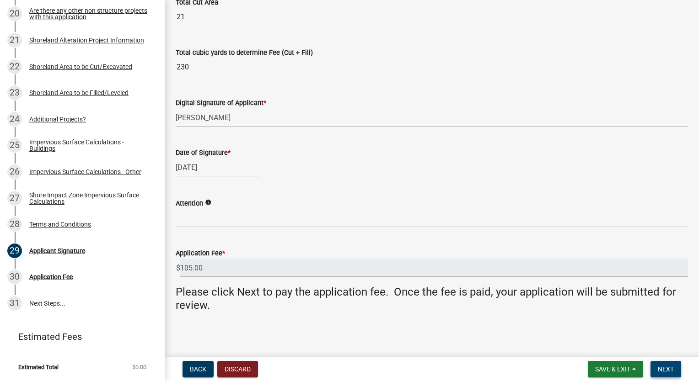
click at [670, 371] on span "Next" at bounding box center [666, 369] width 16 height 7
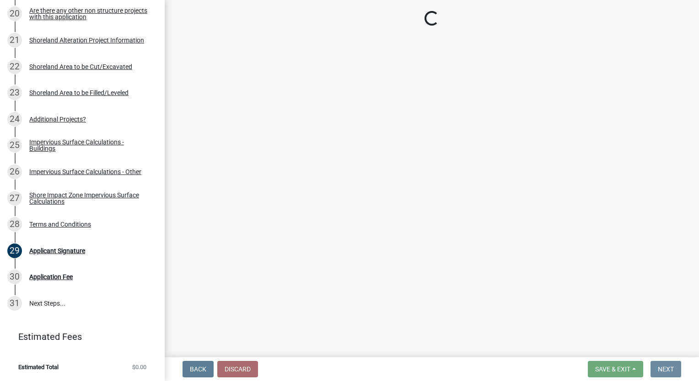
scroll to position [0, 0]
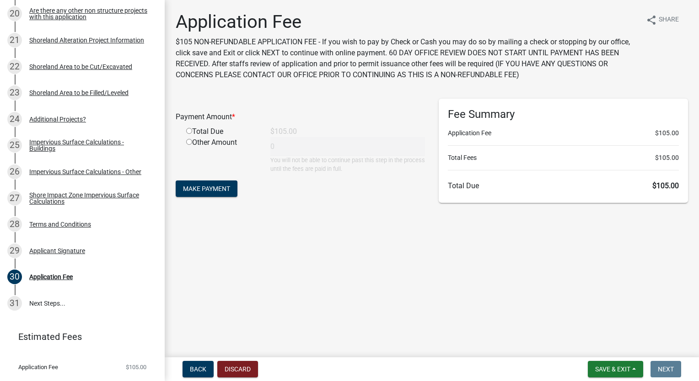
click at [188, 132] on input "radio" at bounding box center [189, 131] width 6 height 6
radio input "true"
type input "105"
click at [209, 189] on span "Make Payment" at bounding box center [206, 188] width 47 height 7
